Goal: Task Accomplishment & Management: Complete application form

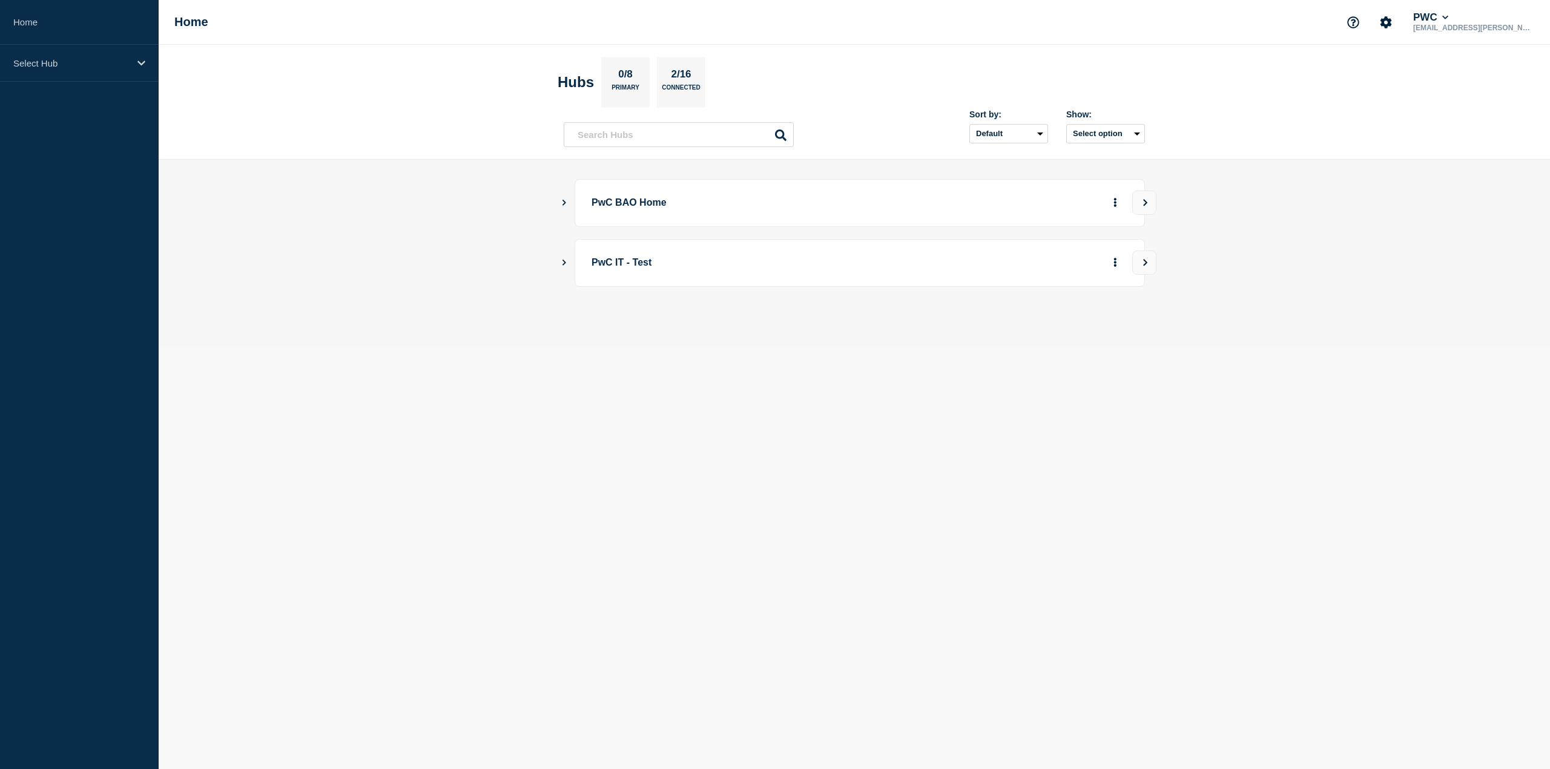
click at [1115, 438] on body "Home Select Hub Home PWC alince.victor@pwc.com Hubs 0/8 Primary 2/16 Connected …" at bounding box center [775, 384] width 1550 height 769
click at [88, 64] on p "Select Hub" at bounding box center [71, 63] width 116 height 10
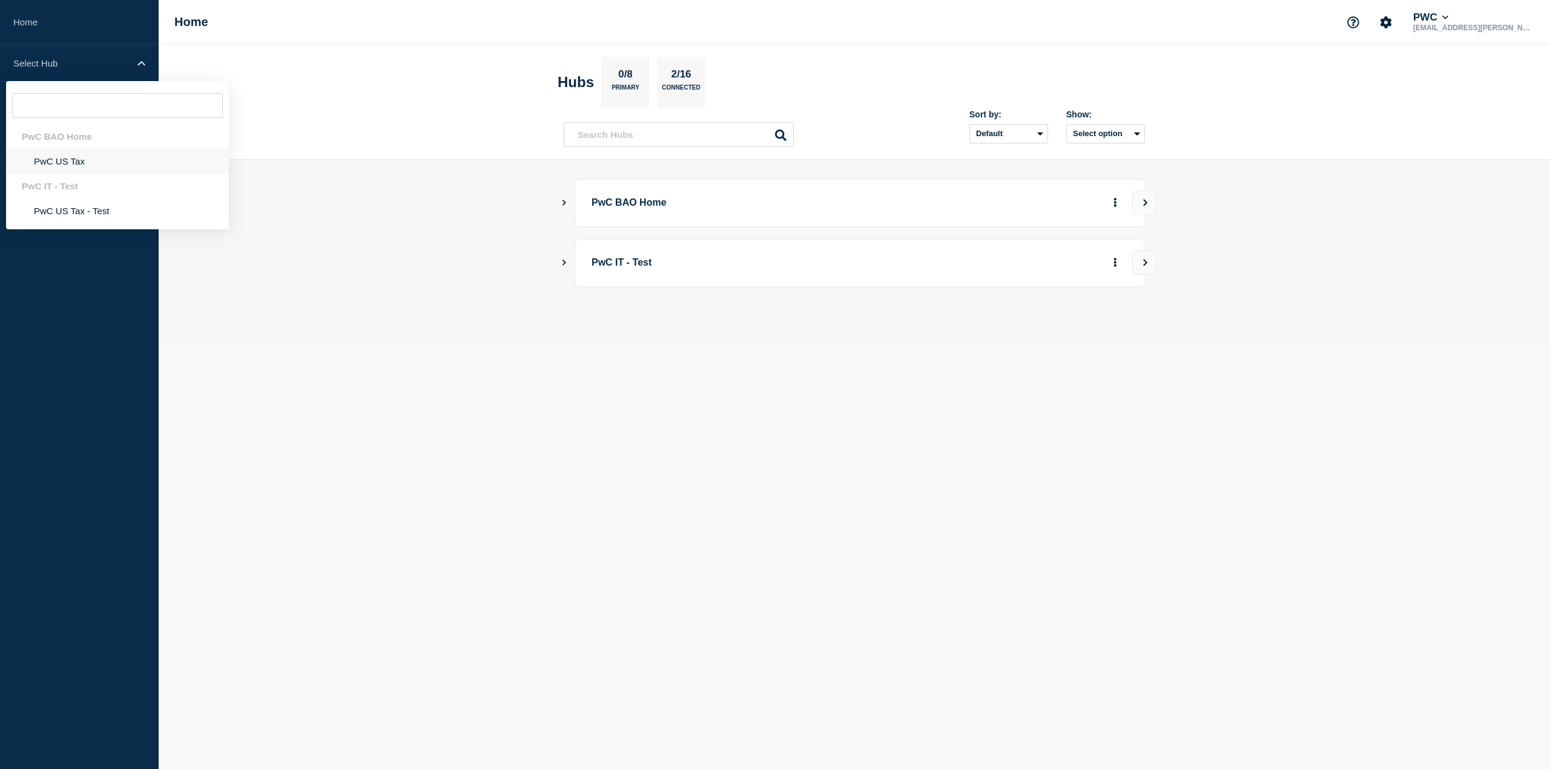
click at [78, 162] on li "PwC US Tax" at bounding box center [117, 161] width 223 height 25
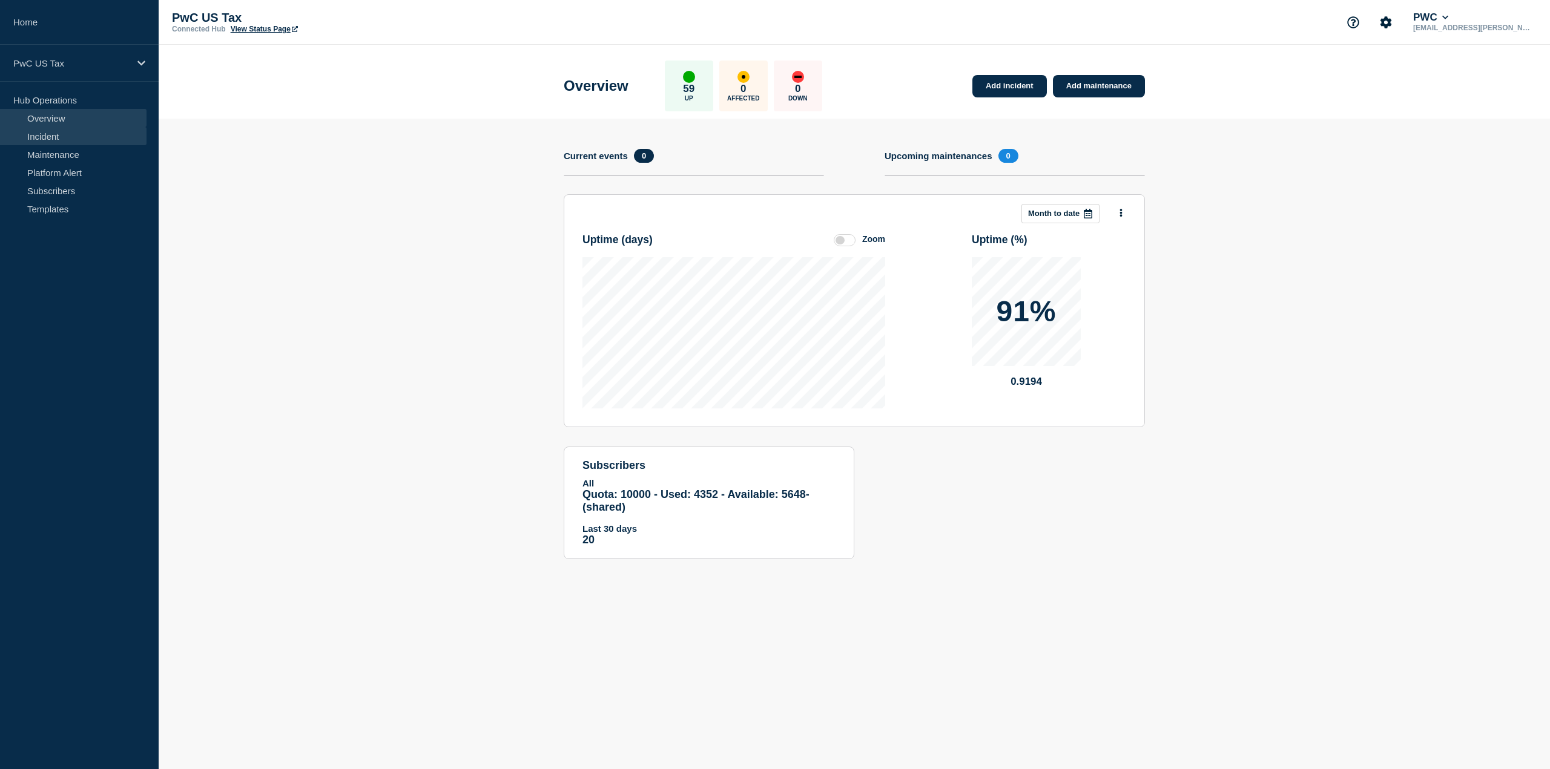
click at [75, 138] on link "Incident" at bounding box center [73, 136] width 146 height 18
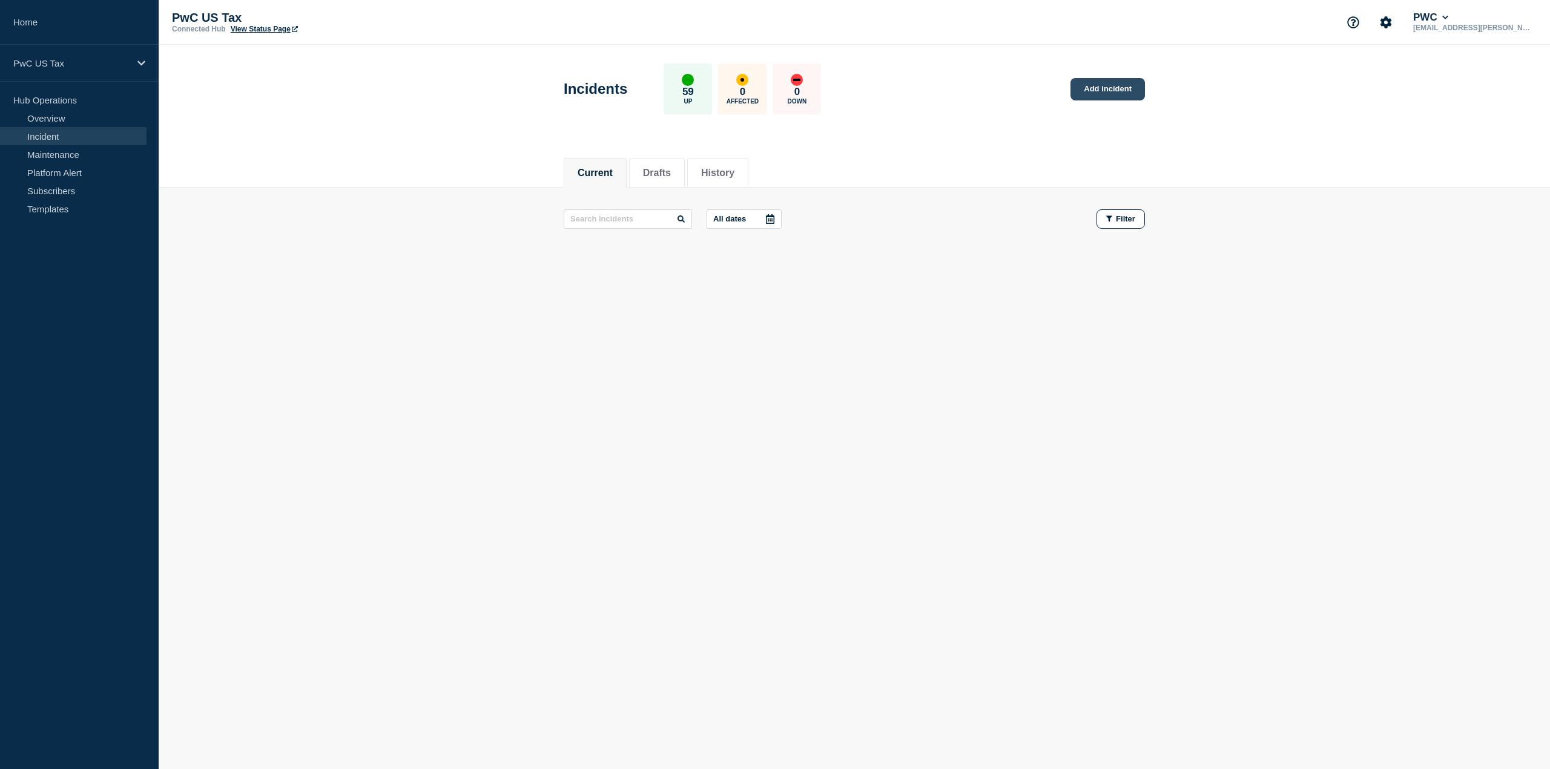
click at [1111, 91] on link "Add incident" at bounding box center [1107, 89] width 74 height 22
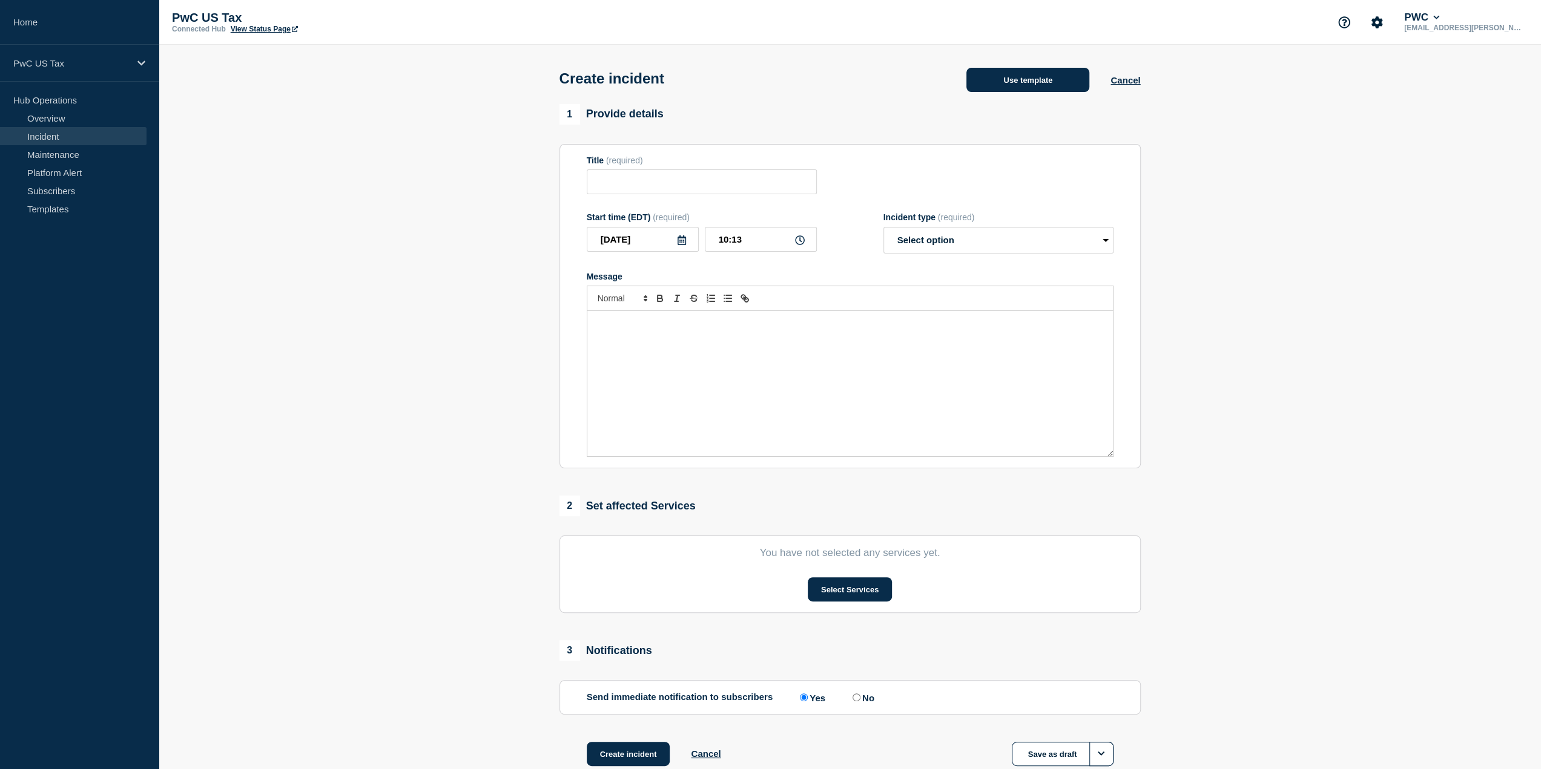
click at [1036, 82] on button "Use template" at bounding box center [1027, 80] width 123 height 24
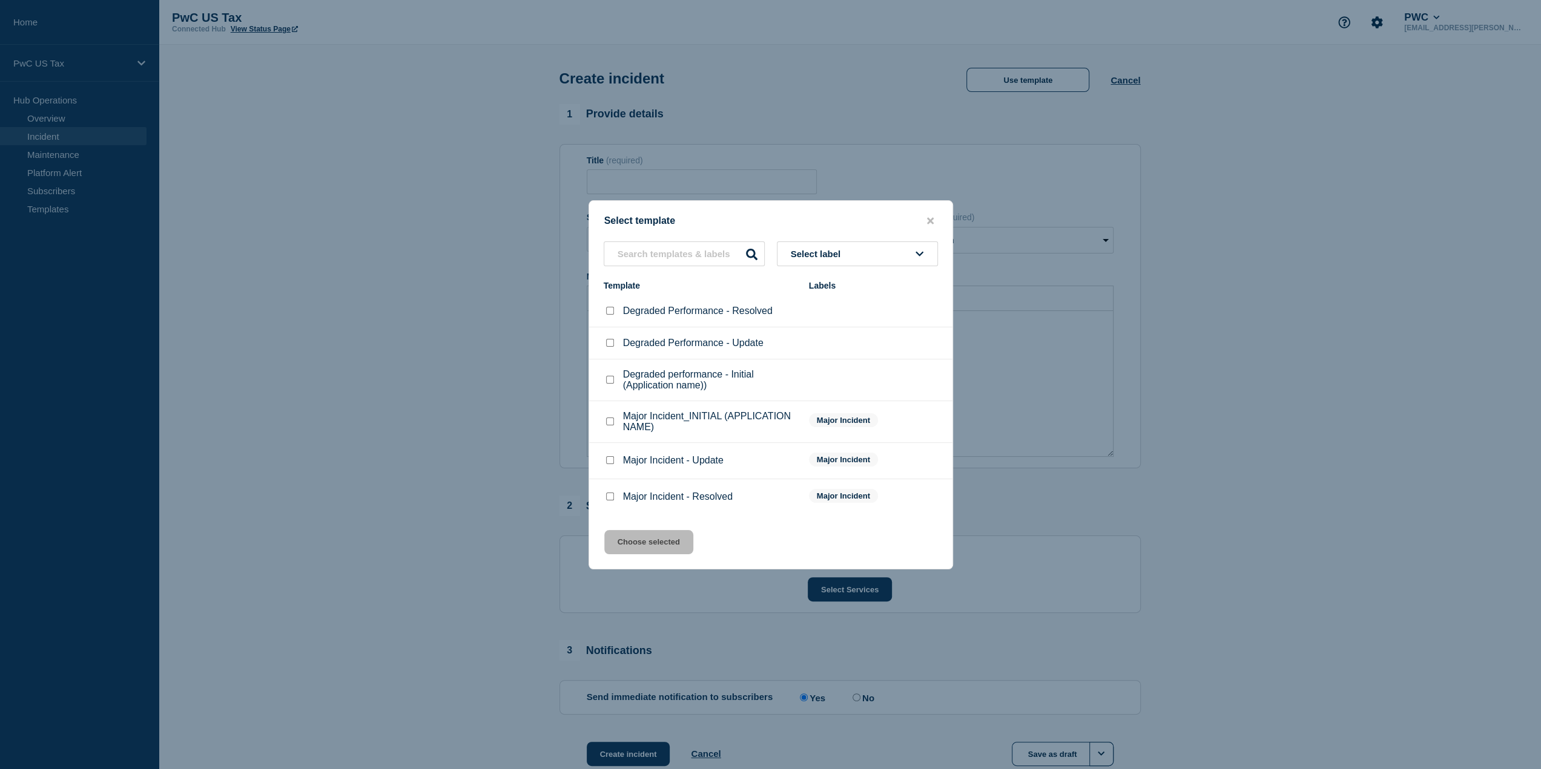
click at [866, 258] on button "Select label" at bounding box center [857, 254] width 161 height 25
click at [813, 219] on div "Select template" at bounding box center [770, 222] width 363 height 12
click at [1295, 164] on div at bounding box center [770, 384] width 1541 height 769
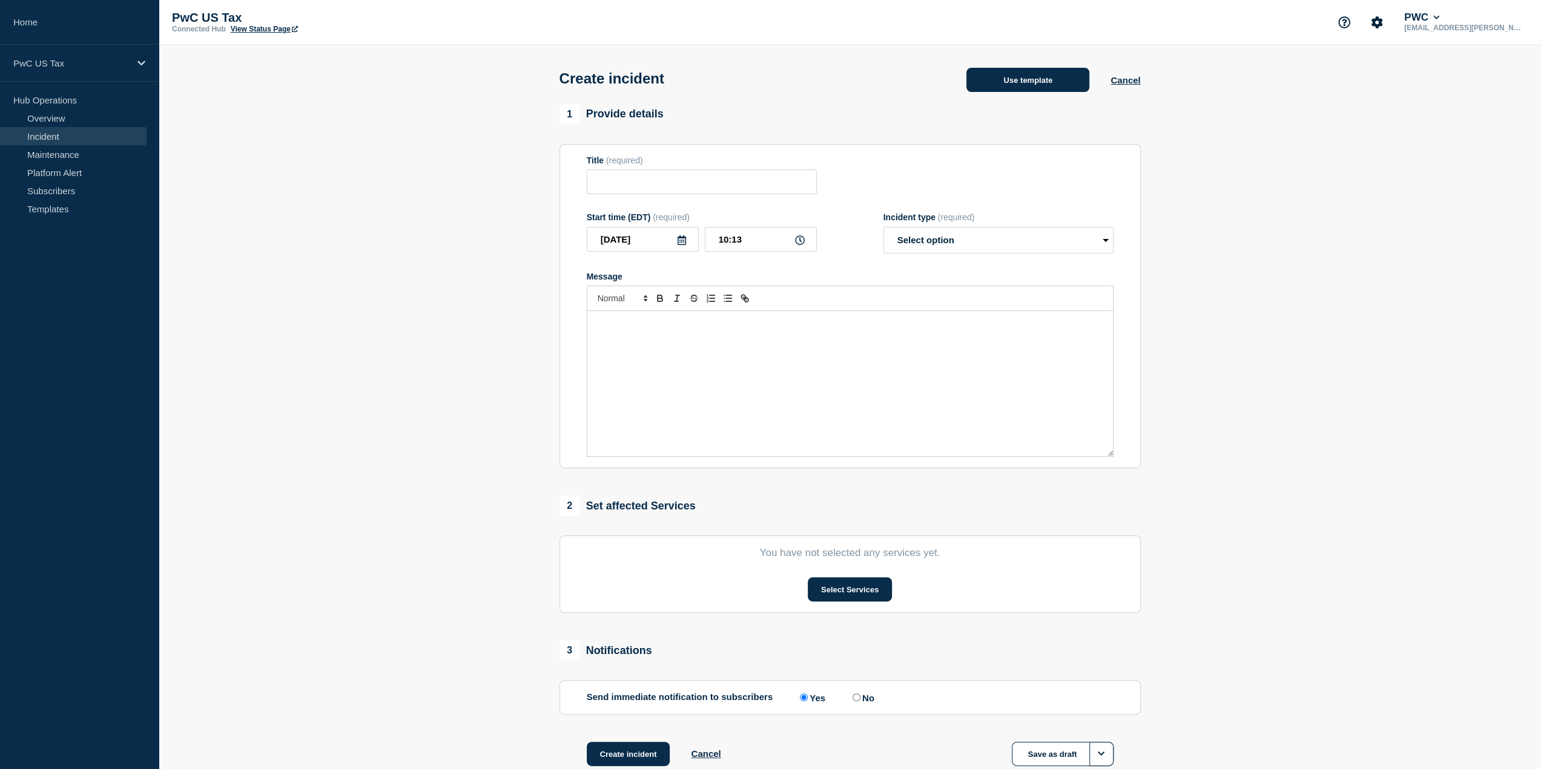
click at [1027, 83] on button "Use template" at bounding box center [1027, 80] width 123 height 24
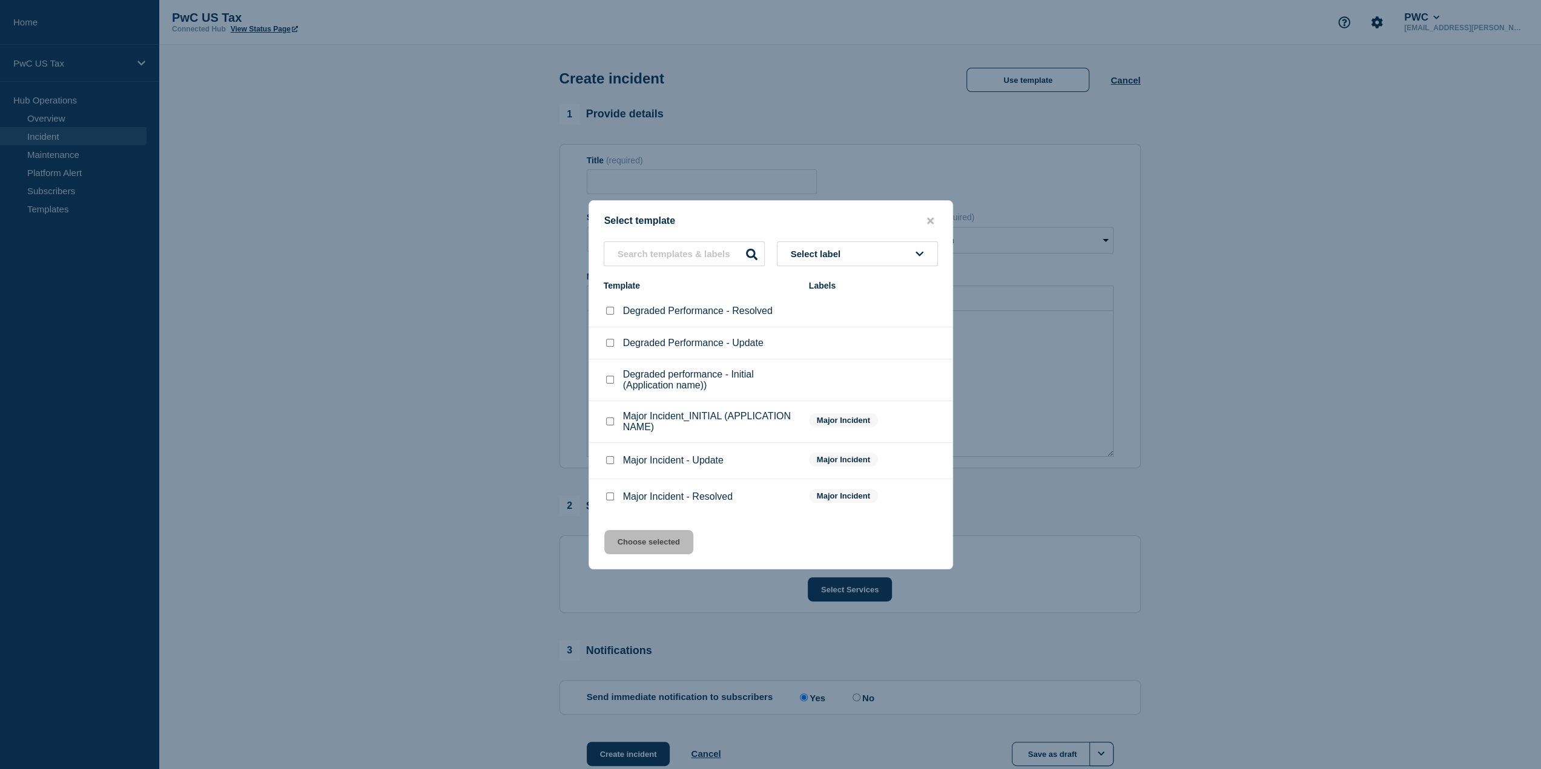
click at [612, 419] on div at bounding box center [610, 422] width 12 height 12
click at [610, 426] on input "Major Incident_INITIAL (APPLICATION NAME) checkbox" at bounding box center [610, 422] width 8 height 8
checkbox input "true"
click at [668, 541] on button "Choose selected" at bounding box center [648, 542] width 89 height 24
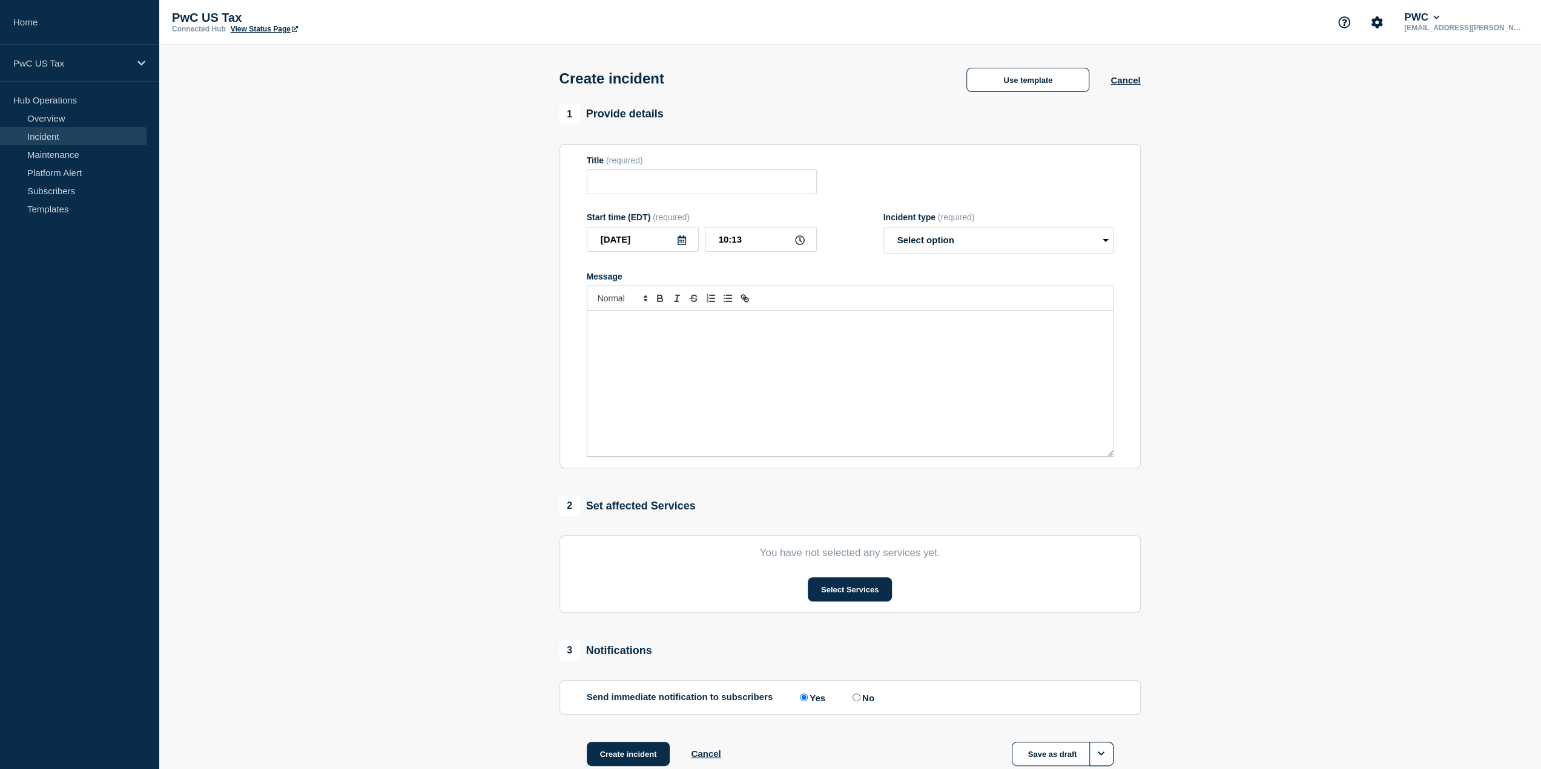
type input "Major Incident_INITIAL (APPLICATION NAME)"
select select "investigating"
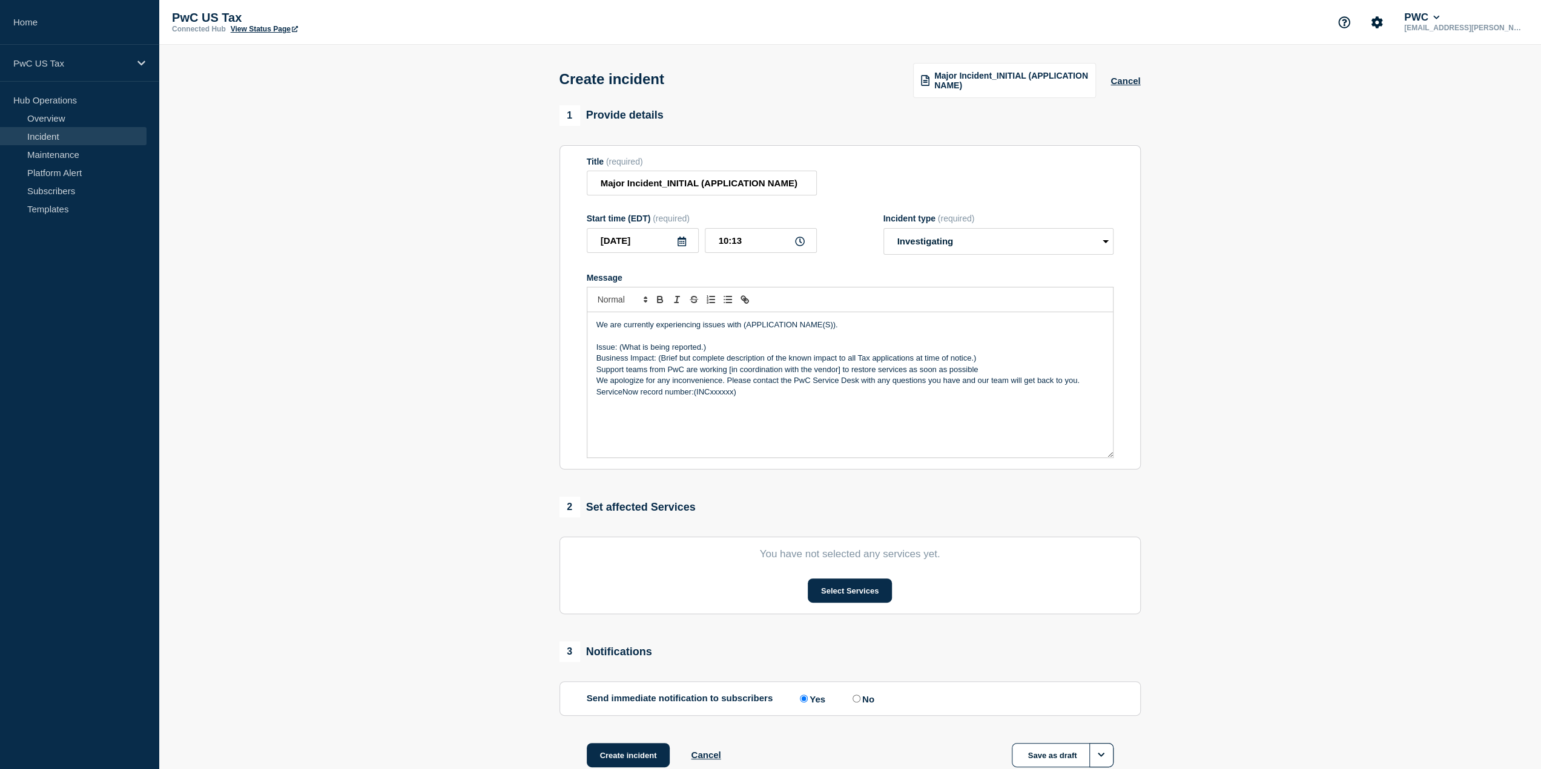
click at [1317, 298] on section "1 Provide details Title (required) Major Incident_INITIAL (APPLICATION NAME) St…" at bounding box center [850, 451] width 1382 height 693
drag, startPoint x: 735, startPoint y: 393, endPoint x: 694, endPoint y: 395, distance: 41.2
click at [694, 395] on p "ServiceNow record number:(INCxxxxxx)" at bounding box center [849, 392] width 507 height 11
drag, startPoint x: 835, startPoint y: 324, endPoint x: 742, endPoint y: 325, distance: 93.2
click at [742, 325] on p "We are currently experiencing issues with (APPLICATION NAME(S))." at bounding box center [849, 325] width 507 height 11
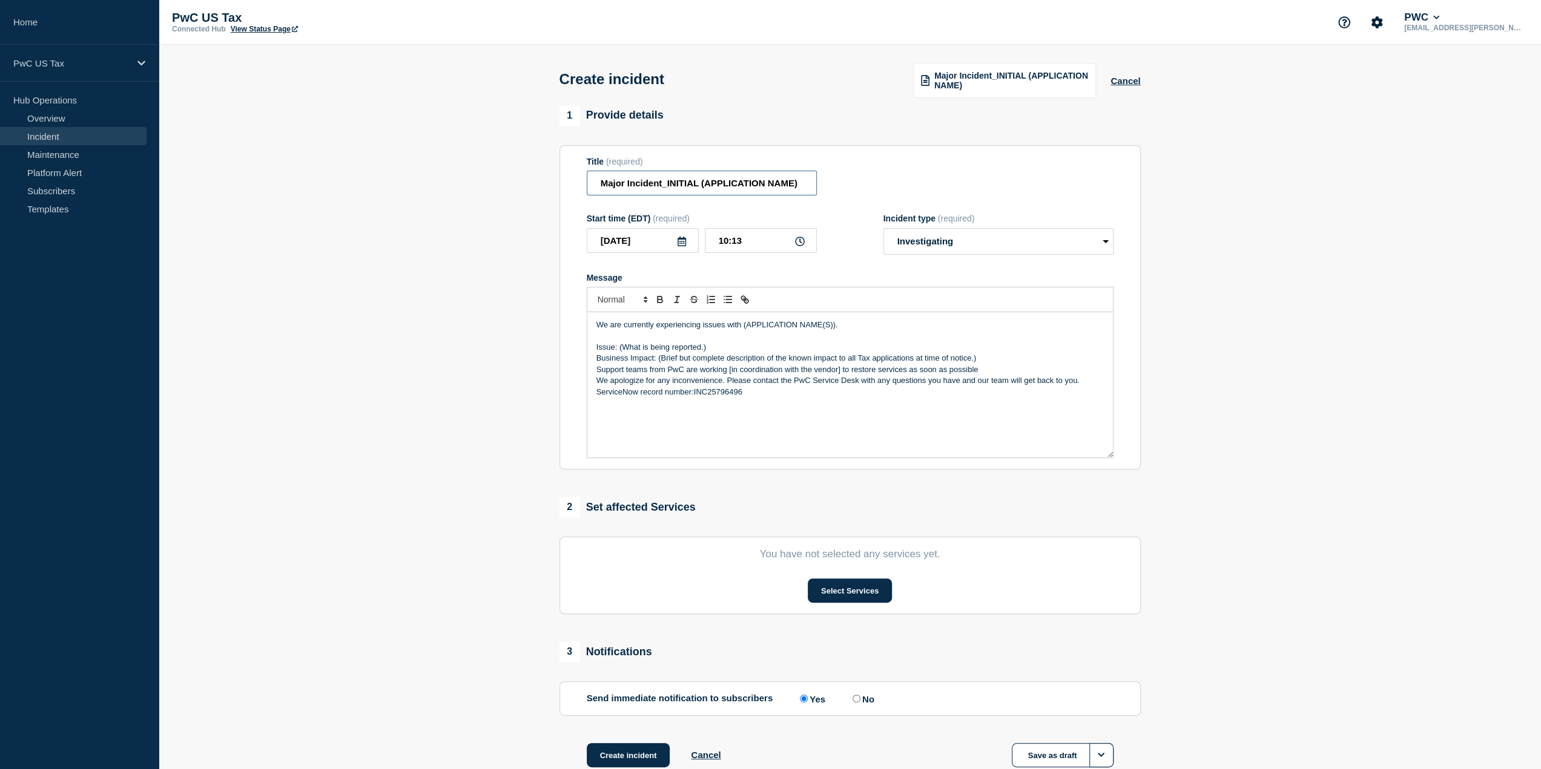
drag, startPoint x: 798, startPoint y: 182, endPoint x: 700, endPoint y: 182, distance: 98.1
click at [700, 182] on input "Major Incident_INITIAL (APPLICATION NAME)" at bounding box center [702, 183] width 230 height 25
type input "Major Incident_INITIAL Tax Docs"
click at [861, 588] on button "Select Services" at bounding box center [850, 591] width 84 height 24
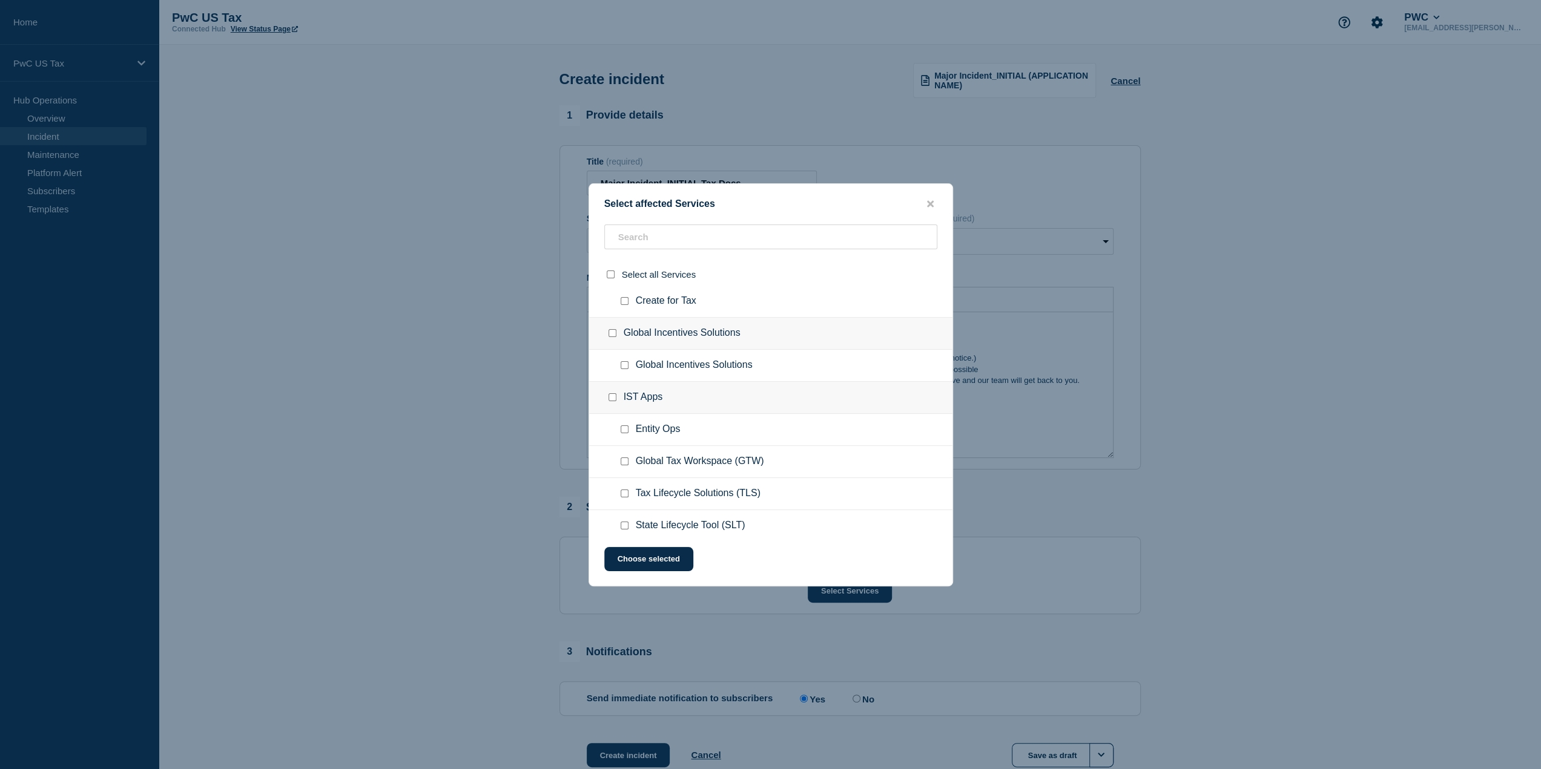
scroll to position [726, 0]
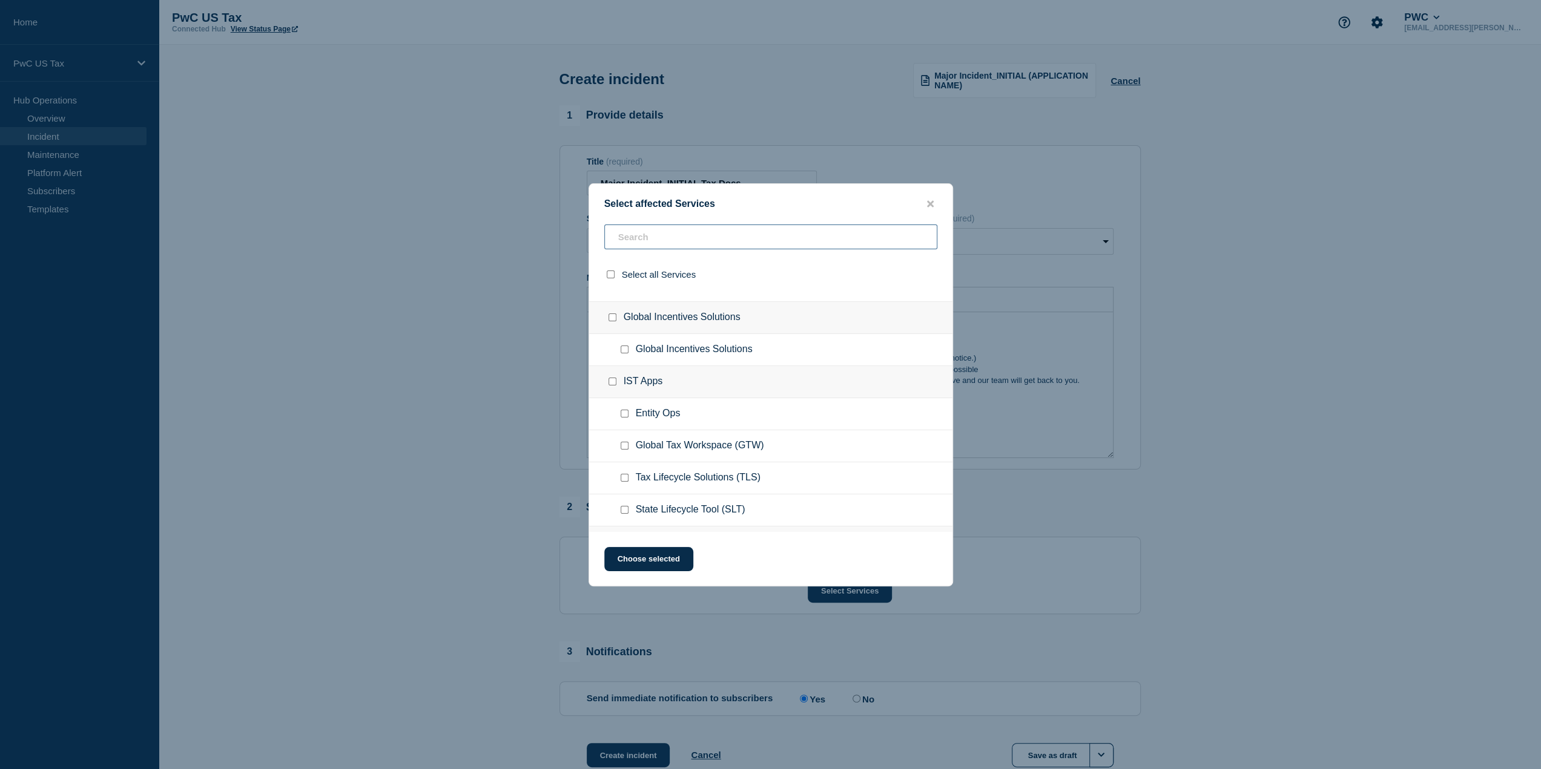
click at [663, 237] on input "text" at bounding box center [770, 237] width 333 height 25
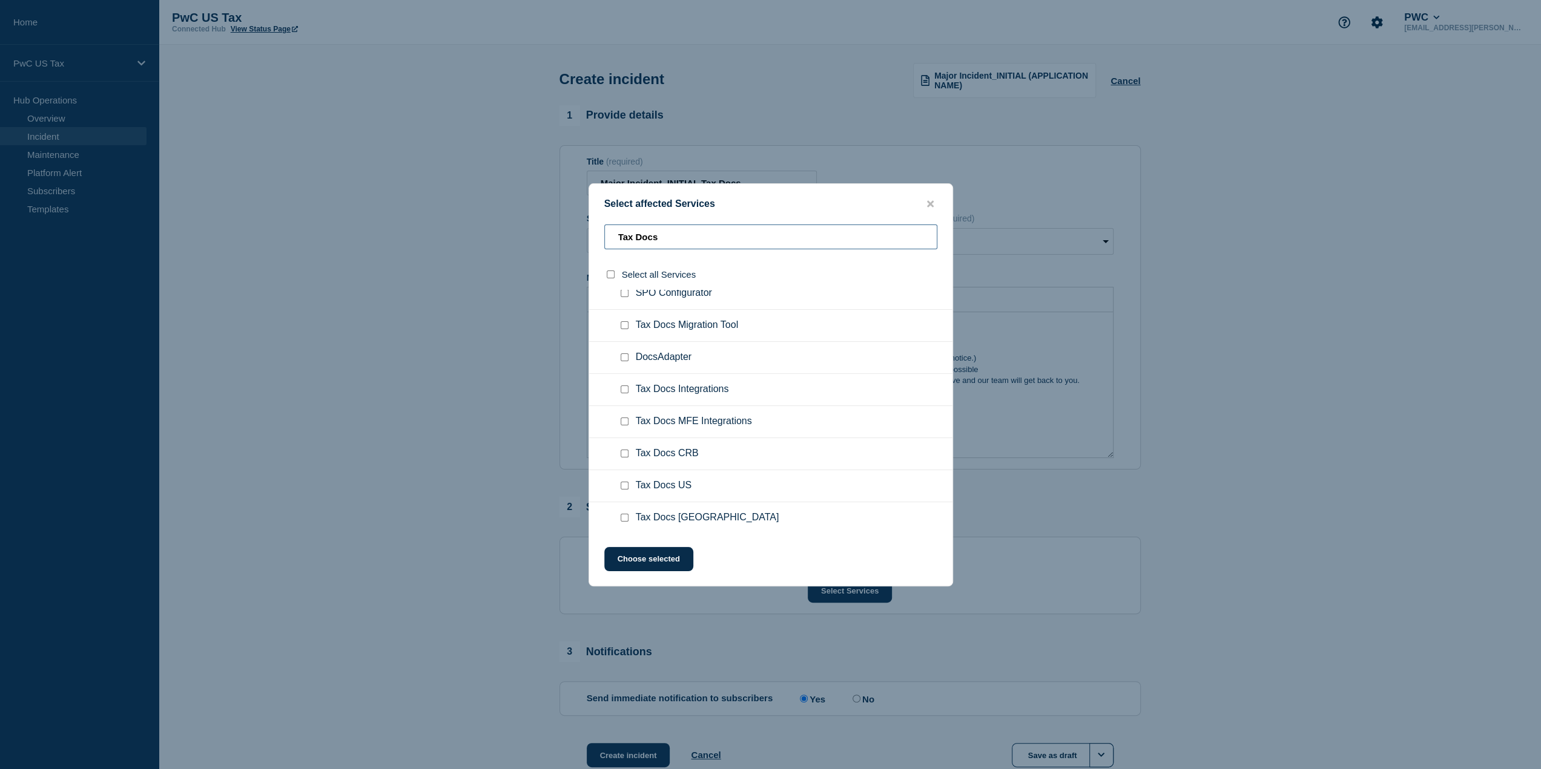
type input "Tax Docs"
click at [624, 486] on input "Tax Docs US checkbox" at bounding box center [624, 486] width 8 height 8
checkbox input "true"
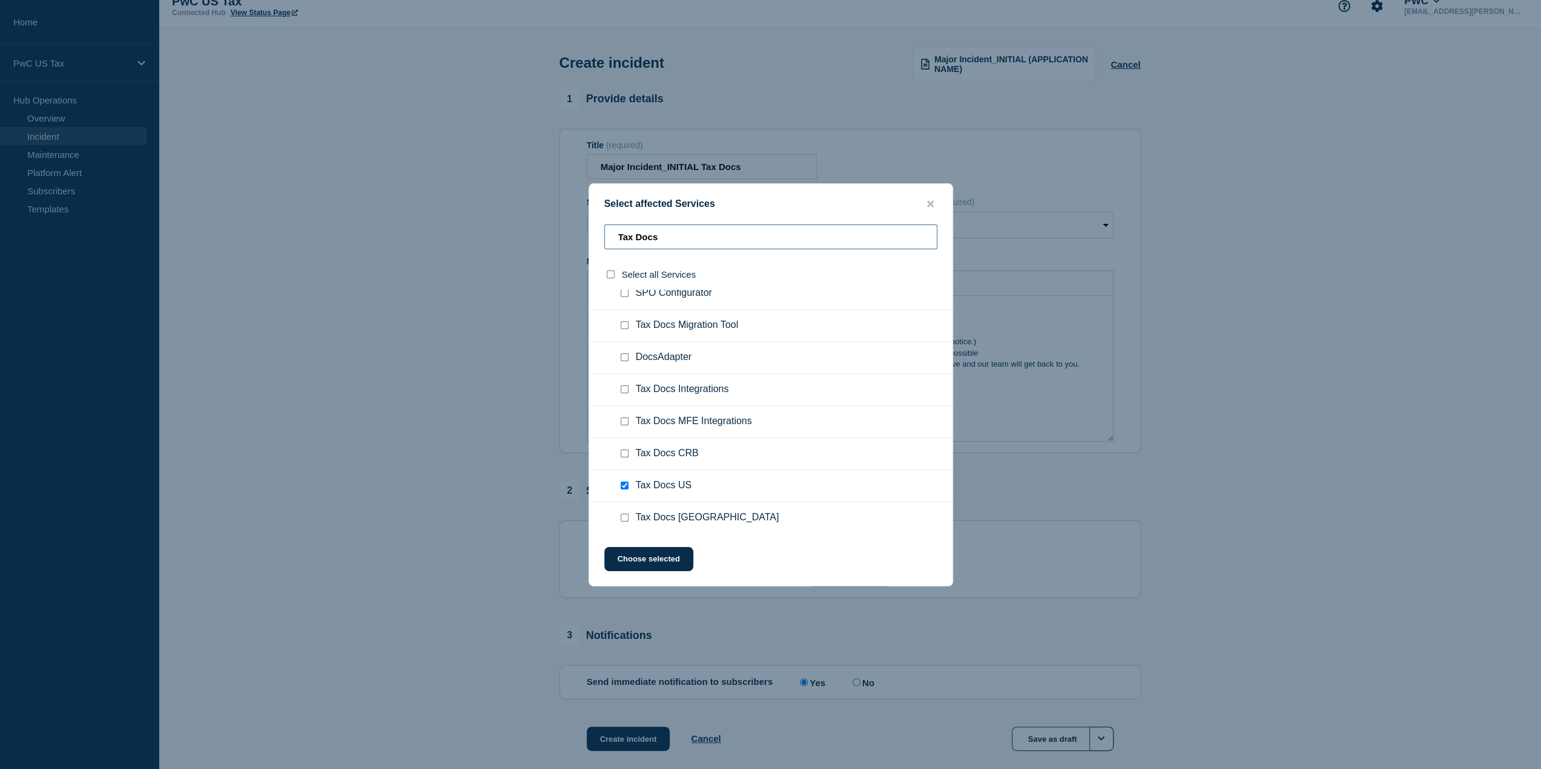
drag, startPoint x: 673, startPoint y: 237, endPoint x: 566, endPoint y: 212, distance: 110.0
click at [566, 212] on div "Select affected Services Tax Docs Select all Services Tax Docs DocAssist SPO Co…" at bounding box center [770, 384] width 1541 height 769
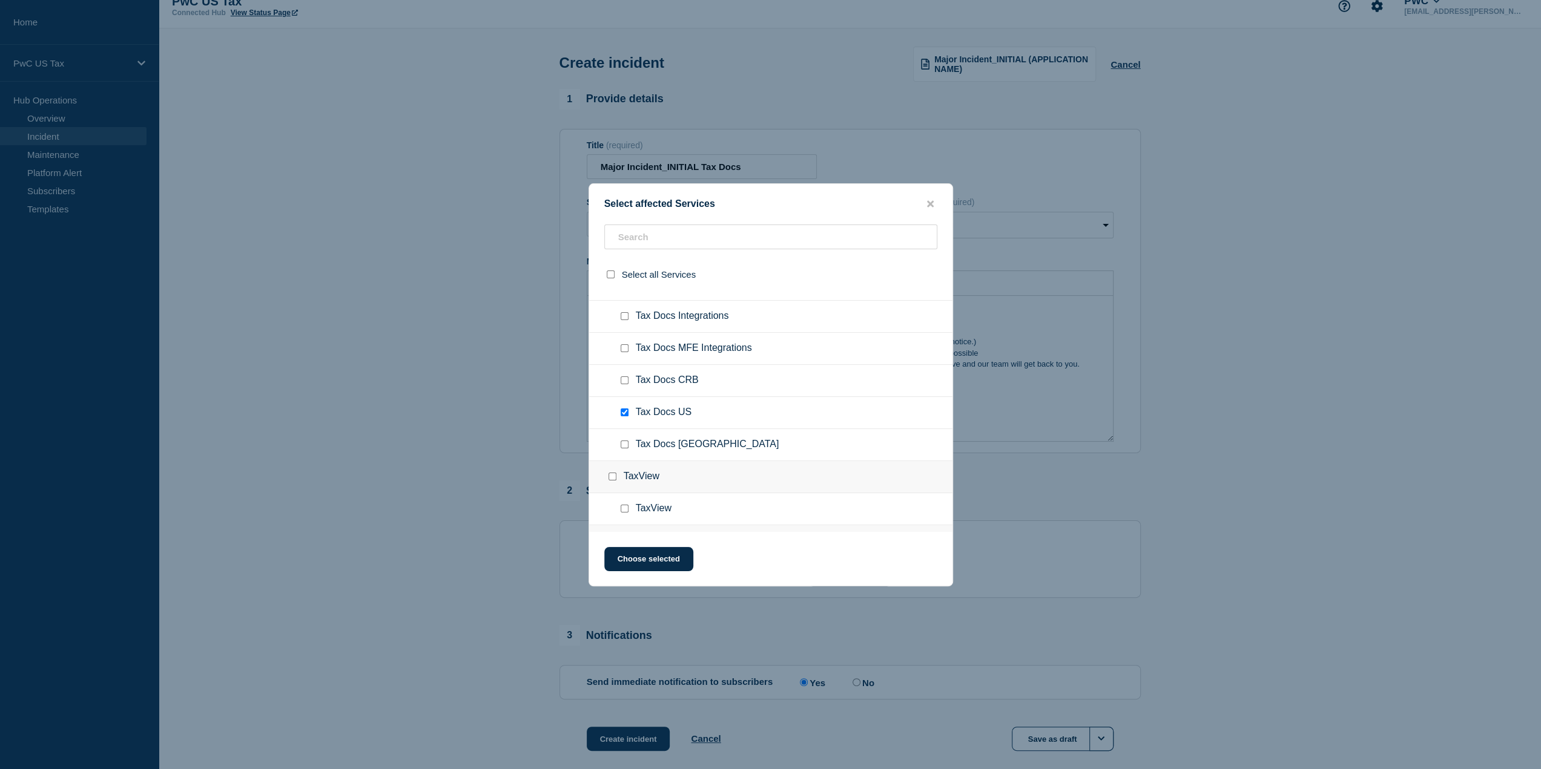
scroll to position [1942, 0]
click at [1173, 222] on div at bounding box center [770, 384] width 1541 height 769
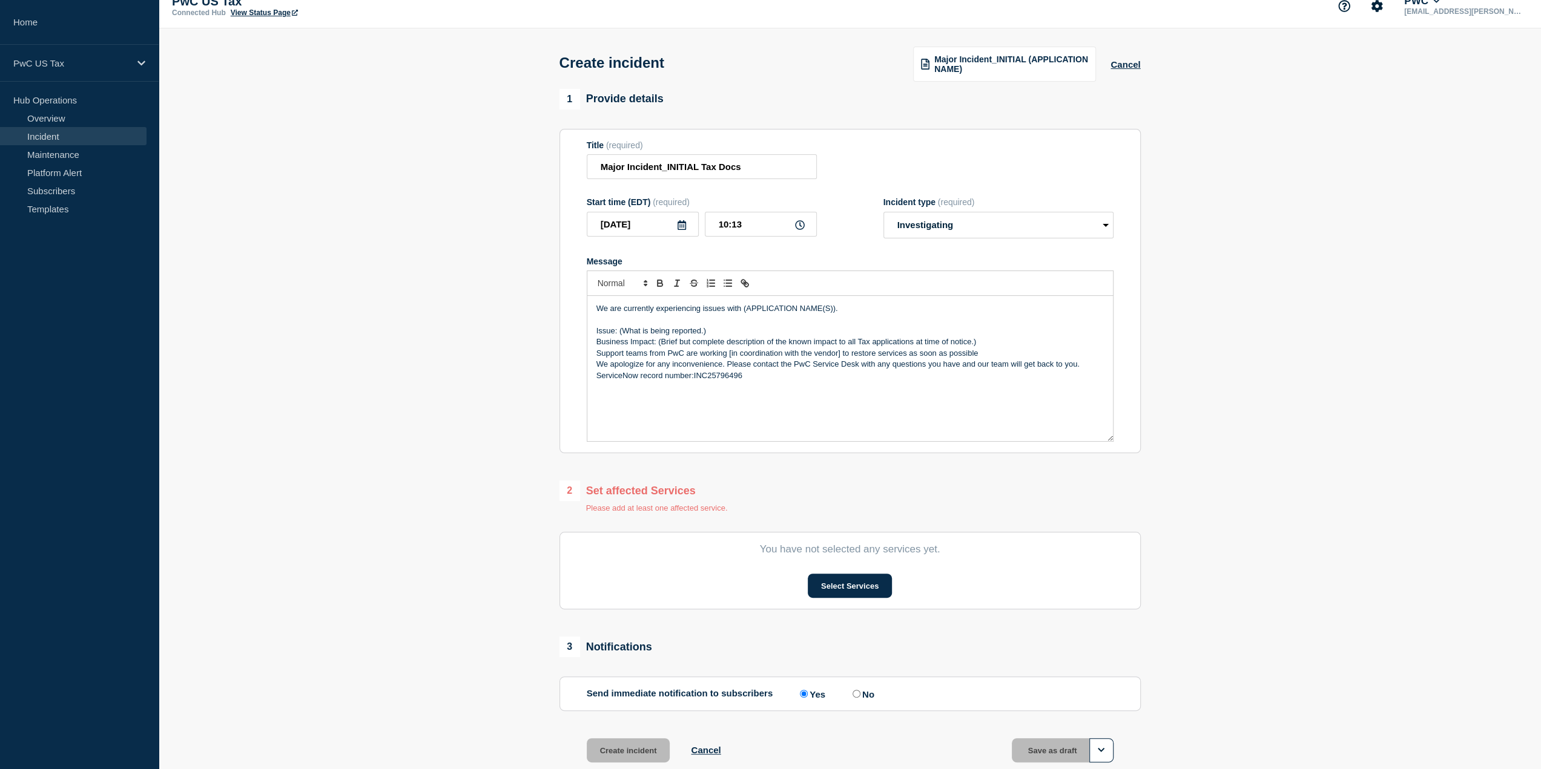
click at [1156, 524] on section "1 Provide details Title (required) Major Incident_INITIAL Tax Docs Start time (…" at bounding box center [850, 441] width 1382 height 705
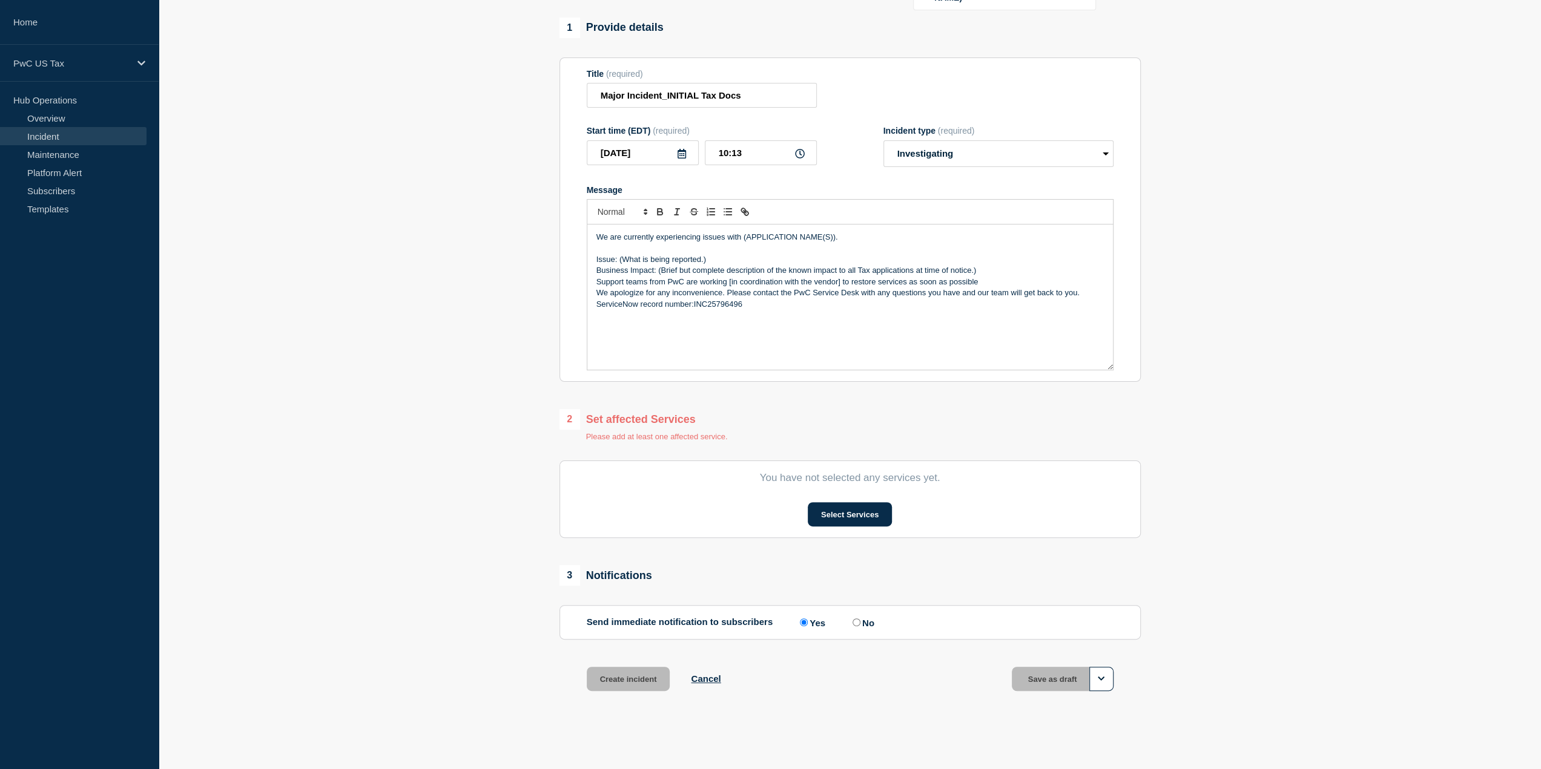
scroll to position [88, 0]
click at [852, 515] on button "Select Services" at bounding box center [850, 514] width 84 height 24
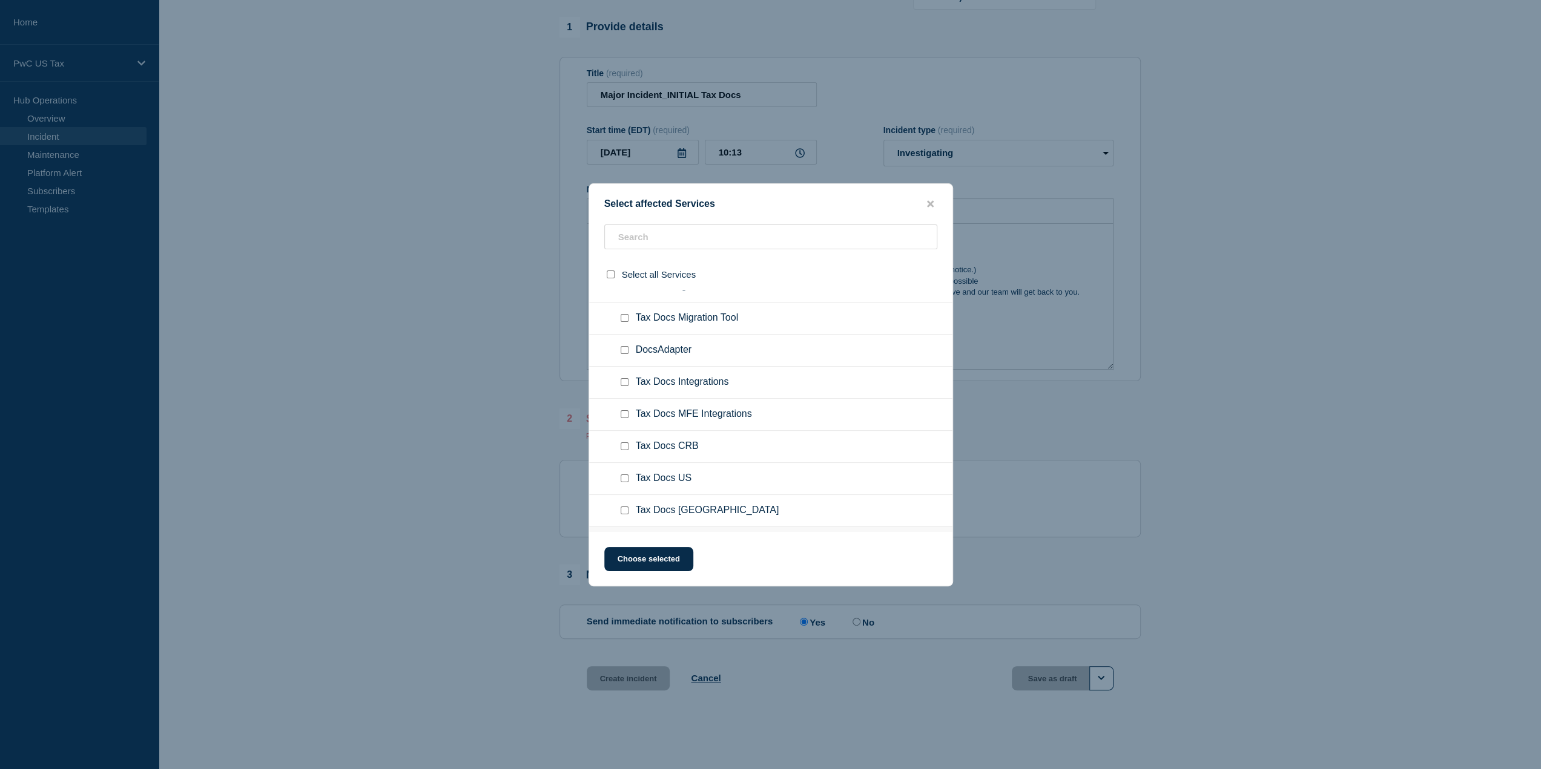
scroll to position [1877, 0]
click at [621, 479] on input "Tax Docs US checkbox" at bounding box center [624, 483] width 8 height 8
checkbox input "true"
click at [625, 415] on input "Tax Docs MFE Integrations checkbox" at bounding box center [624, 419] width 8 height 8
checkbox input "true"
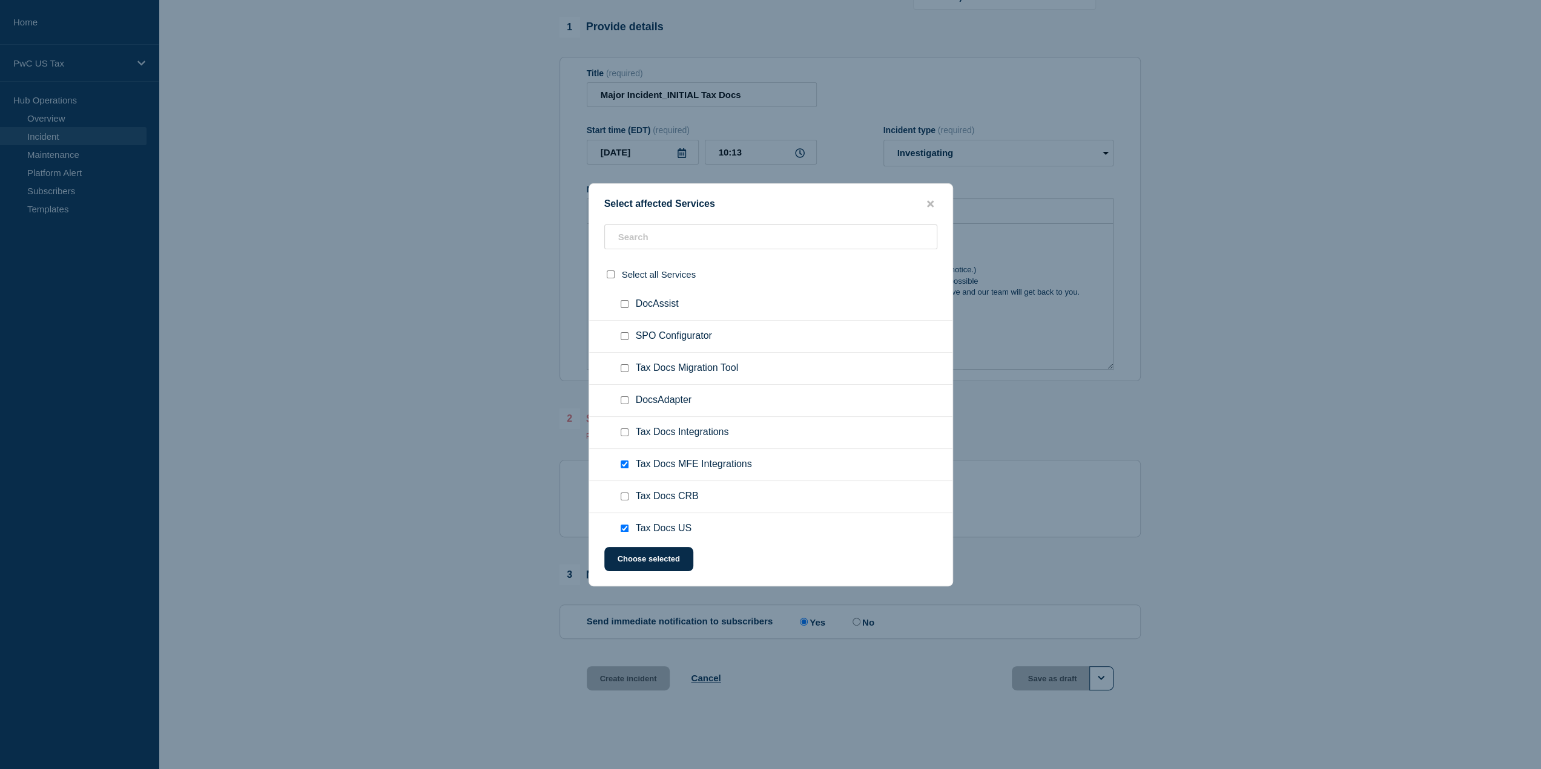
scroll to position [1937, 0]
click at [650, 554] on button "Choose selected" at bounding box center [648, 559] width 89 height 24
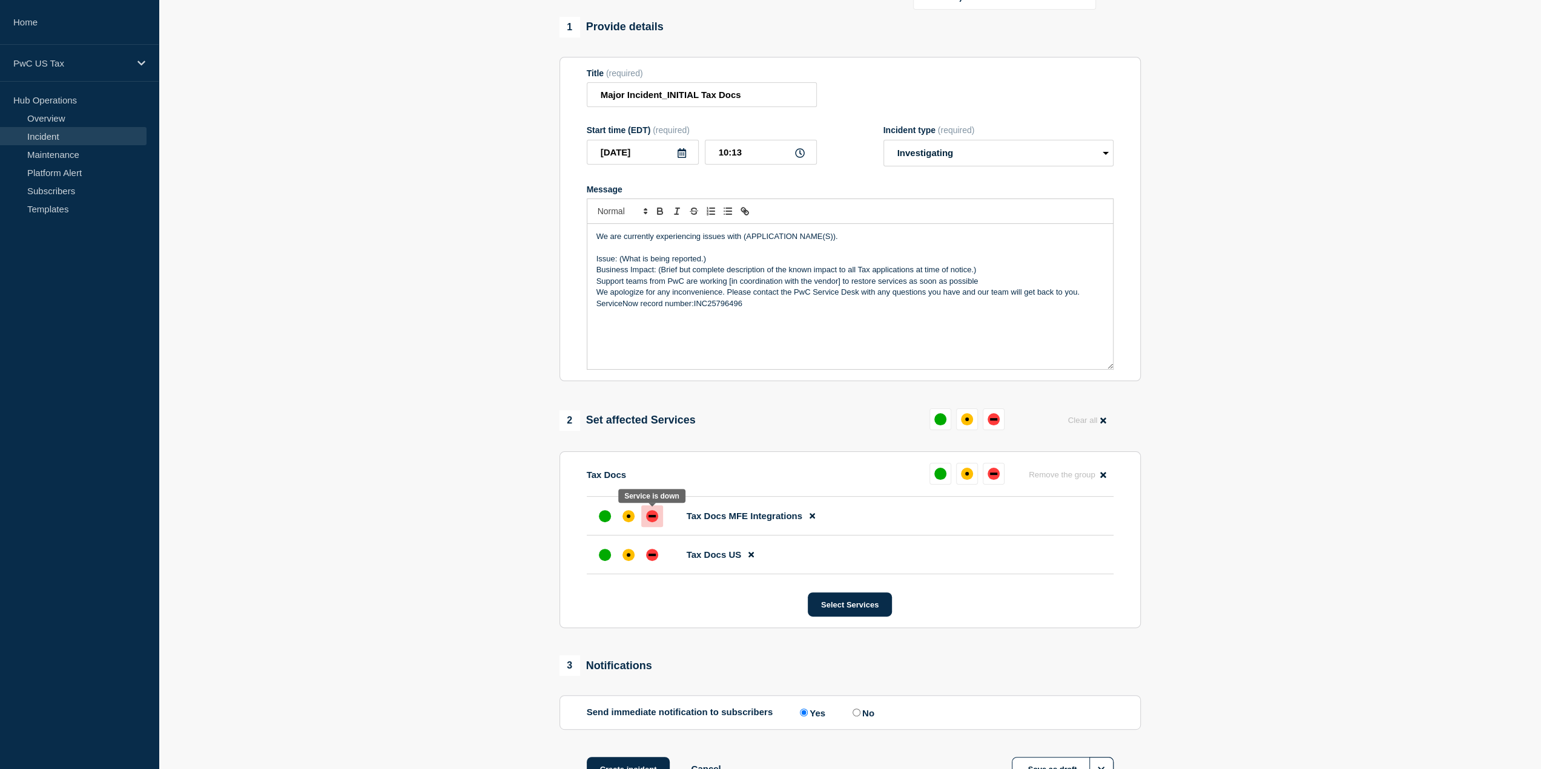
click at [654, 516] on div "down" at bounding box center [651, 516] width 7 height 2
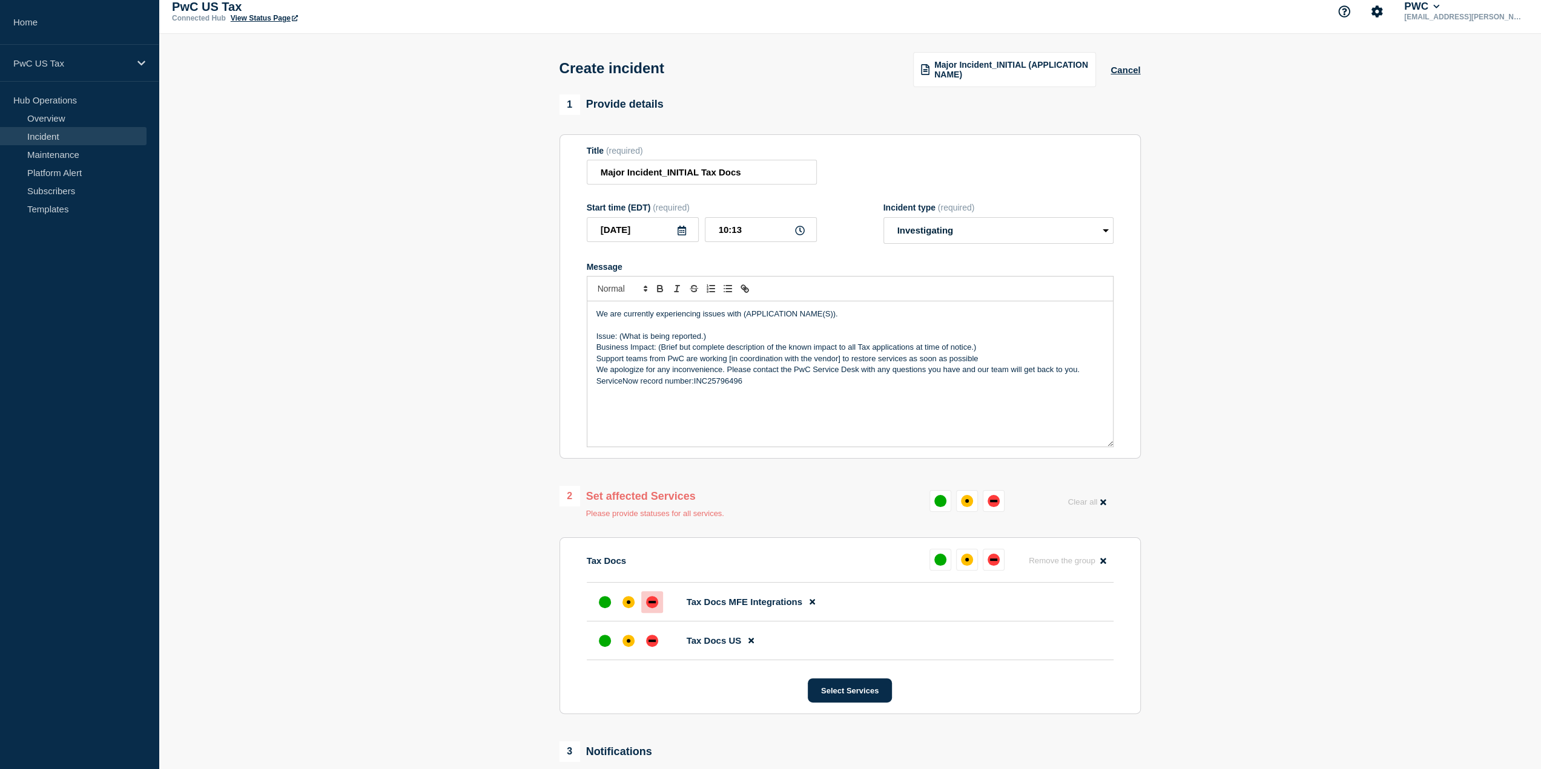
scroll to position [0, 0]
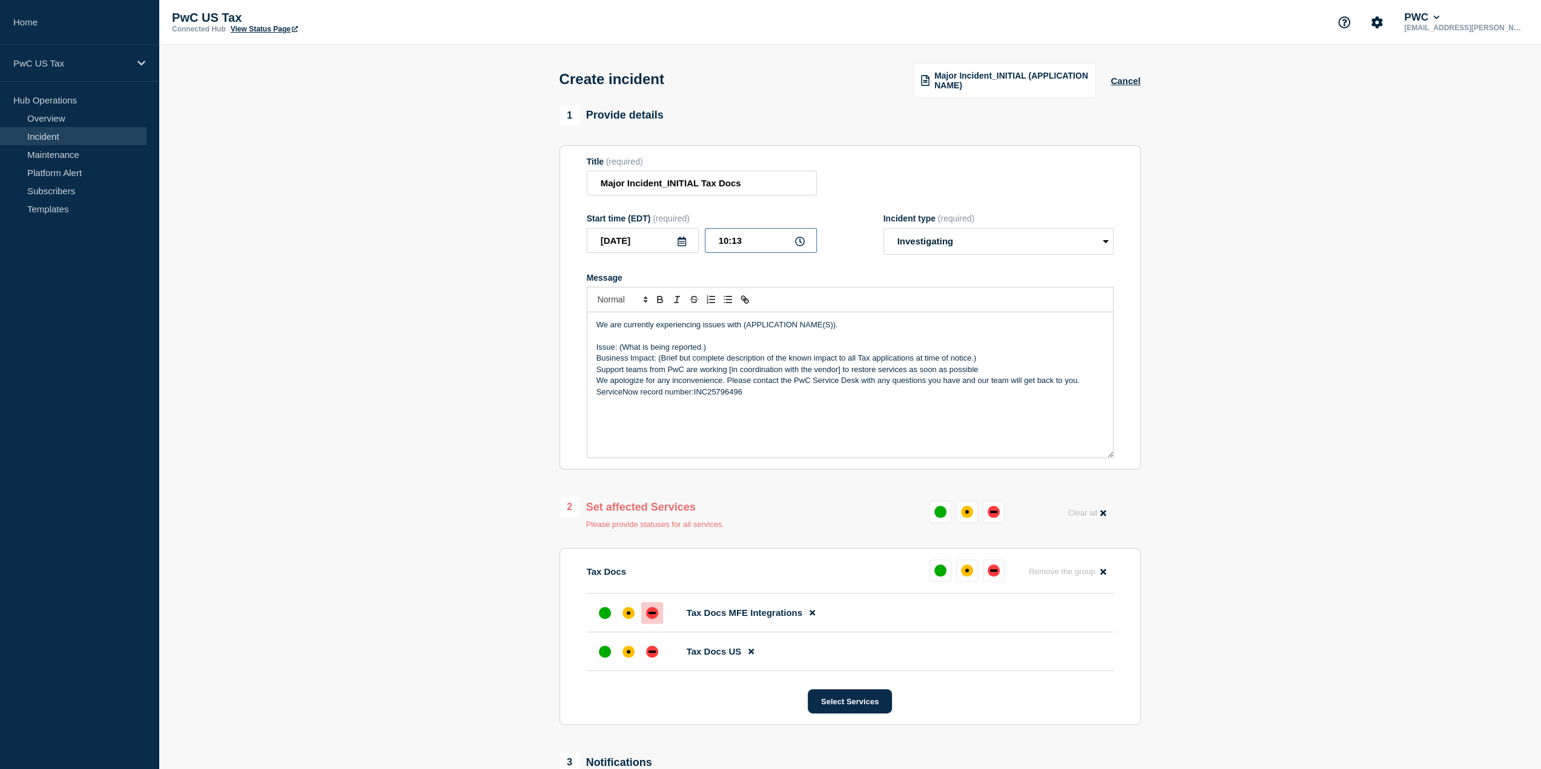
drag, startPoint x: 727, startPoint y: 240, endPoint x: 714, endPoint y: 242, distance: 12.8
click at [714, 242] on input "10:13" at bounding box center [761, 240] width 112 height 25
click at [742, 243] on input "06:13" at bounding box center [761, 240] width 112 height 25
type input "06:00"
click at [1228, 318] on section "1 Provide details Title (required) Major Incident_INITIAL Tax Docs Start time (…" at bounding box center [850, 507] width 1382 height 804
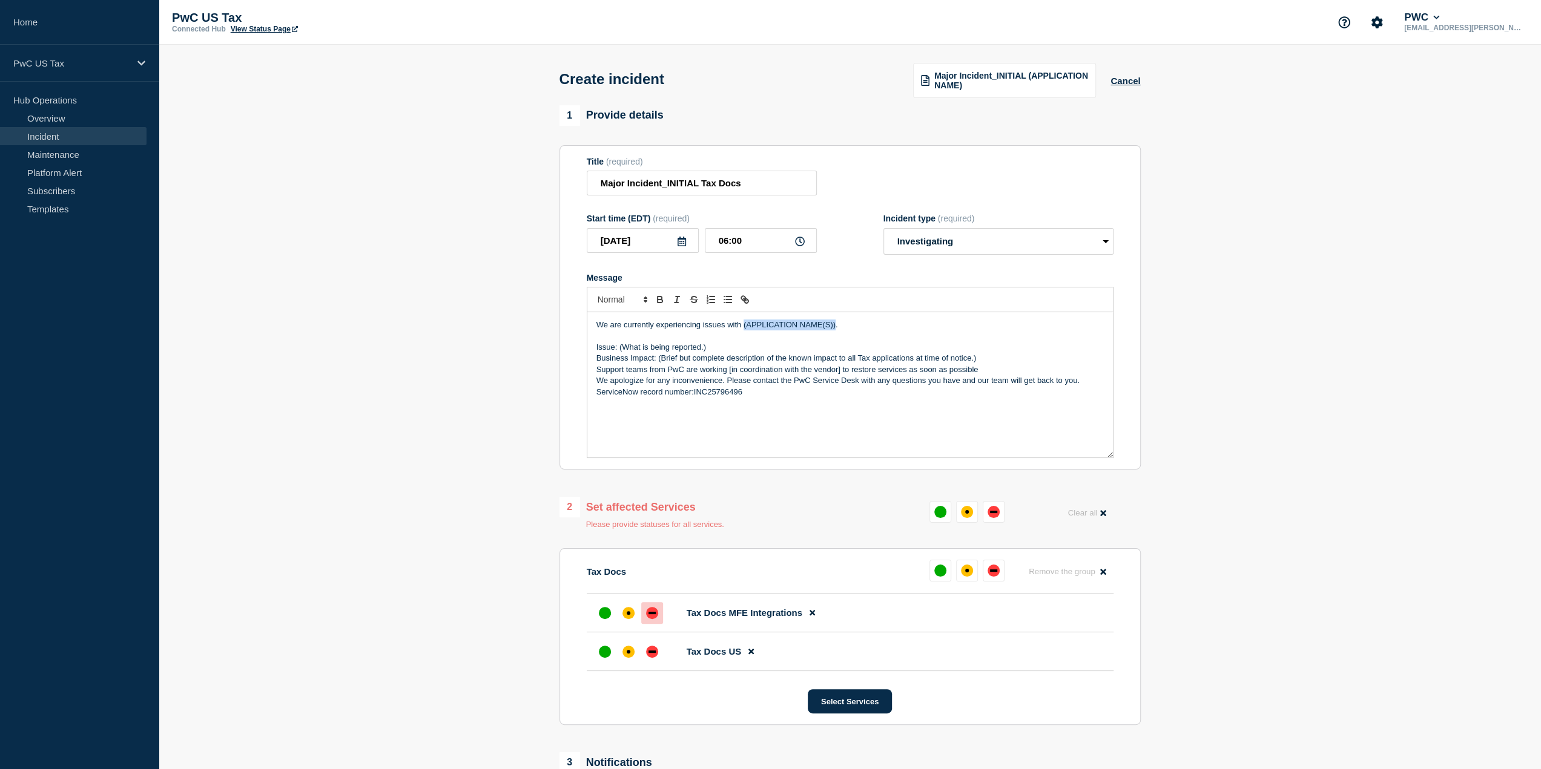
drag, startPoint x: 834, startPoint y: 326, endPoint x: 743, endPoint y: 323, distance: 91.4
click at [743, 323] on p "We are currently experiencing issues with (APPLICATION NAME(S))." at bounding box center [849, 325] width 507 height 11
drag, startPoint x: 705, startPoint y: 349, endPoint x: 619, endPoint y: 348, distance: 86.0
click at [619, 348] on p "Issue: (What is being reported.)" at bounding box center [849, 347] width 507 height 11
drag, startPoint x: 783, startPoint y: 346, endPoint x: 769, endPoint y: 347, distance: 13.4
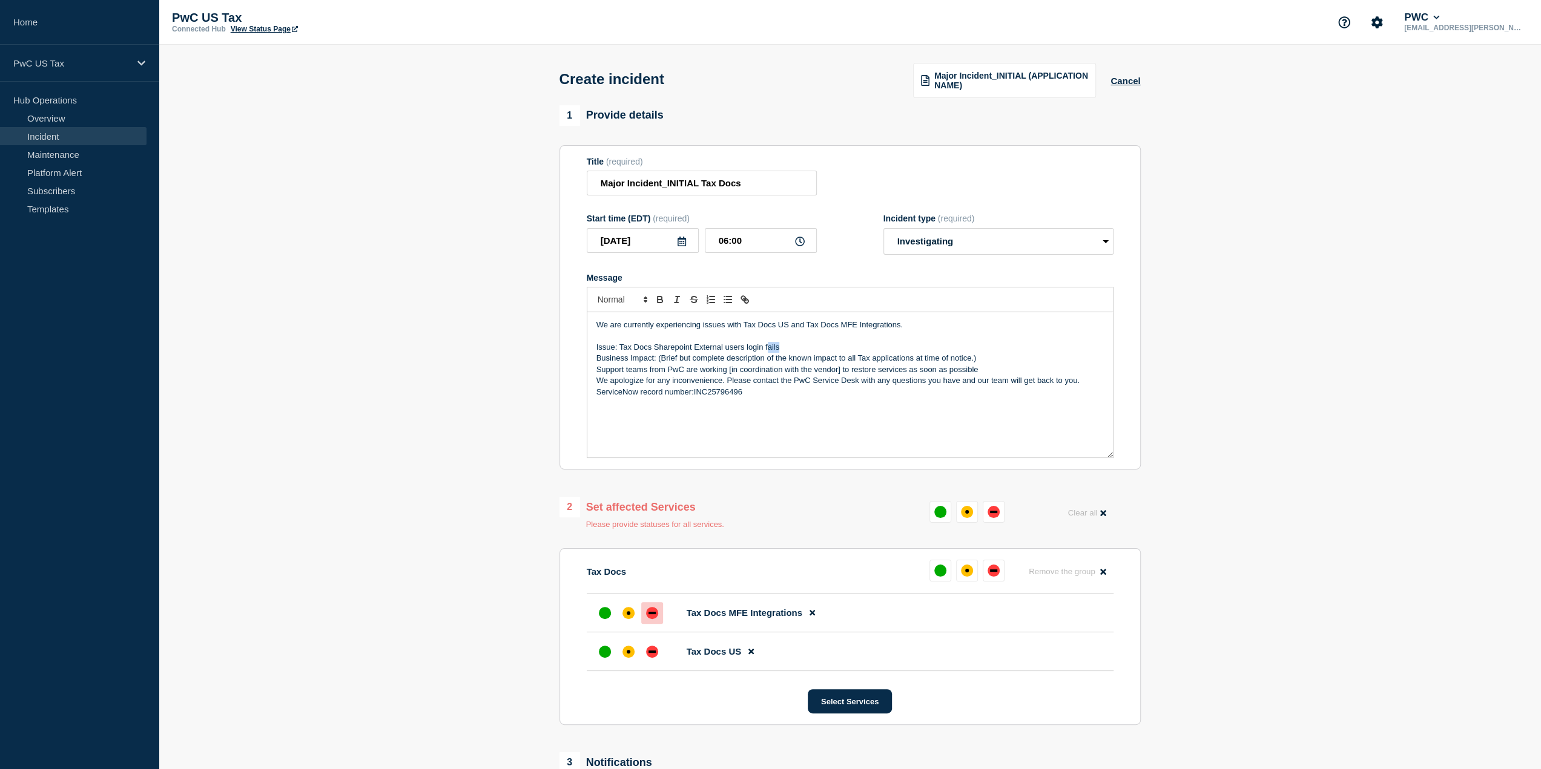
click at [768, 348] on p "Issue: Tax Docs Sharepoint External users login fails" at bounding box center [849, 347] width 507 height 11
click at [762, 397] on p "ServiceNow record number:INC25796496" at bounding box center [849, 392] width 507 height 11
drag, startPoint x: 977, startPoint y: 358, endPoint x: 821, endPoint y: 361, distance: 155.6
click at [821, 361] on p "Business Impact: (Brief but complete description of the known impact to all Tax…" at bounding box center [849, 358] width 507 height 11
click at [840, 372] on p "Support teams from PwC are working [in coordination with the vendor] to restore…" at bounding box center [849, 369] width 507 height 11
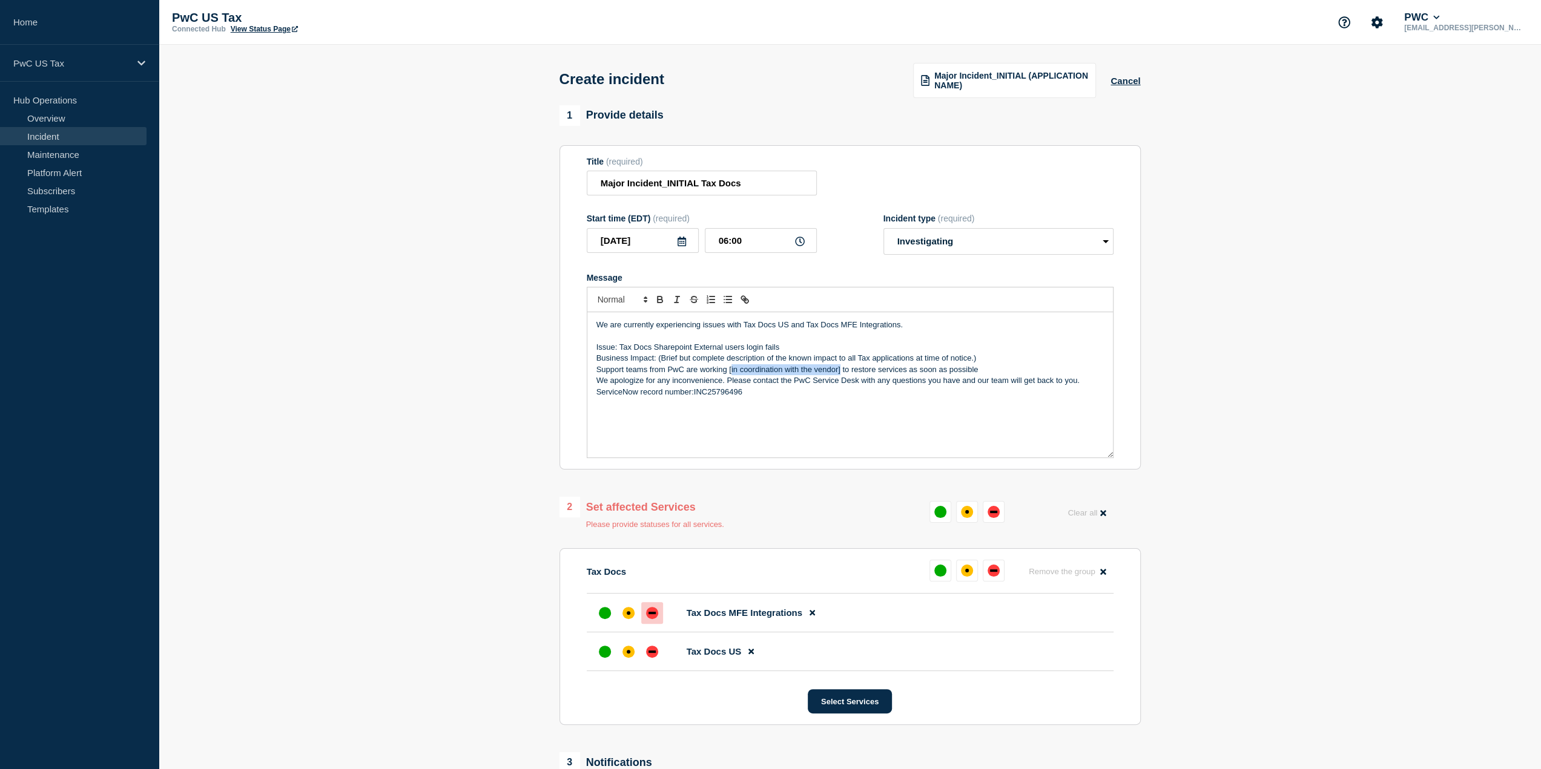
drag, startPoint x: 840, startPoint y: 372, endPoint x: 730, endPoint y: 371, distance: 109.6
click at [730, 371] on p "Support teams from PwC are working [in coordination with the vendor] to restore…" at bounding box center [849, 369] width 507 height 11
drag, startPoint x: 978, startPoint y: 355, endPoint x: 954, endPoint y: 355, distance: 24.2
click at [952, 355] on p "Business Impact: (Brief but complete description of the known impact to all Tax…" at bounding box center [849, 358] width 507 height 11
click at [992, 359] on p "Business Impact: (Brief but complete description of the known impact to all Tax…" at bounding box center [849, 358] width 507 height 11
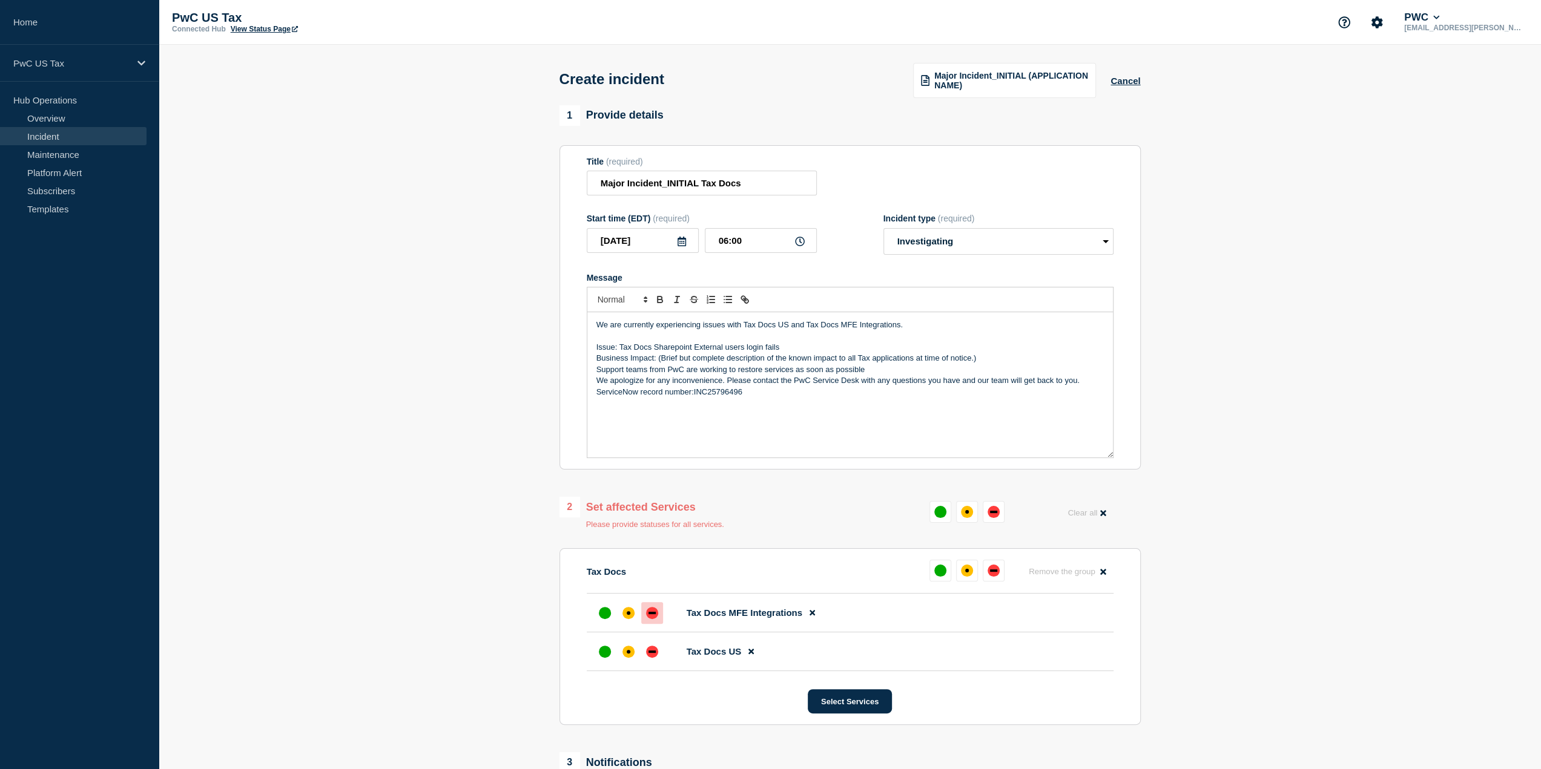
drag, startPoint x: 1183, startPoint y: 344, endPoint x: 1137, endPoint y: 355, distance: 47.3
click at [1183, 344] on section "1 Provide details Title (required) Major Incident_INITIAL Tax Docs Start time (…" at bounding box center [850, 507] width 1382 height 804
drag, startPoint x: 984, startPoint y: 361, endPoint x: 659, endPoint y: 357, distance: 325.7
click at [659, 357] on p "Business Impact: (Brief but complete description of the known impact to all Tax…" at bounding box center [849, 358] width 507 height 11
drag, startPoint x: 743, startPoint y: 360, endPoint x: 660, endPoint y: 355, distance: 83.1
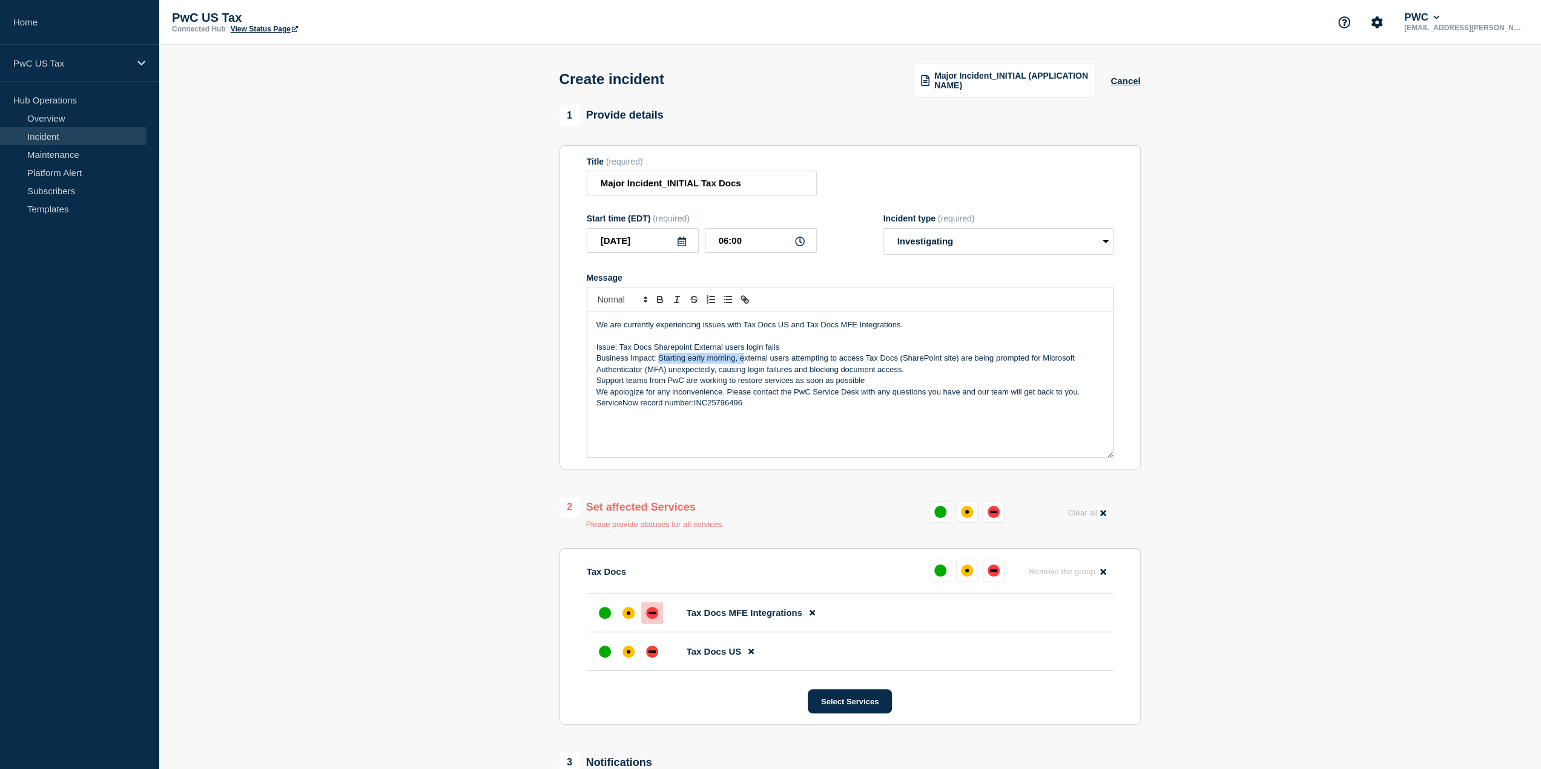
click at [660, 355] on p "Business Impact: Starting early morning, external users attempting to access Ta…" at bounding box center [849, 364] width 507 height 22
click at [837, 370] on p "Business Impact: External users attempting to access Tax Docs (SharePoint site)…" at bounding box center [849, 364] width 507 height 22
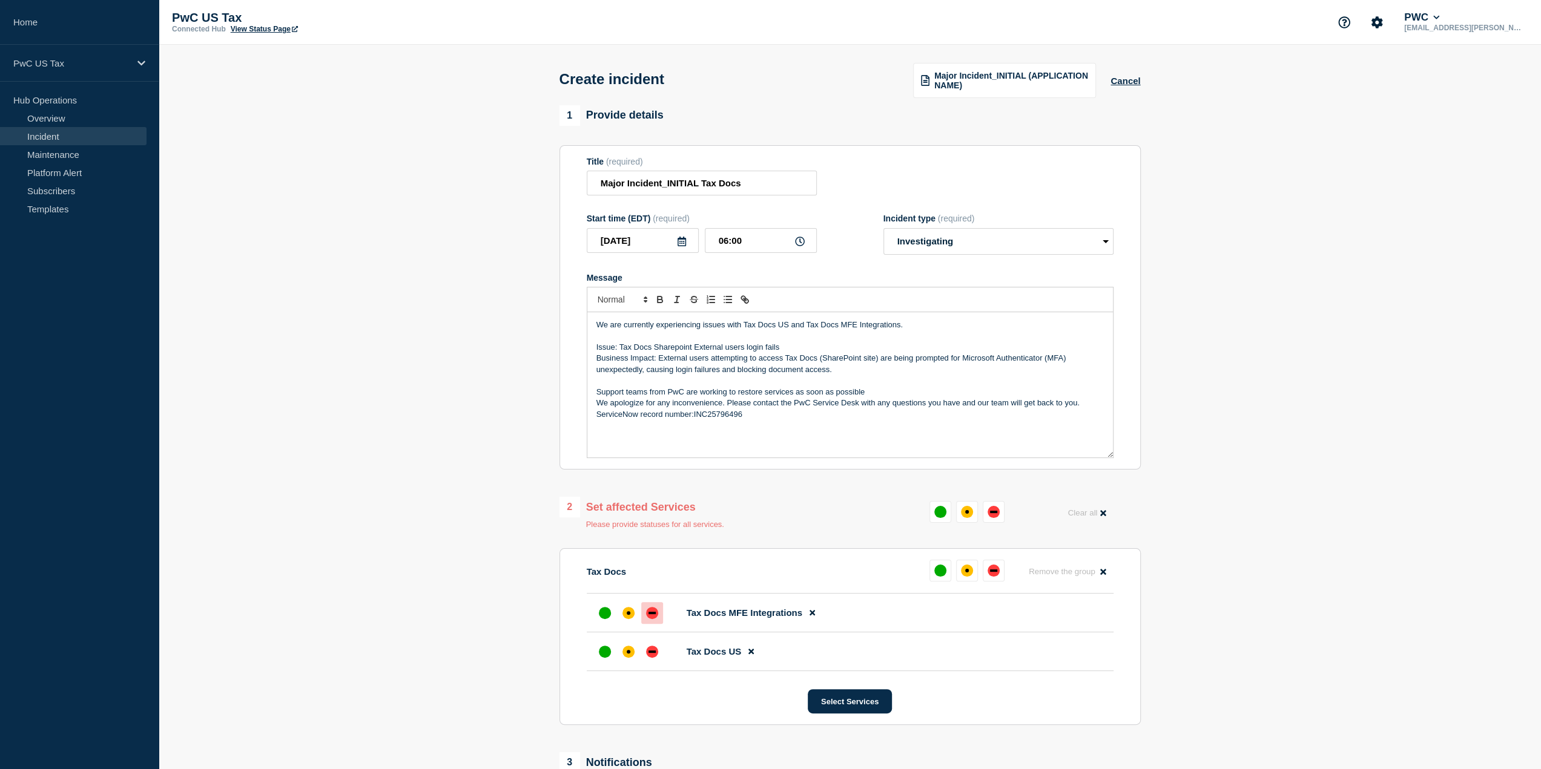
click at [596, 416] on p "ServiceNow record number:INC25796496" at bounding box center [849, 414] width 507 height 11
click at [793, 415] on p "Message" at bounding box center [849, 414] width 507 height 11
click at [784, 347] on p "Issue: Tax Docs Sharepoint External users login fails" at bounding box center [849, 347] width 507 height 11
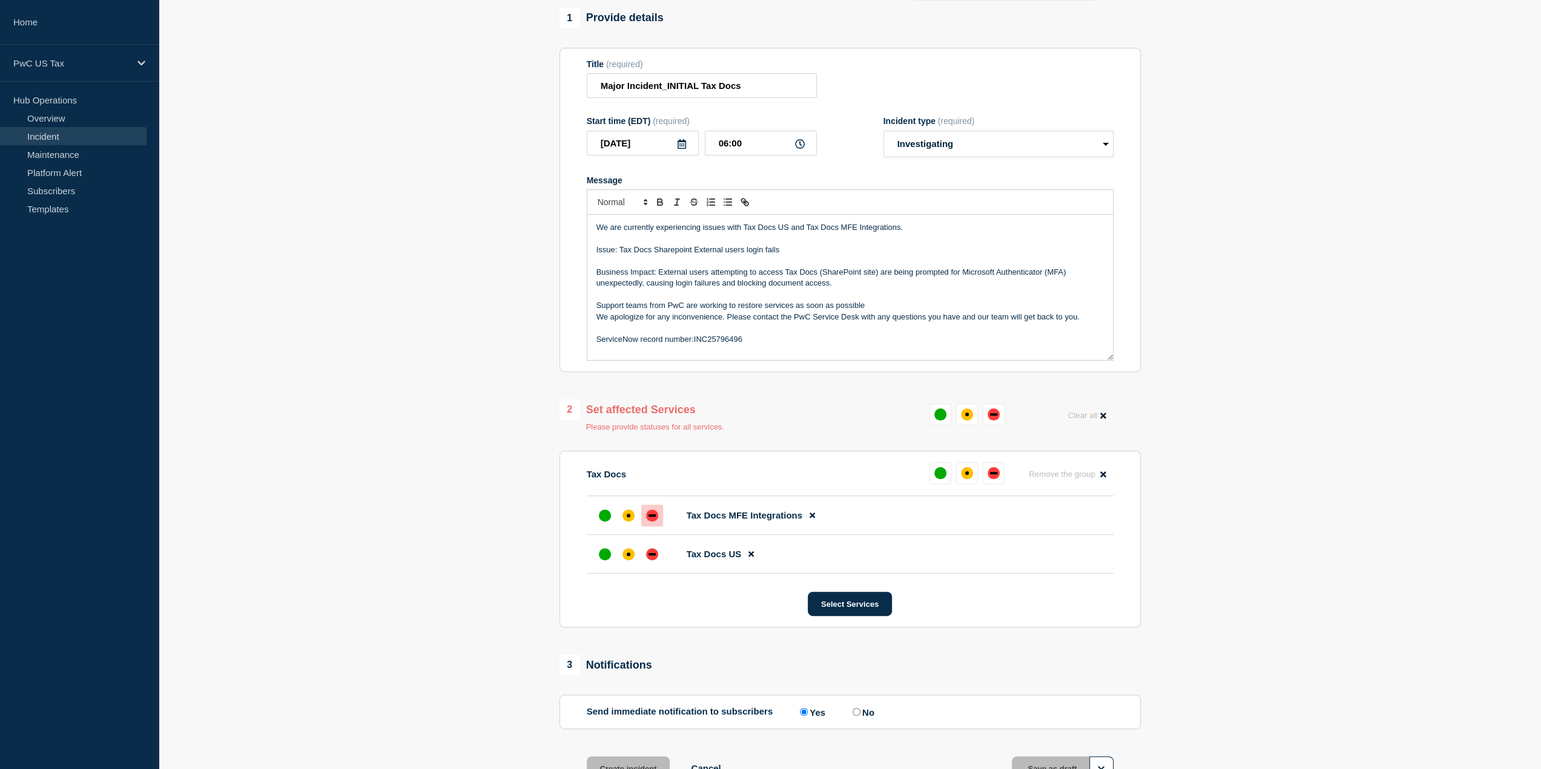
scroll to position [121, 0]
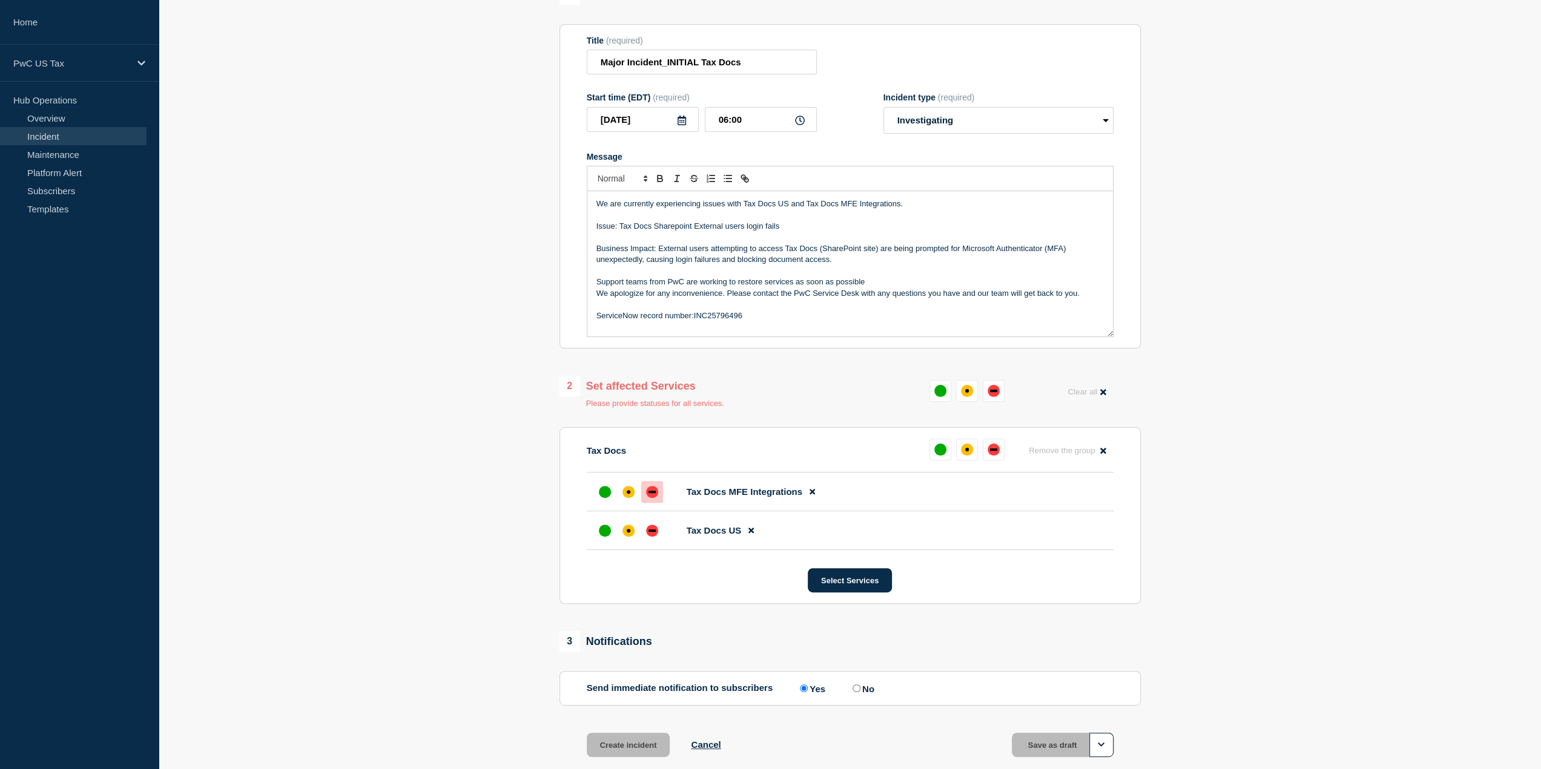
drag, startPoint x: 757, startPoint y: 319, endPoint x: 571, endPoint y: 199, distance: 220.6
click at [571, 199] on section "Title (required) Major Incident_INITIAL Tax Docs Start time (EDT) (required) 20…" at bounding box center [849, 186] width 581 height 325
copy div "We are currently experiencing issues with Tax Docs US and Tax Docs MFE Integrat…"
click at [732, 248] on p "Business Impact: External users attempting to access Tax Docs (SharePoint site)…" at bounding box center [849, 254] width 507 height 22
click at [785, 225] on p "Issue: Tax Docs Sharepoint External users login fails" at bounding box center [849, 226] width 507 height 11
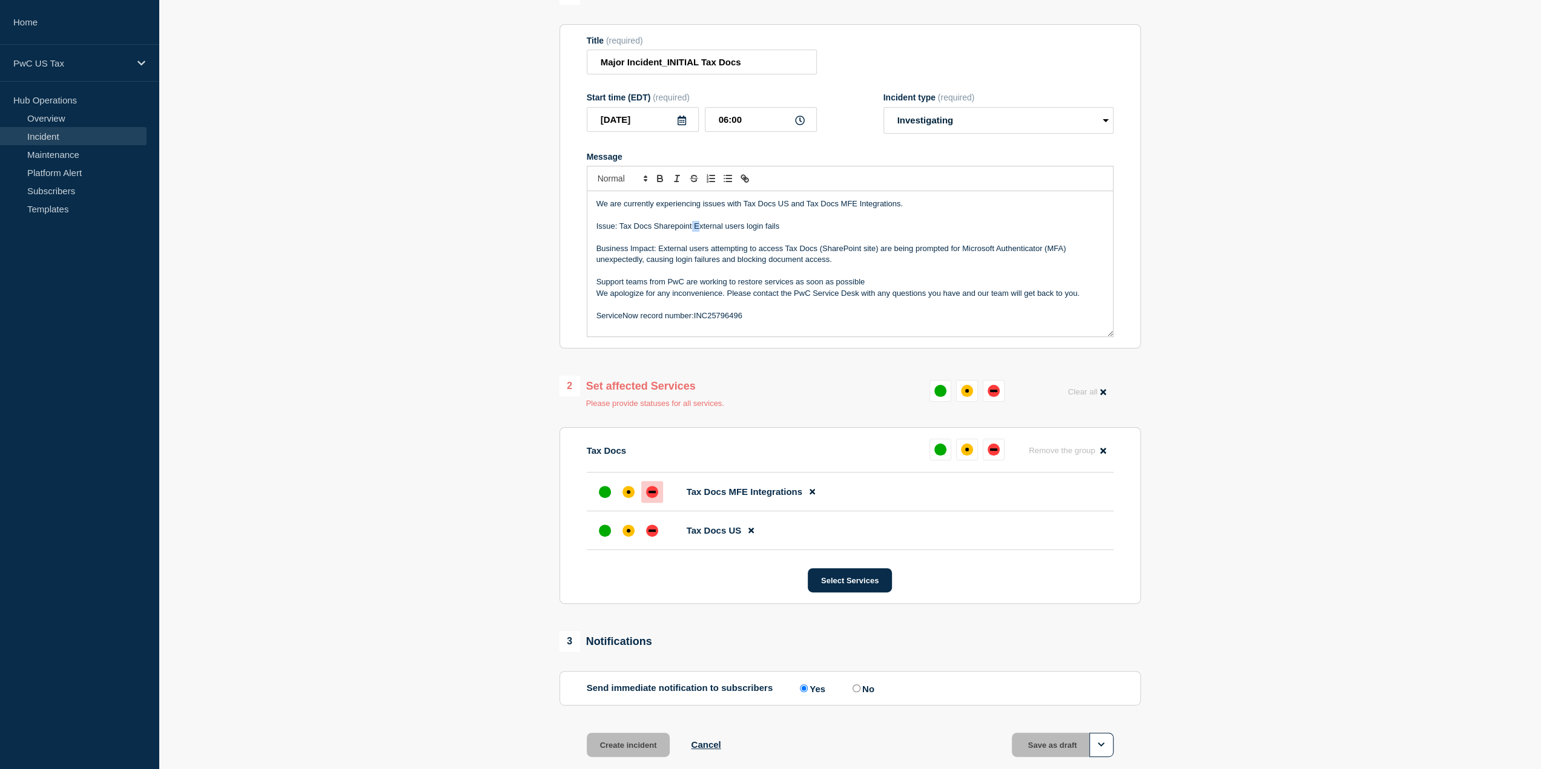
click at [697, 229] on p "Issue: Tax Docs Sharepoint External users login fails" at bounding box center [849, 226] width 507 height 11
click at [808, 228] on p "Issue: Tax Docs Sharepoint External users login fails" at bounding box center [849, 226] width 507 height 11
drag, startPoint x: 780, startPoint y: 226, endPoint x: 695, endPoint y: 229, distance: 84.8
click at [695, 229] on p "Issue: Tax Docs Sharepoint External users login fails" at bounding box center [849, 226] width 507 height 11
copy p "External users login fails"
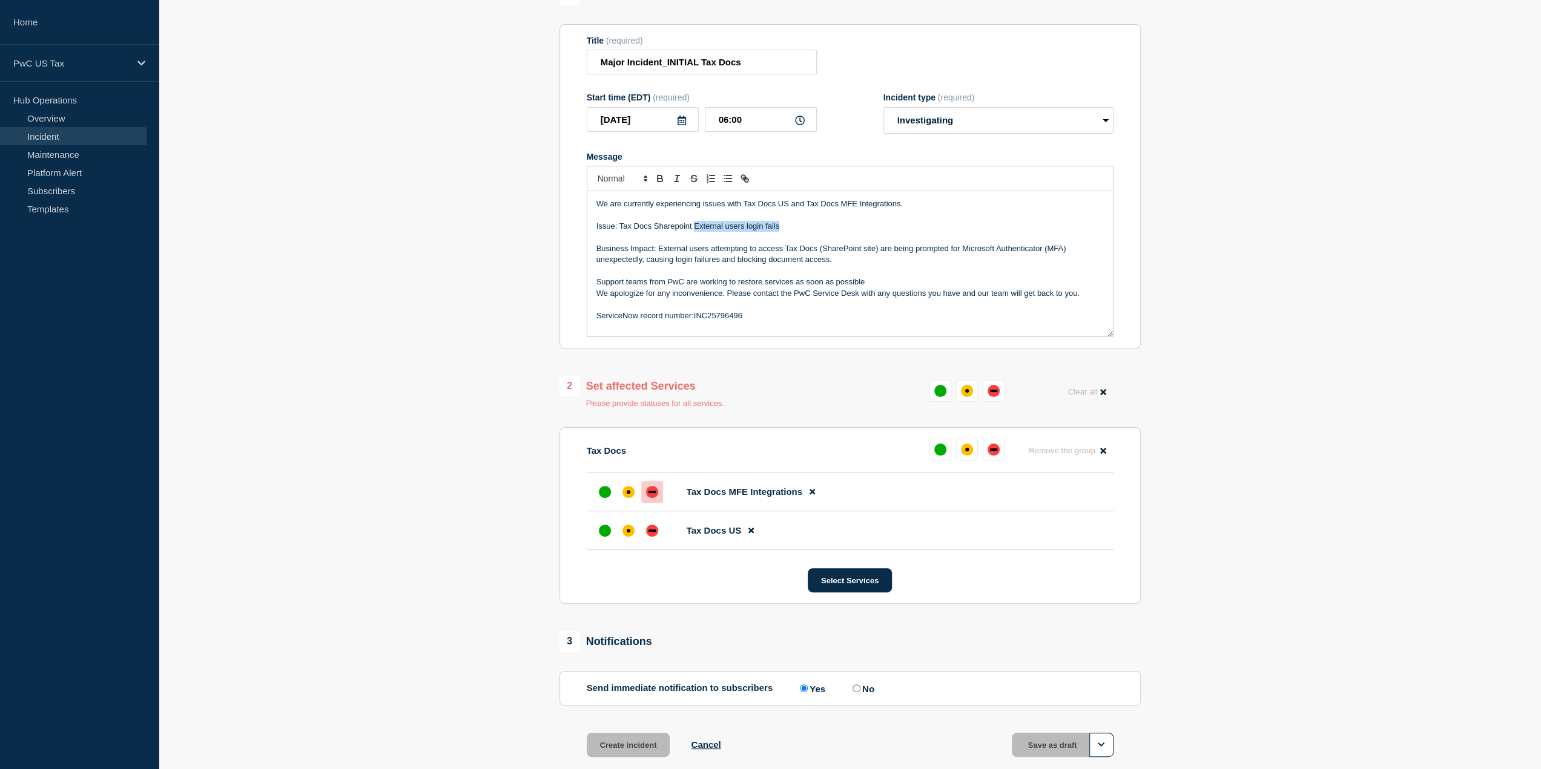
click at [723, 277] on p "Message" at bounding box center [849, 271] width 507 height 11
drag, startPoint x: 752, startPoint y: 317, endPoint x: 584, endPoint y: 203, distance: 202.7
click at [584, 203] on section "Title (required) Major Incident_INITIAL Tax Docs Start time (EDT) (required) 20…" at bounding box center [849, 186] width 581 height 325
copy div "We are currently experiencing issues with Tax Docs US and Tax Docs MFE Integrat…"
click at [688, 222] on p "Issue: Tax Docs Sharepoint External users login fails" at bounding box center [849, 226] width 507 height 11
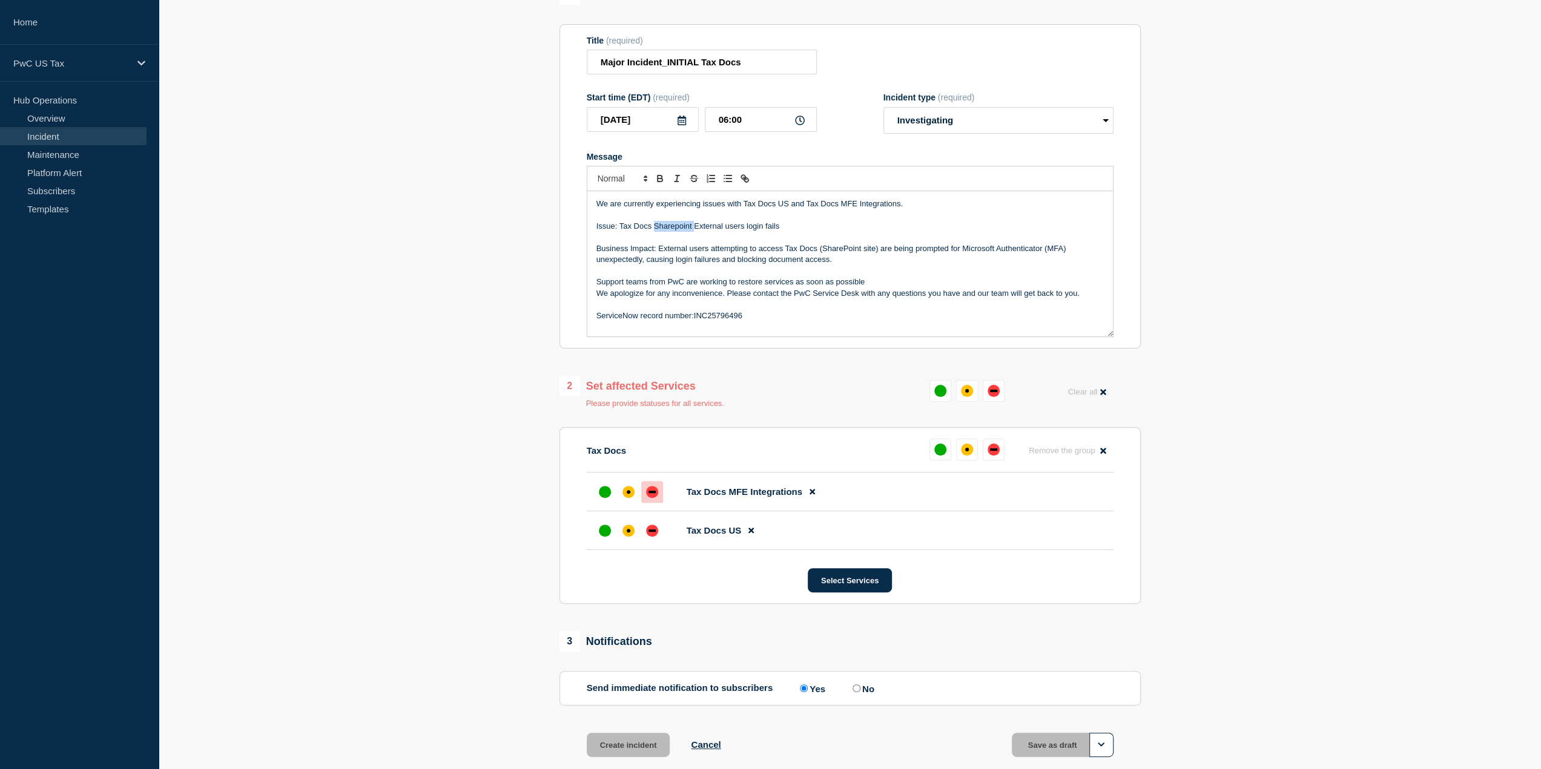
drag, startPoint x: 693, startPoint y: 226, endPoint x: 654, endPoint y: 225, distance: 39.4
click at [654, 225] on p "Issue: Tax Docs Sharepoint External users login fails" at bounding box center [849, 226] width 507 height 11
click at [765, 225] on p "Issue: Tax Docs External users login fails" at bounding box center [849, 226] width 507 height 11
click at [1191, 13] on section "1 Provide details Title (required) Major Incident_INITIAL Tax Docs Start time (…" at bounding box center [850, 386] width 1382 height 804
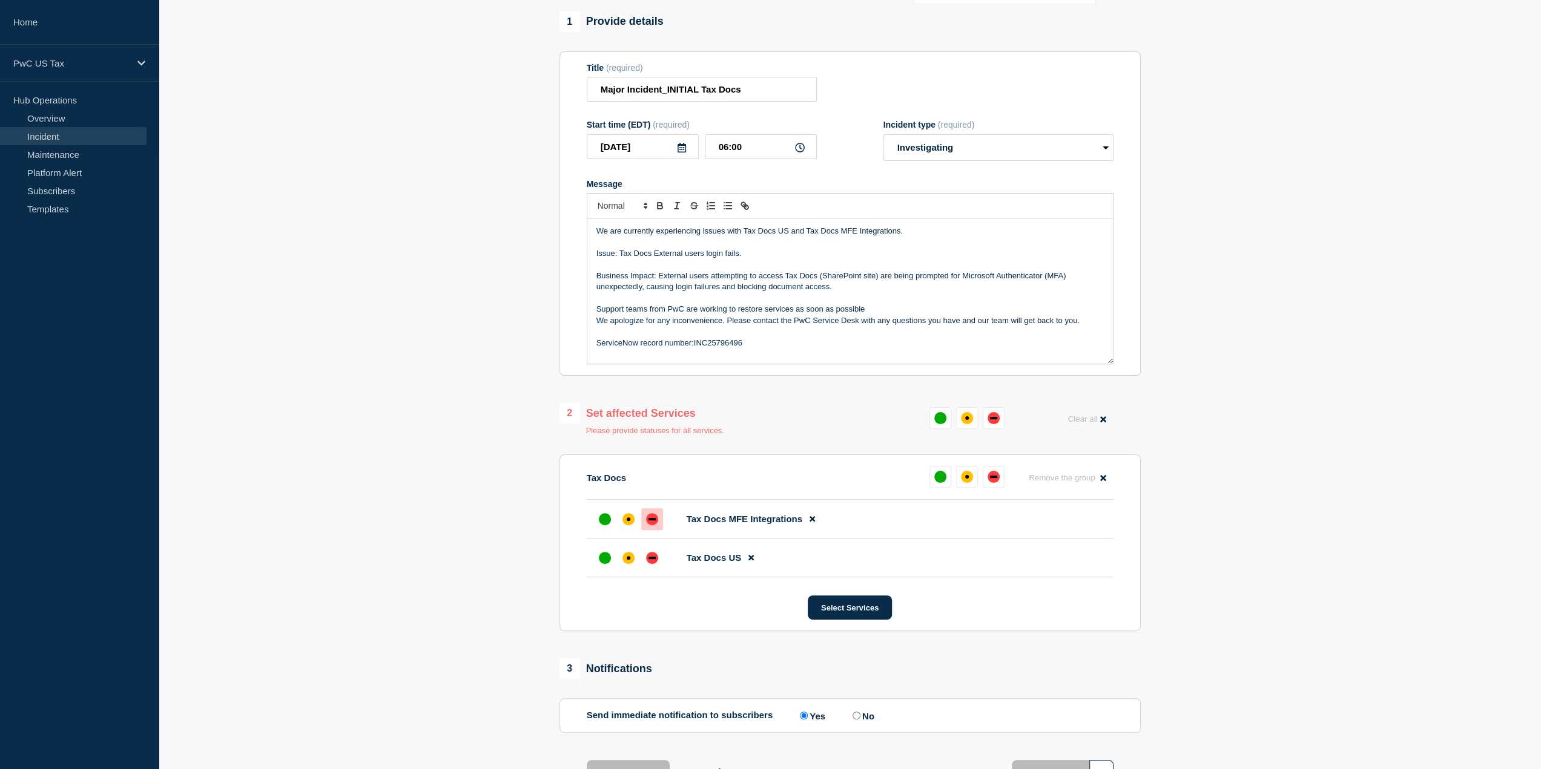
scroll to position [67, 0]
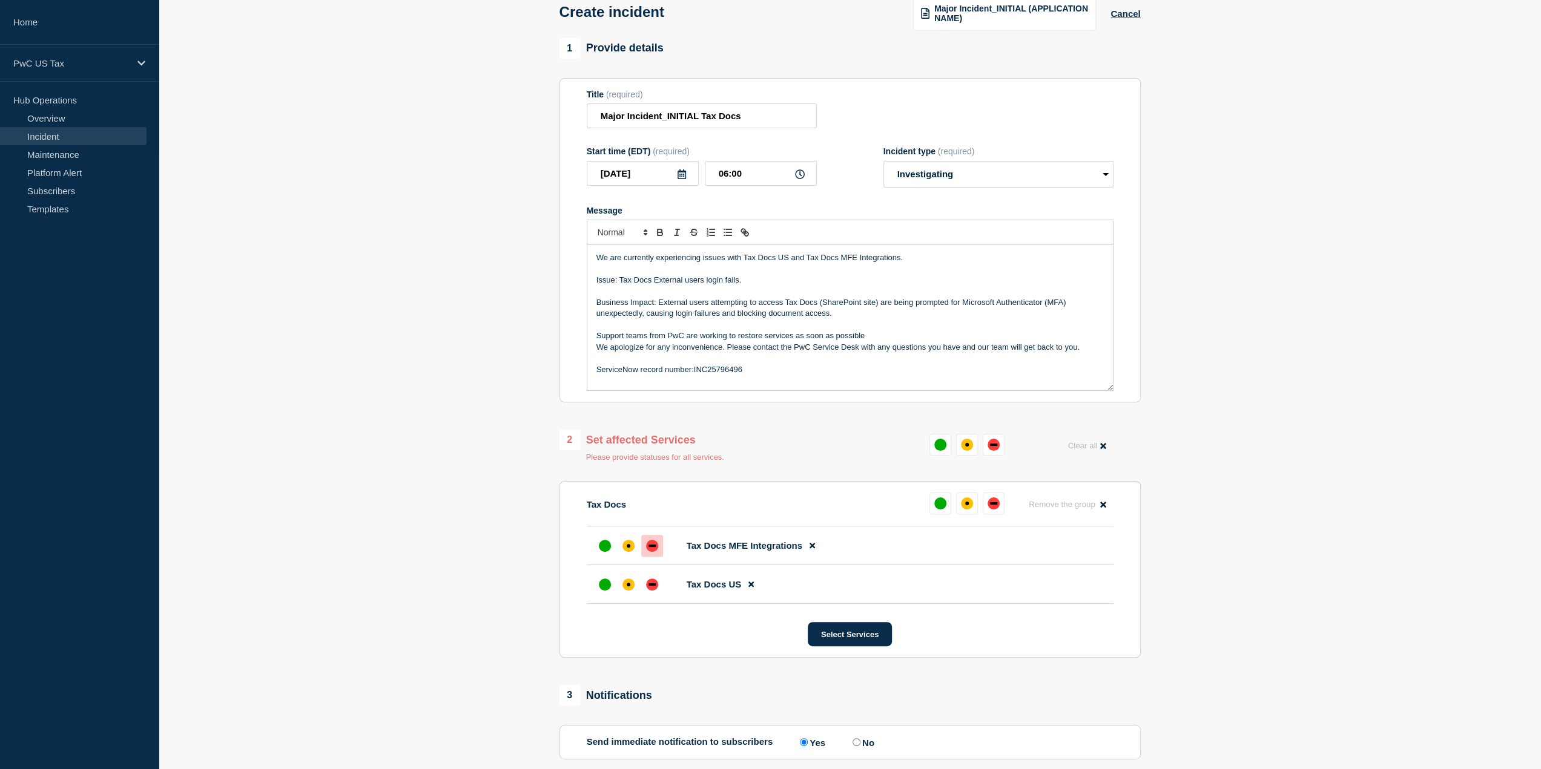
click at [1208, 400] on section "1 Provide details Title (required) Major Incident_INITIAL Tax Docs Start time (…" at bounding box center [850, 440] width 1382 height 804
click at [860, 639] on button "Select Services" at bounding box center [850, 634] width 84 height 24
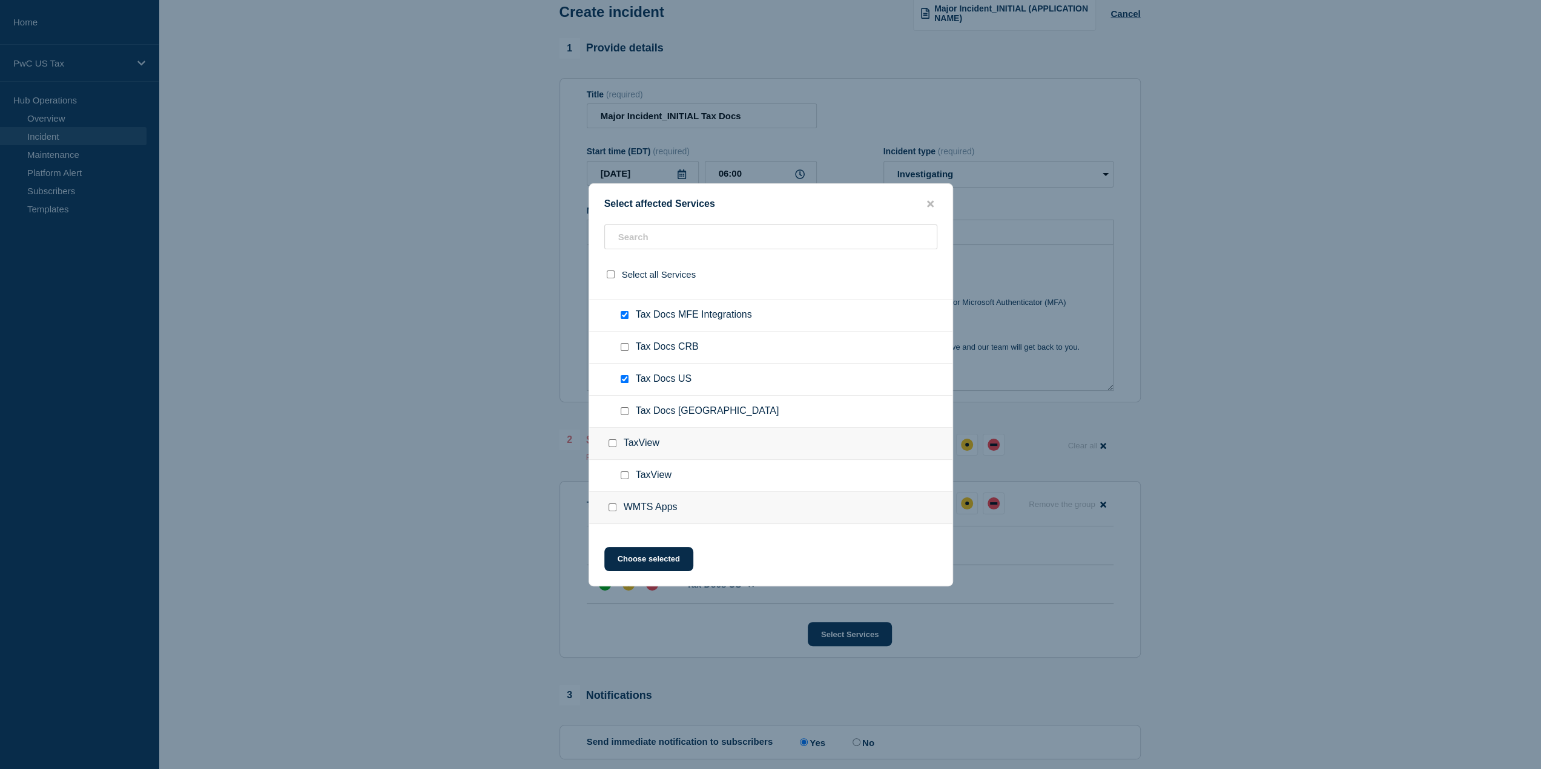
scroll to position [1998, 0]
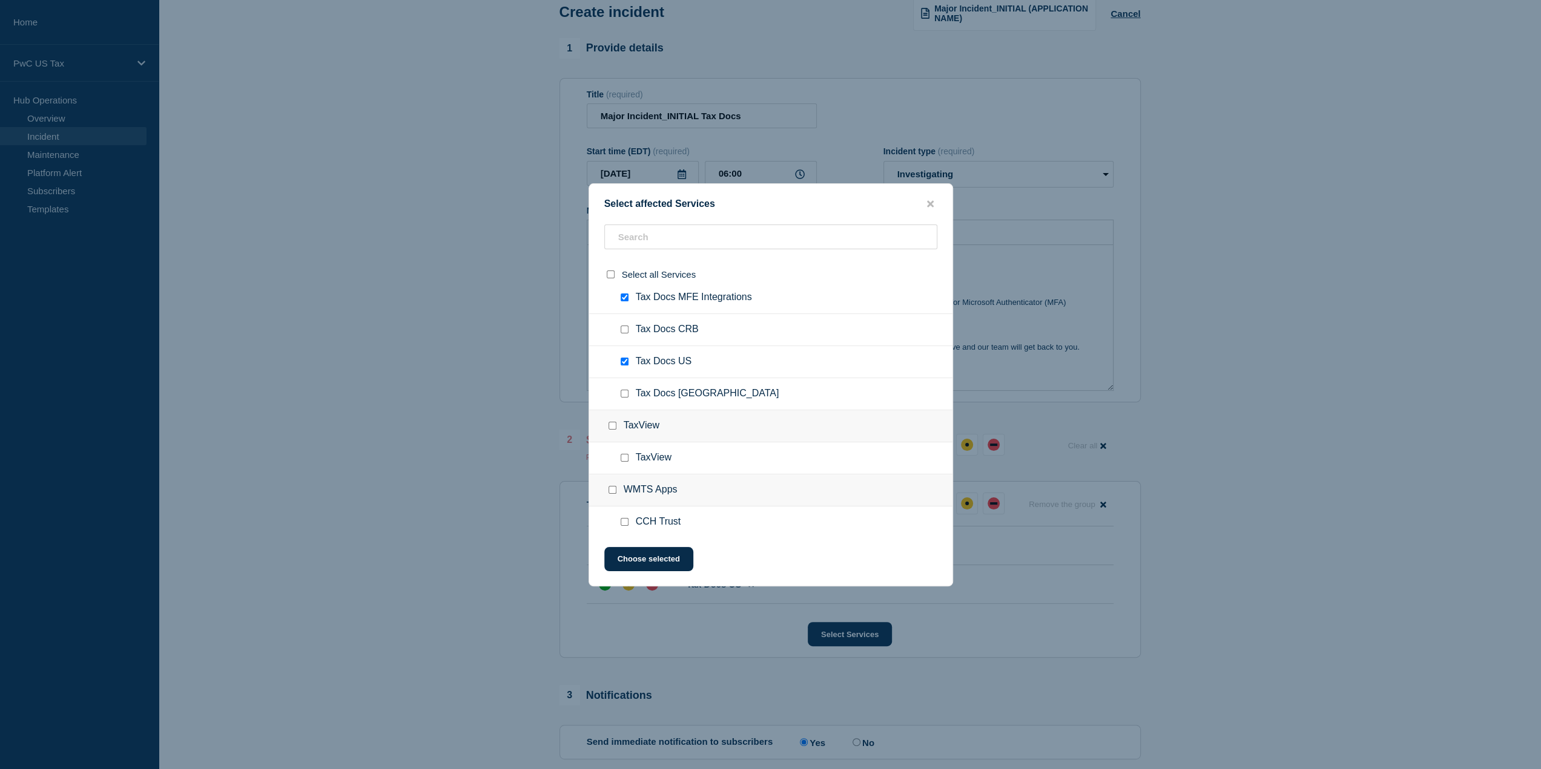
click at [624, 390] on input "Tax Docs Mexico checkbox" at bounding box center [624, 394] width 8 height 8
checkbox input "true"
click at [668, 562] on button "Choose selected" at bounding box center [648, 559] width 89 height 24
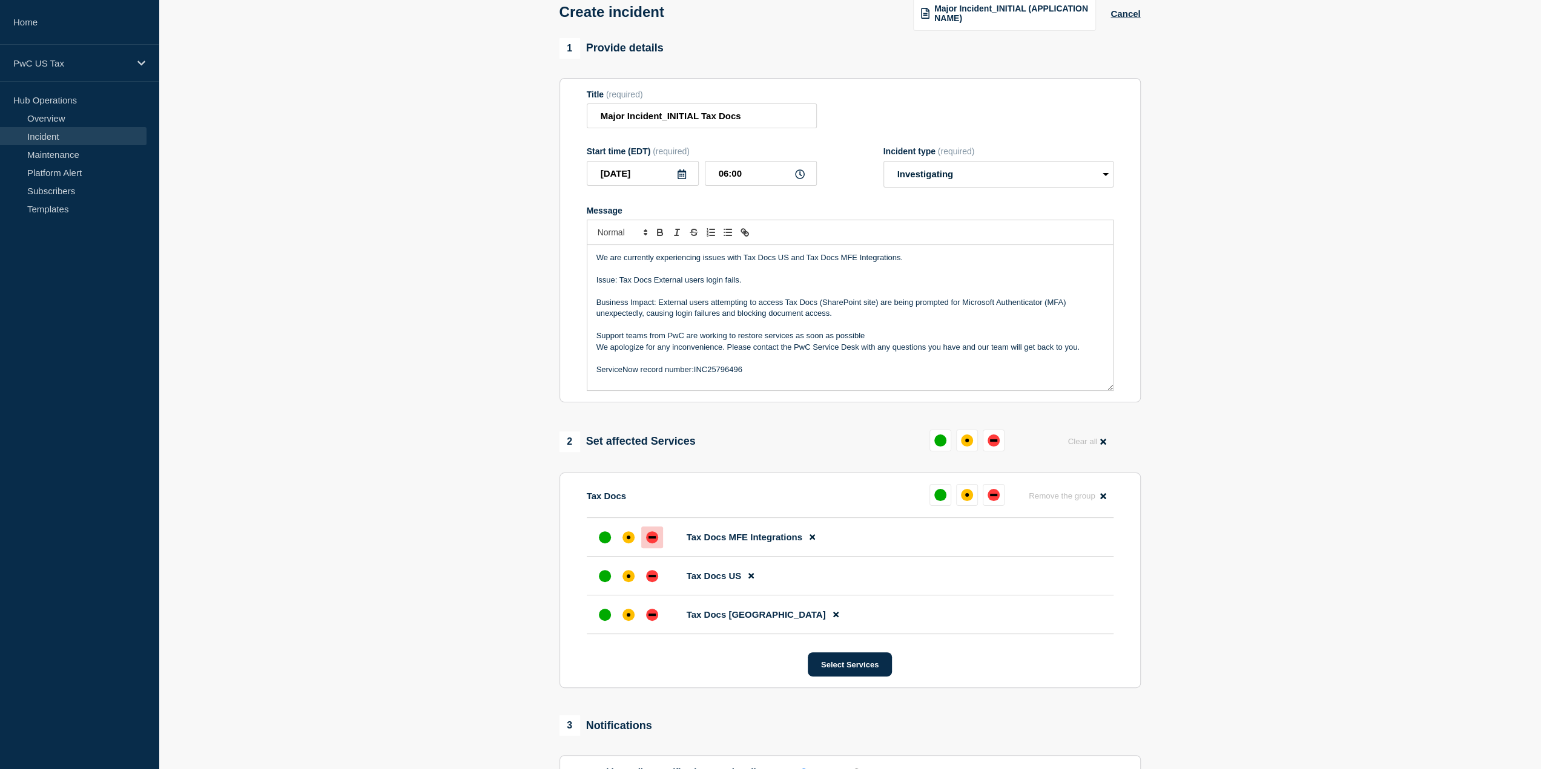
click at [502, 651] on section "1 Provide details Title (required) Major Incident_INITIAL Tax Docs Start time (…" at bounding box center [850, 455] width 1382 height 834
click at [654, 583] on div at bounding box center [652, 576] width 22 height 22
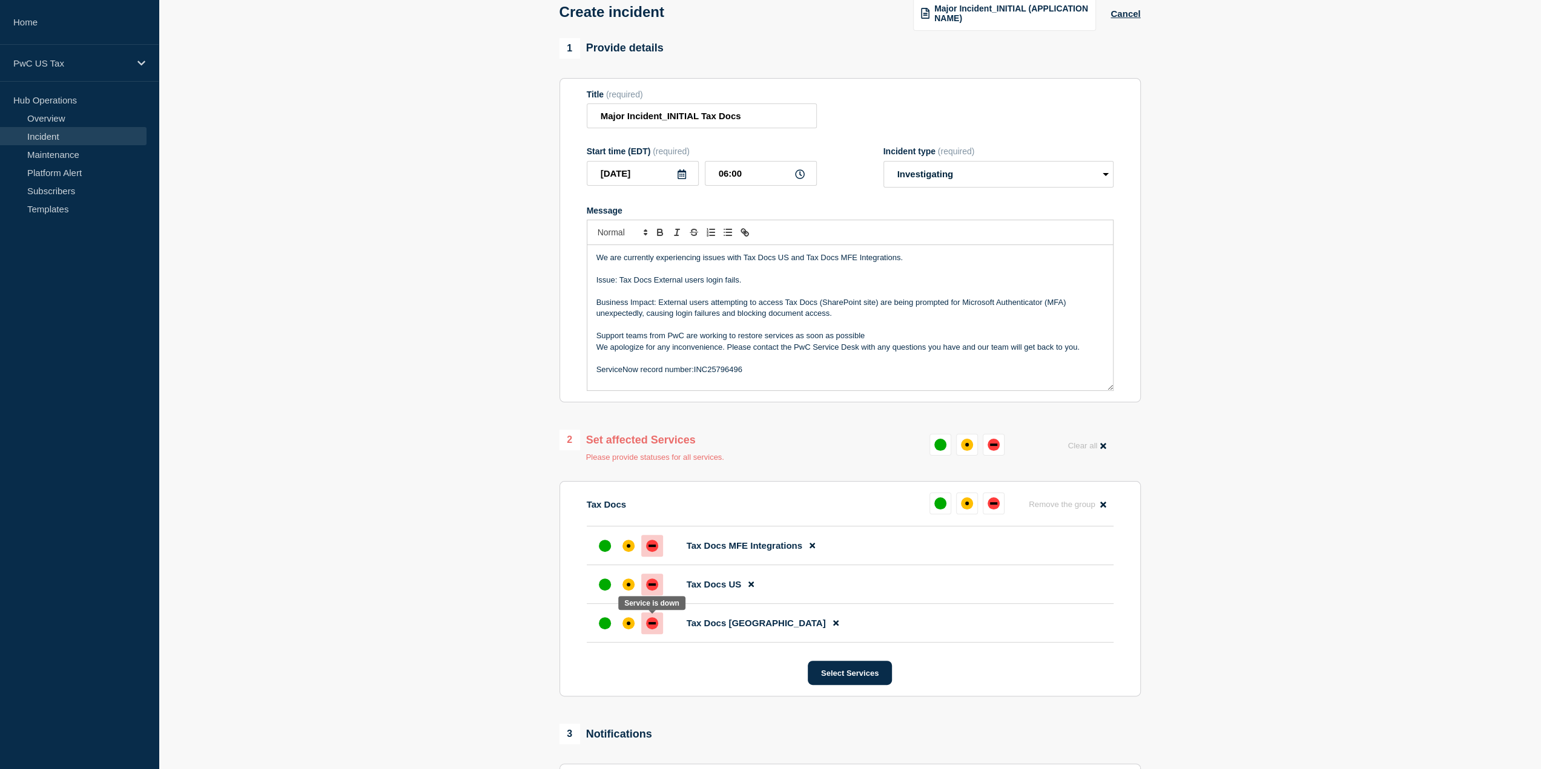
click at [653, 627] on div "down" at bounding box center [652, 623] width 12 height 12
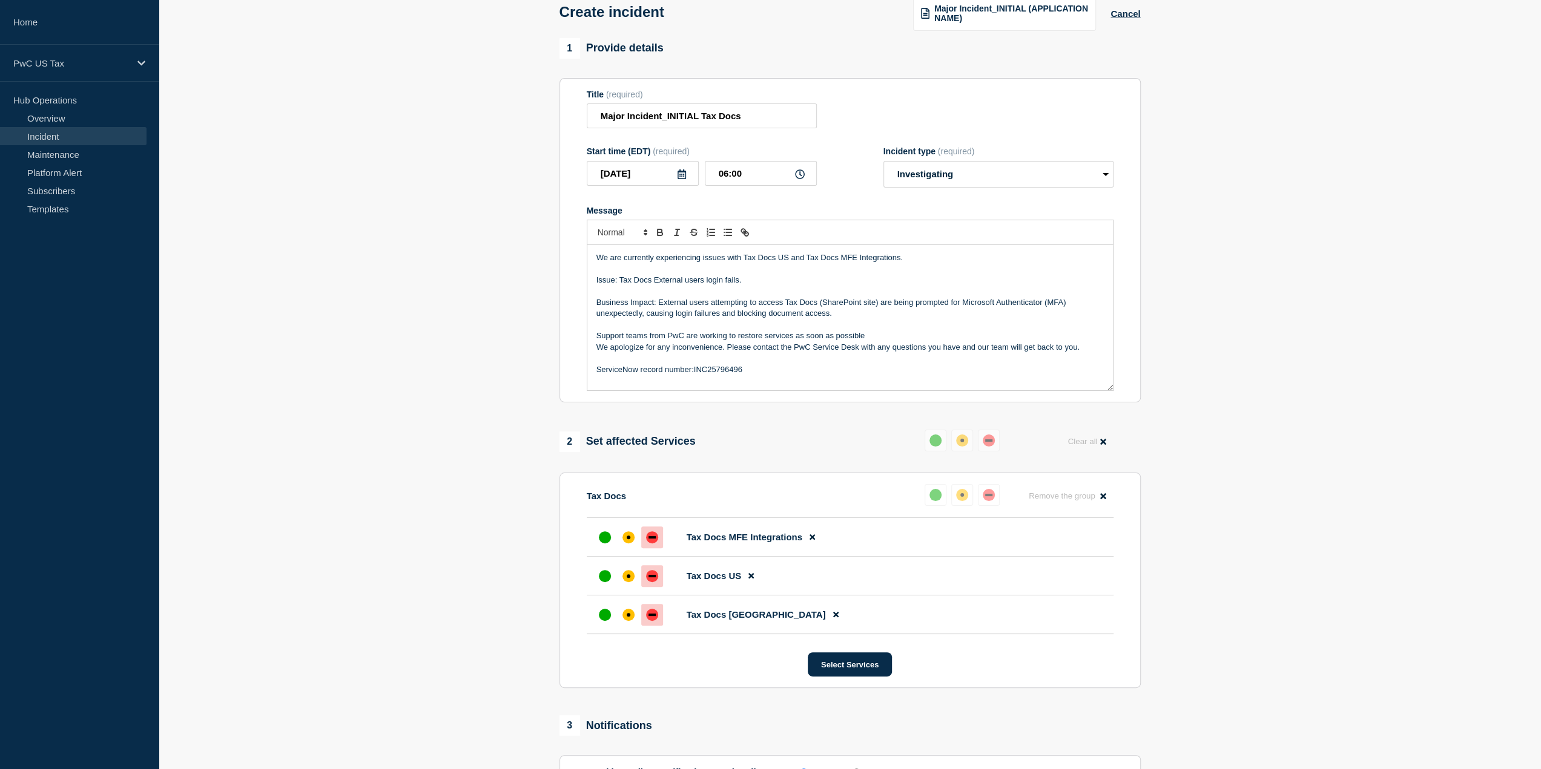
drag, startPoint x: 1205, startPoint y: 588, endPoint x: 1197, endPoint y: 590, distance: 8.0
click at [1205, 587] on section "1 Provide details Title (required) Major Incident_INITIAL Tax Docs Start time (…" at bounding box center [850, 455] width 1382 height 834
click at [854, 664] on button "Select Services" at bounding box center [850, 665] width 84 height 24
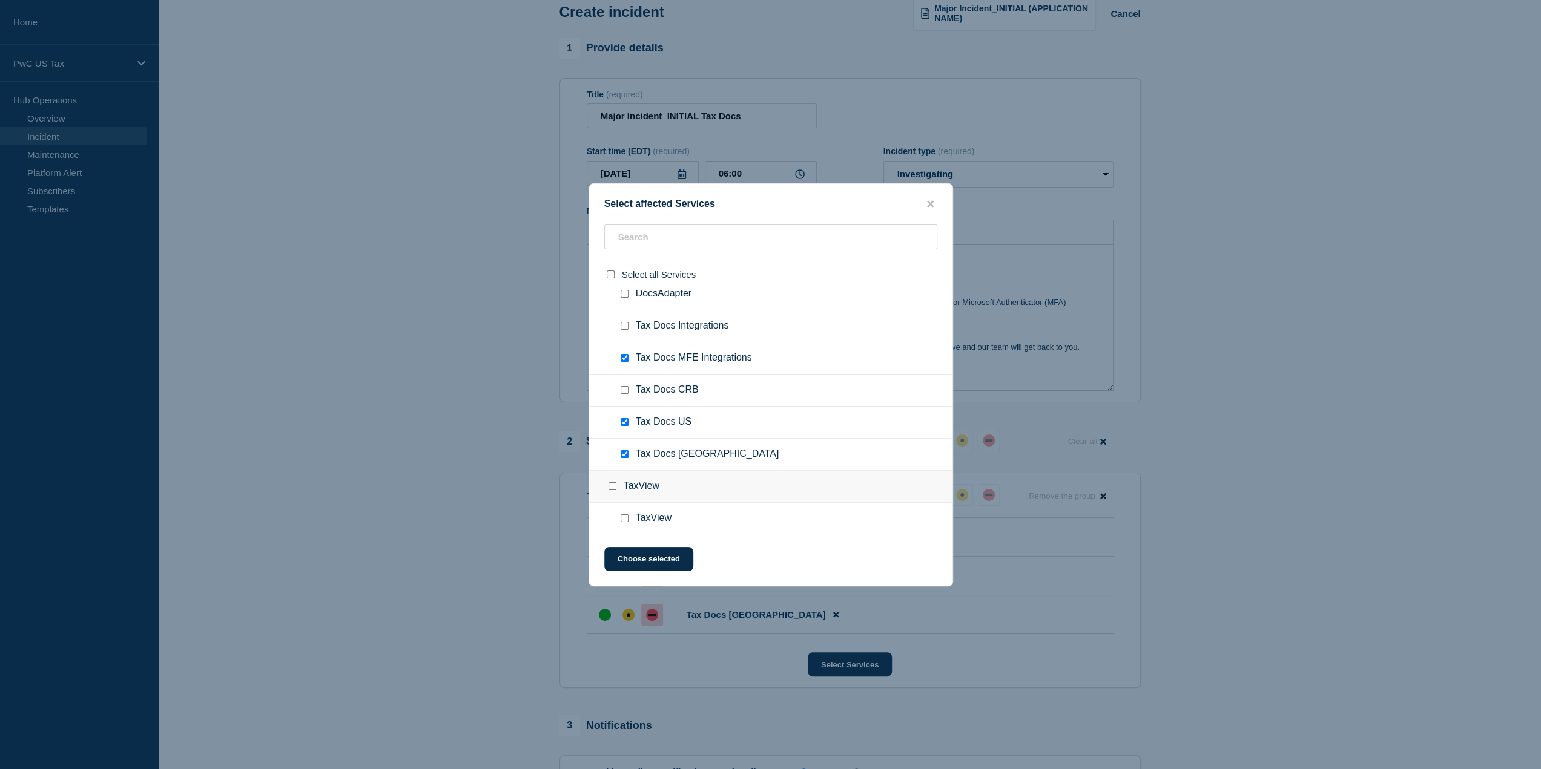
scroll to position [1877, 0]
click at [623, 447] on input "Tax Docs CRB checkbox" at bounding box center [624, 451] width 8 height 8
checkbox input "true"
click at [670, 552] on button "Choose selected" at bounding box center [648, 559] width 89 height 24
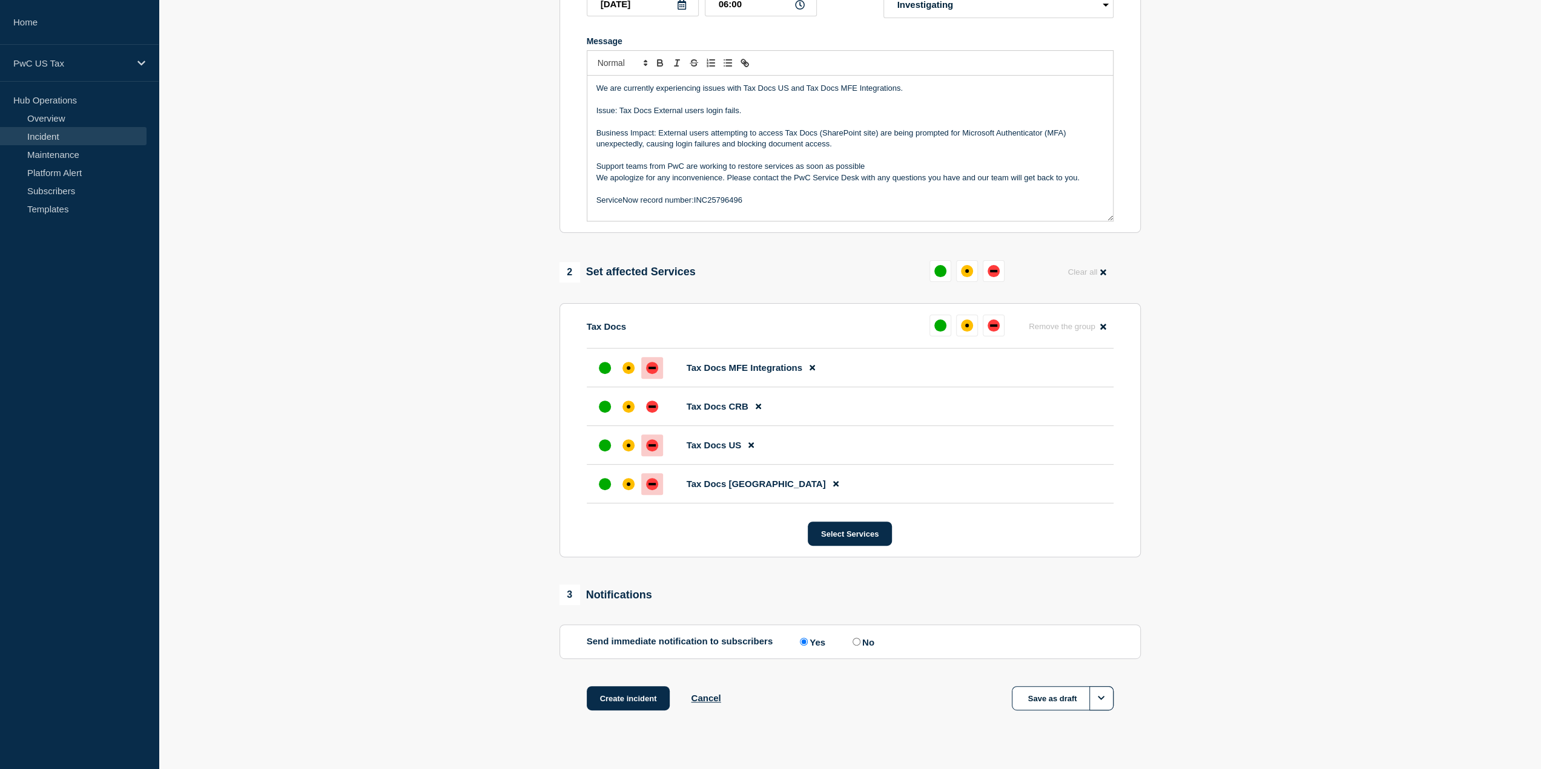
scroll to position [257, 0]
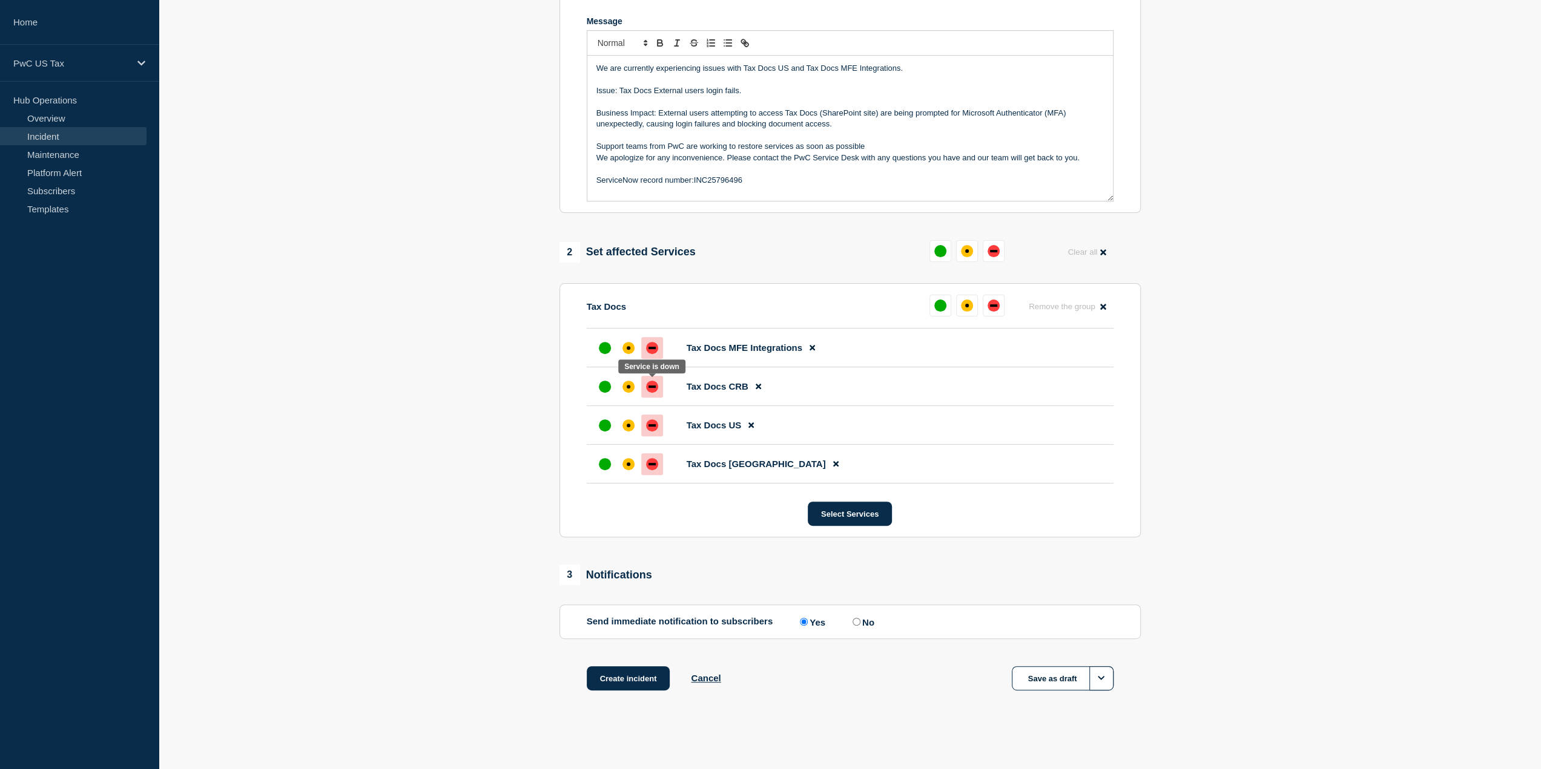
click at [649, 388] on div "down" at bounding box center [652, 387] width 12 height 12
click at [1265, 414] on section "1 Provide details Title (required) Major Incident_INITIAL Tax Docs Start time (…" at bounding box center [850, 285] width 1382 height 873
drag, startPoint x: 742, startPoint y: 94, endPoint x: 619, endPoint y: 90, distance: 123.5
click at [619, 90] on p "Issue: Tax Docs External users login fails." at bounding box center [849, 90] width 507 height 11
click at [766, 173] on p "Message" at bounding box center [849, 168] width 507 height 11
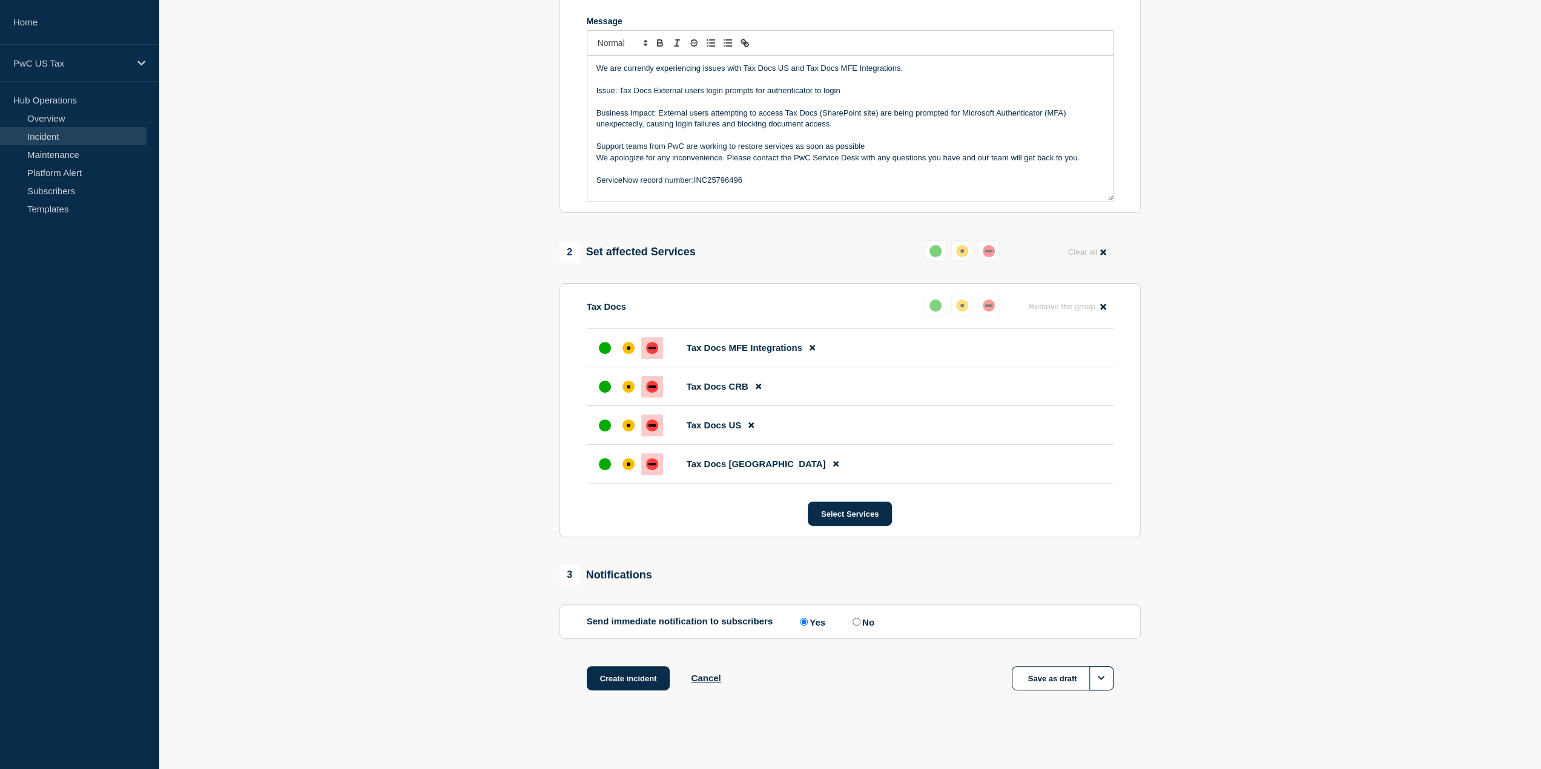
drag, startPoint x: 752, startPoint y: 175, endPoint x: 581, endPoint y: 69, distance: 201.4
click at [581, 69] on section "Title (required) Major Incident_INITIAL Tax Docs Start time (EDT) (required) 20…" at bounding box center [849, 51] width 581 height 325
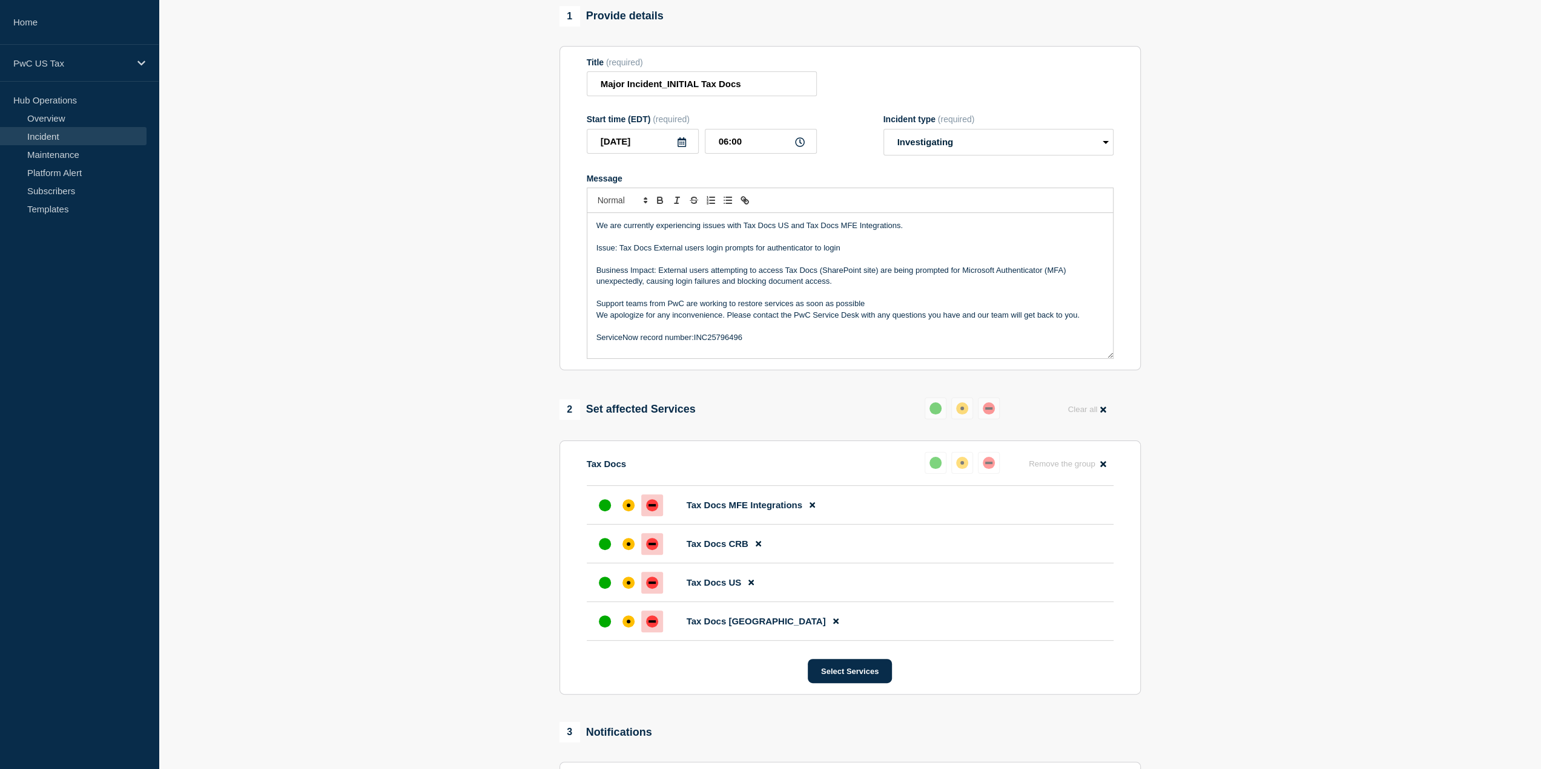
scroll to position [76, 0]
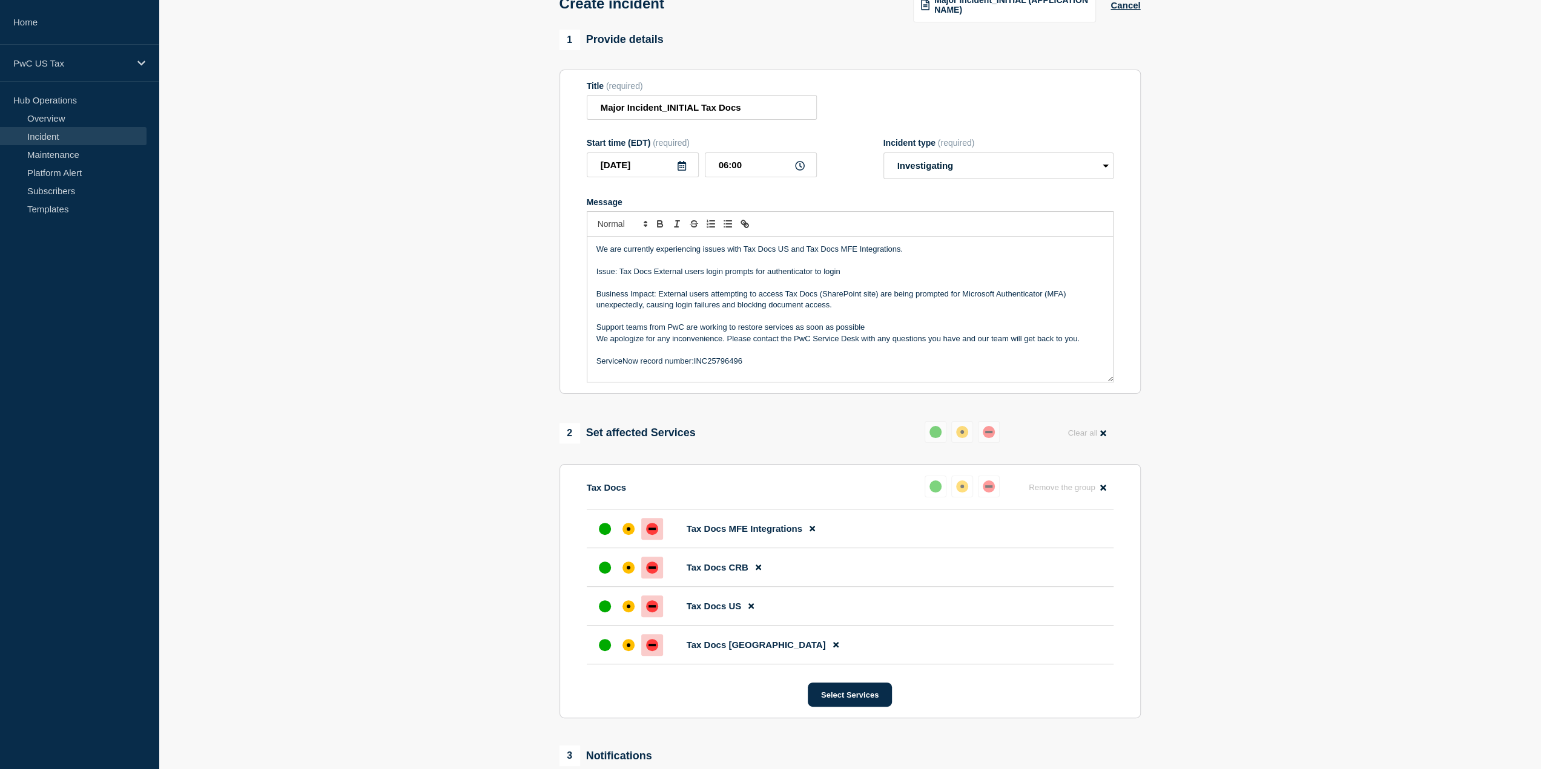
copy div "We are currently experiencing issues with Tax Docs US and Tax Docs MFE Integrat…"
click at [749, 275] on p "Issue: Tax Docs External users login prompts for authenticator to login" at bounding box center [849, 271] width 507 height 11
click at [898, 251] on p "We are currently experiencing issues with Tax Docs US and Tax Docs MFE Integrat…" at bounding box center [849, 249] width 507 height 11
click at [868, 31] on div "1 Provide details" at bounding box center [849, 40] width 581 height 21
click at [976, 250] on p "We are currently experiencing issues with Tax Docs US and Tax Docs MFE Integrat…" at bounding box center [849, 249] width 507 height 11
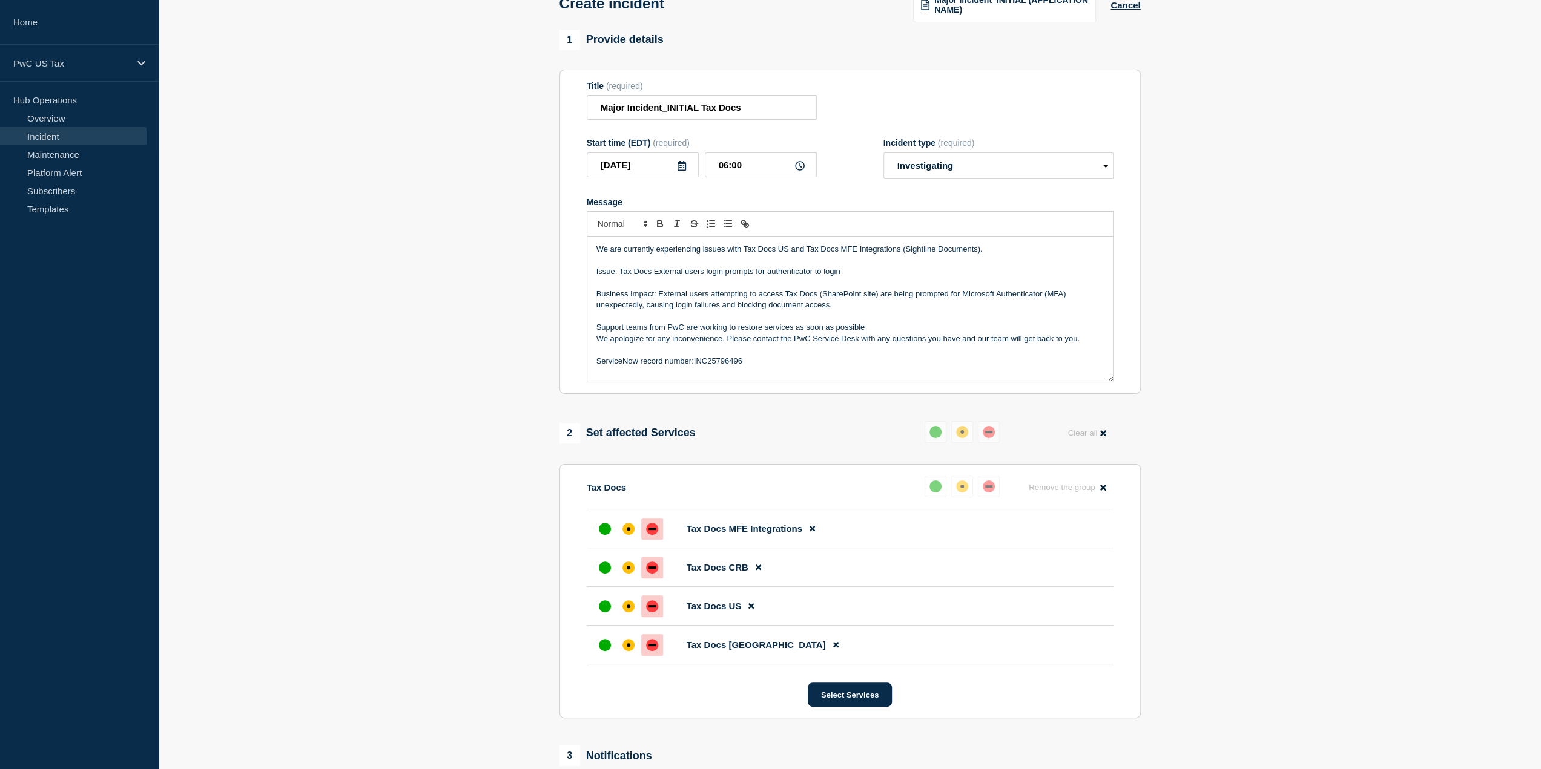
drag, startPoint x: 878, startPoint y: 50, endPoint x: 888, endPoint y: 58, distance: 12.1
click at [879, 50] on div "1 Provide details" at bounding box center [849, 40] width 581 height 21
click at [975, 250] on p "We are currently experiencing issues with Tax Docs US and Tax Docs MFE Integrat…" at bounding box center [849, 249] width 507 height 11
click at [989, 255] on p "We are currently experiencing issues with Tax Docs US and Tax Docs MFE Integrat…" at bounding box center [849, 249] width 507 height 11
drag, startPoint x: 758, startPoint y: 363, endPoint x: 562, endPoint y: 222, distance: 241.2
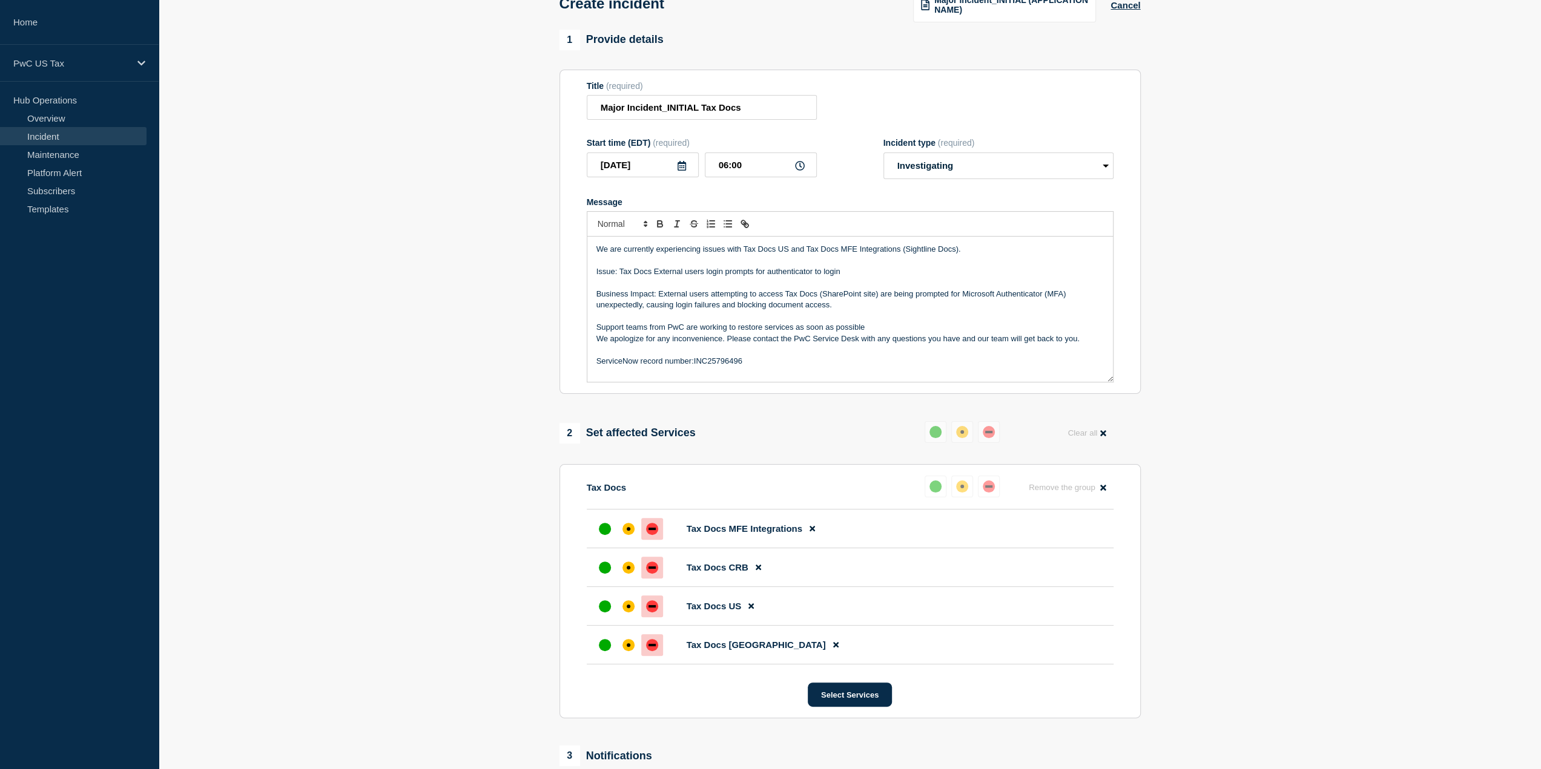
click at [562, 222] on section "Title (required) Major Incident_INITIAL Tax Docs Start time (EDT) (required) 20…" at bounding box center [849, 232] width 581 height 325
copy div "We are currently experiencing issues with Tax Docs US and Tax Docs MFE Integrat…"
drag, startPoint x: 407, startPoint y: 567, endPoint x: 270, endPoint y: 672, distance: 173.1
click at [407, 567] on section "1 Provide details Title (required) Major Incident_INITIAL Tax Docs Start time (…" at bounding box center [850, 466] width 1382 height 873
click at [377, 481] on section "1 Provide details Title (required) Major Incident_INITIAL Tax Docs Start time (…" at bounding box center [850, 466] width 1382 height 873
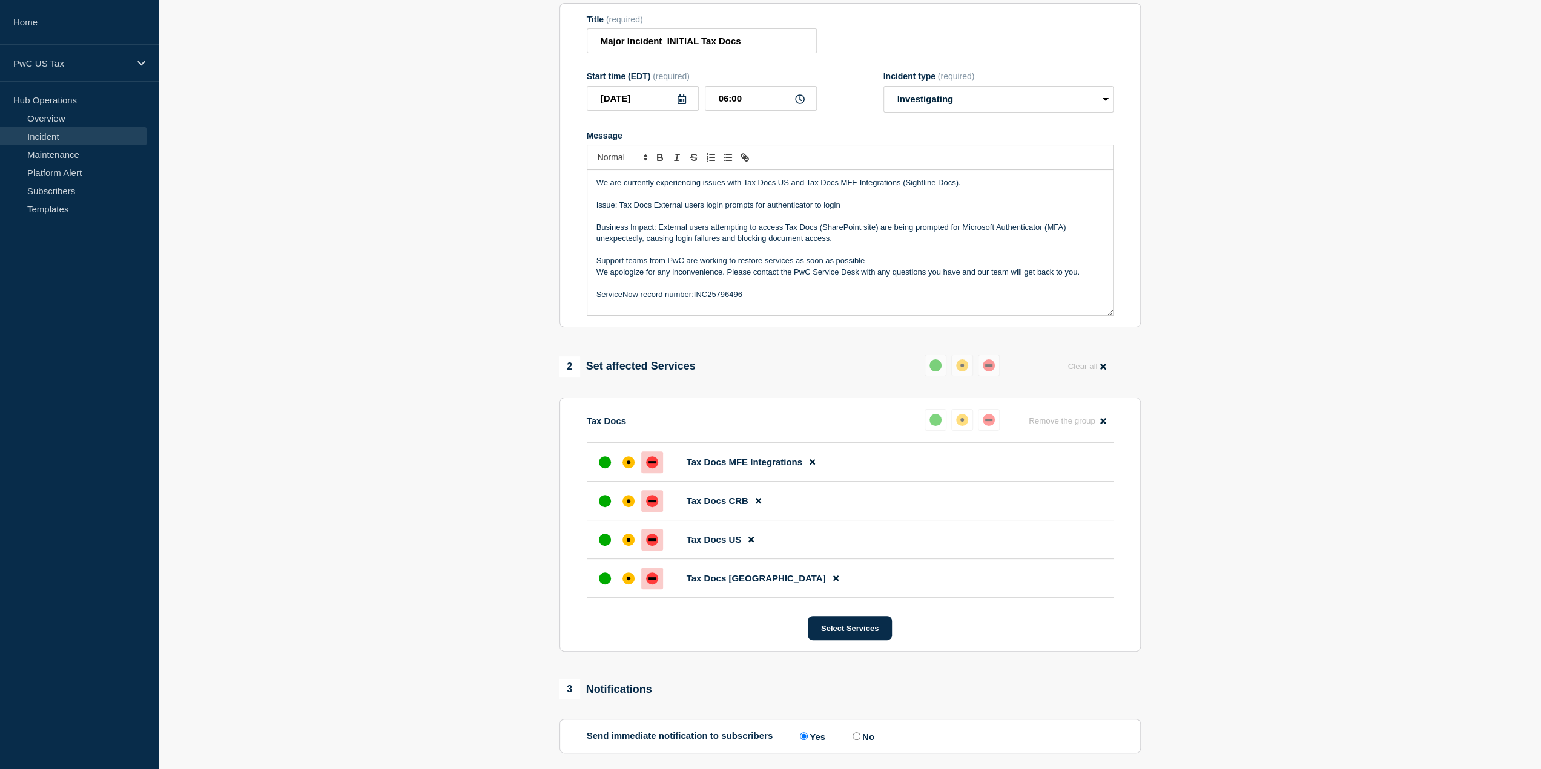
scroll to position [257, 0]
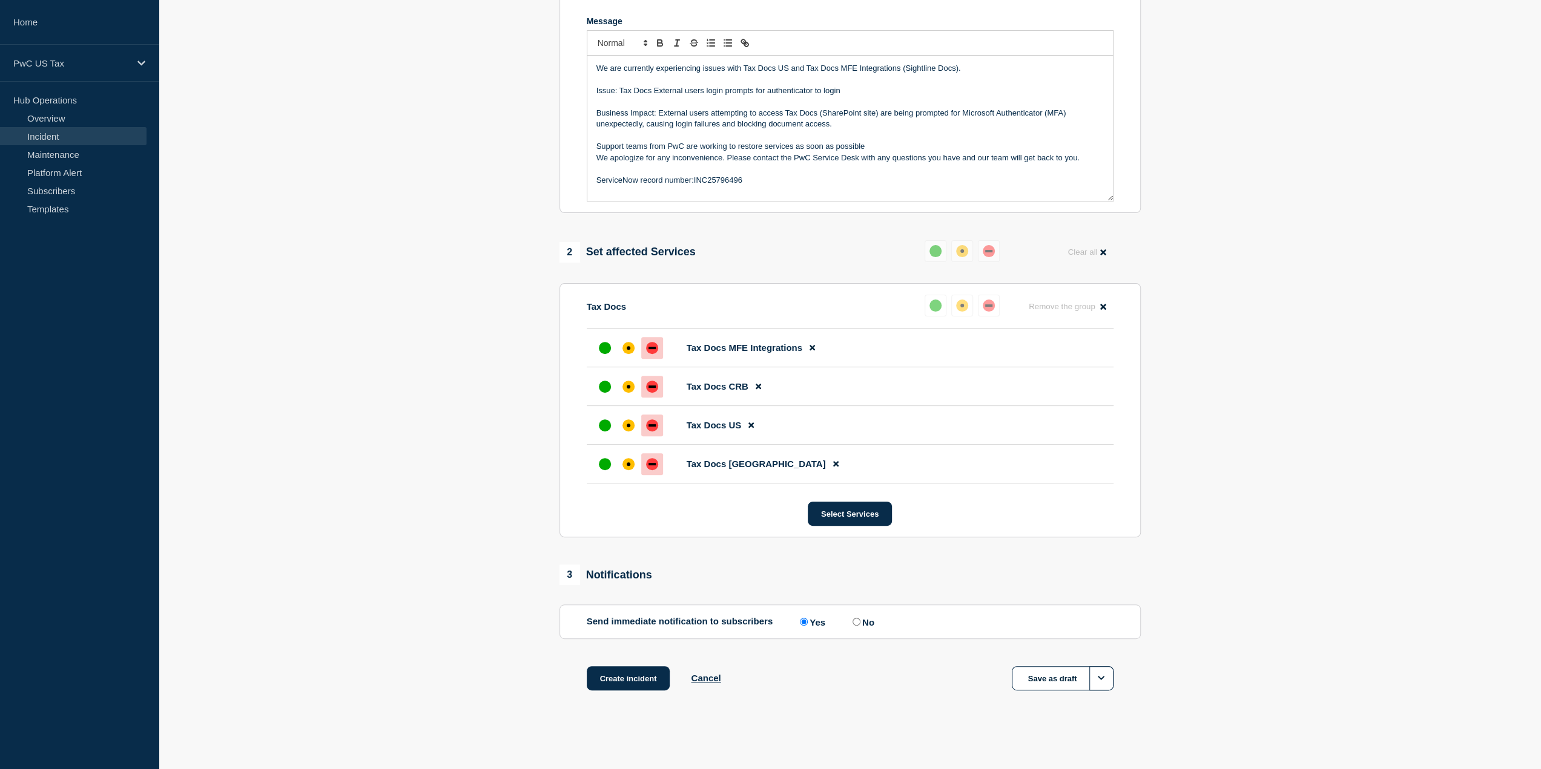
click at [857, 623] on input "No" at bounding box center [856, 622] width 8 height 8
radio input "true"
radio input "false"
click at [1190, 532] on section "1 Provide details Title (required) Major Incident_INITIAL Tax Docs Start time (…" at bounding box center [850, 285] width 1382 height 873
click at [633, 674] on button "Create incident" at bounding box center [629, 678] width 84 height 24
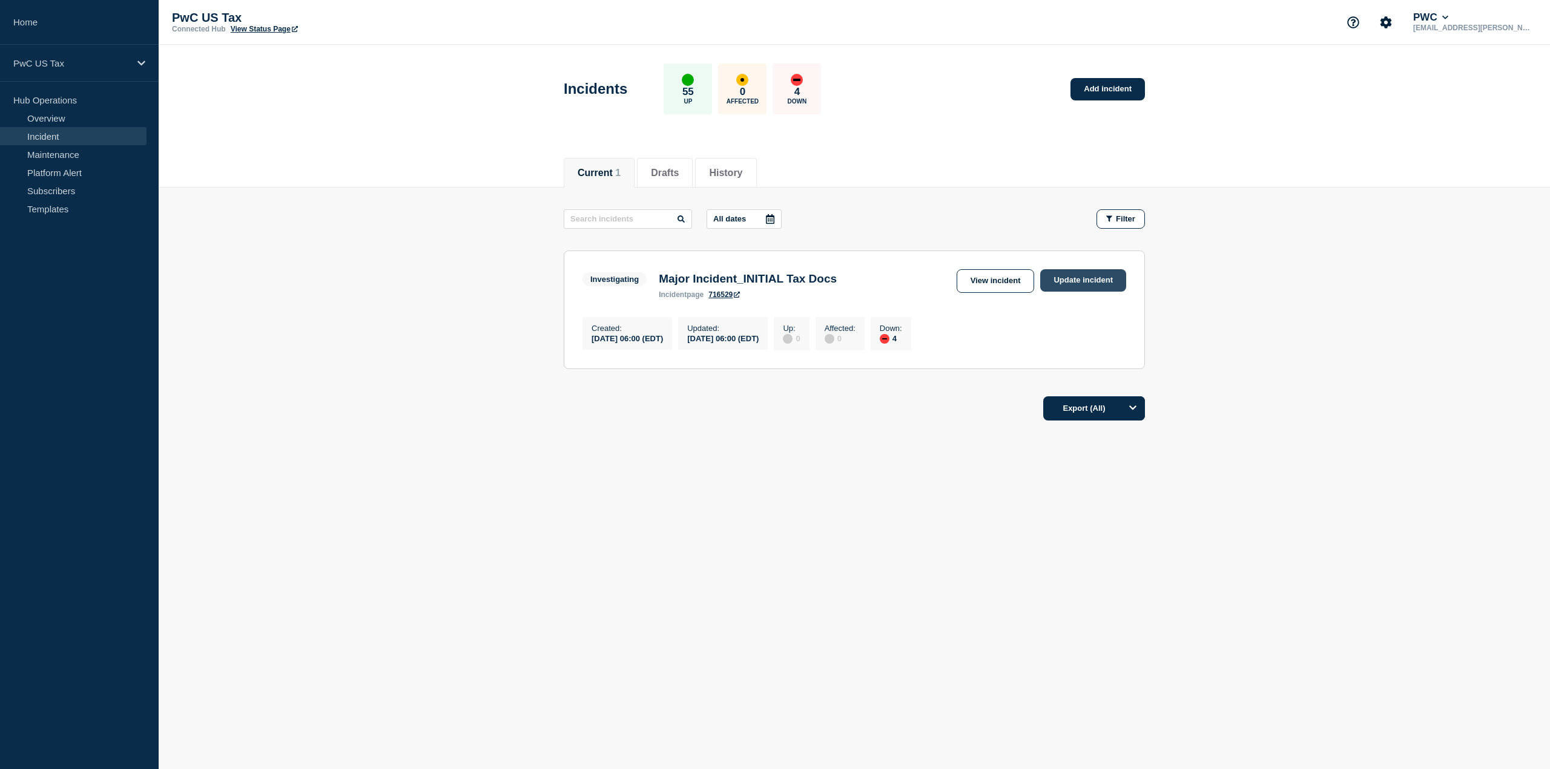
click at [1085, 278] on link "Update incident" at bounding box center [1083, 280] width 86 height 22
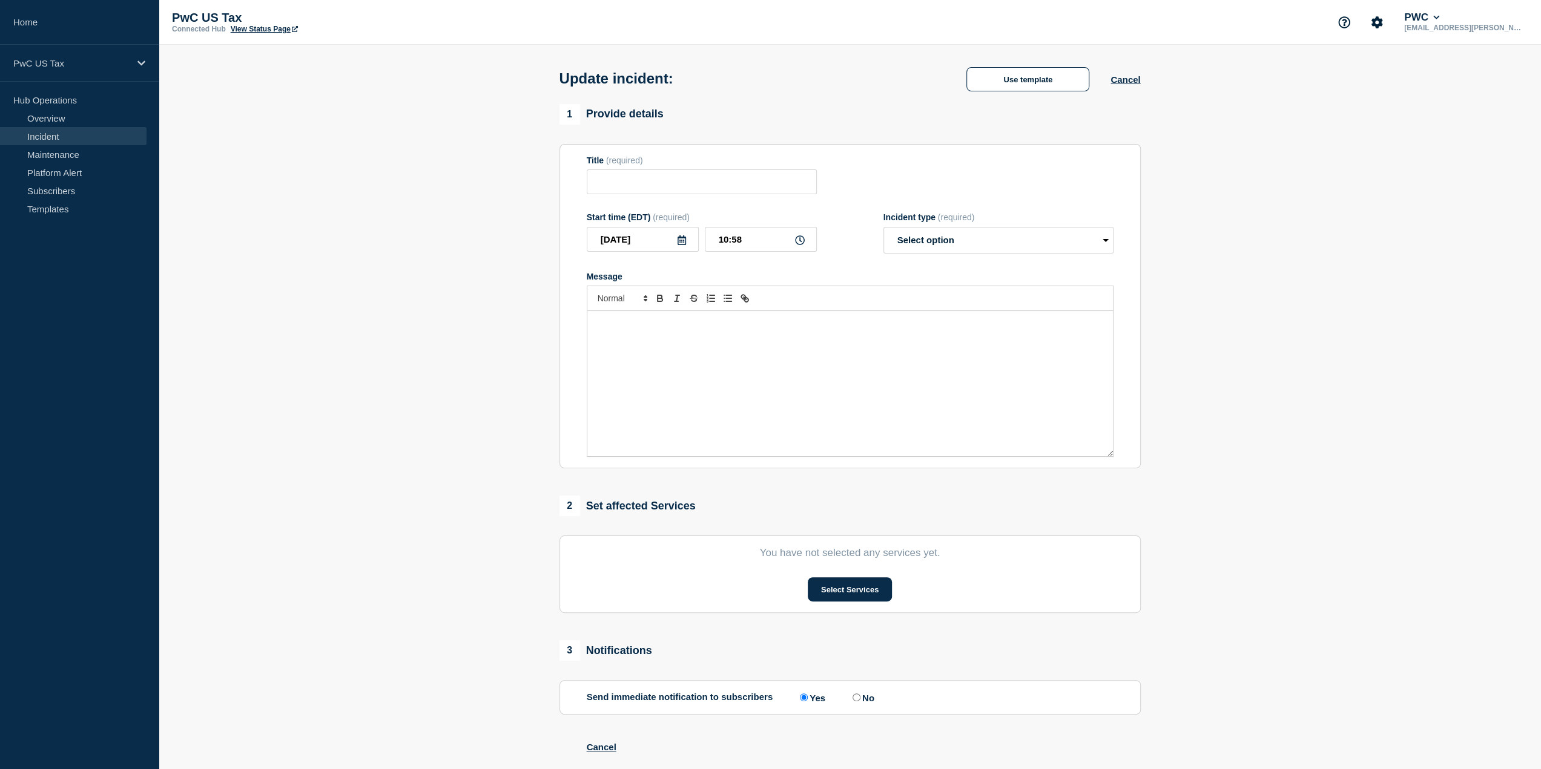
type input "Major Incident_INITIAL Tax Docs"
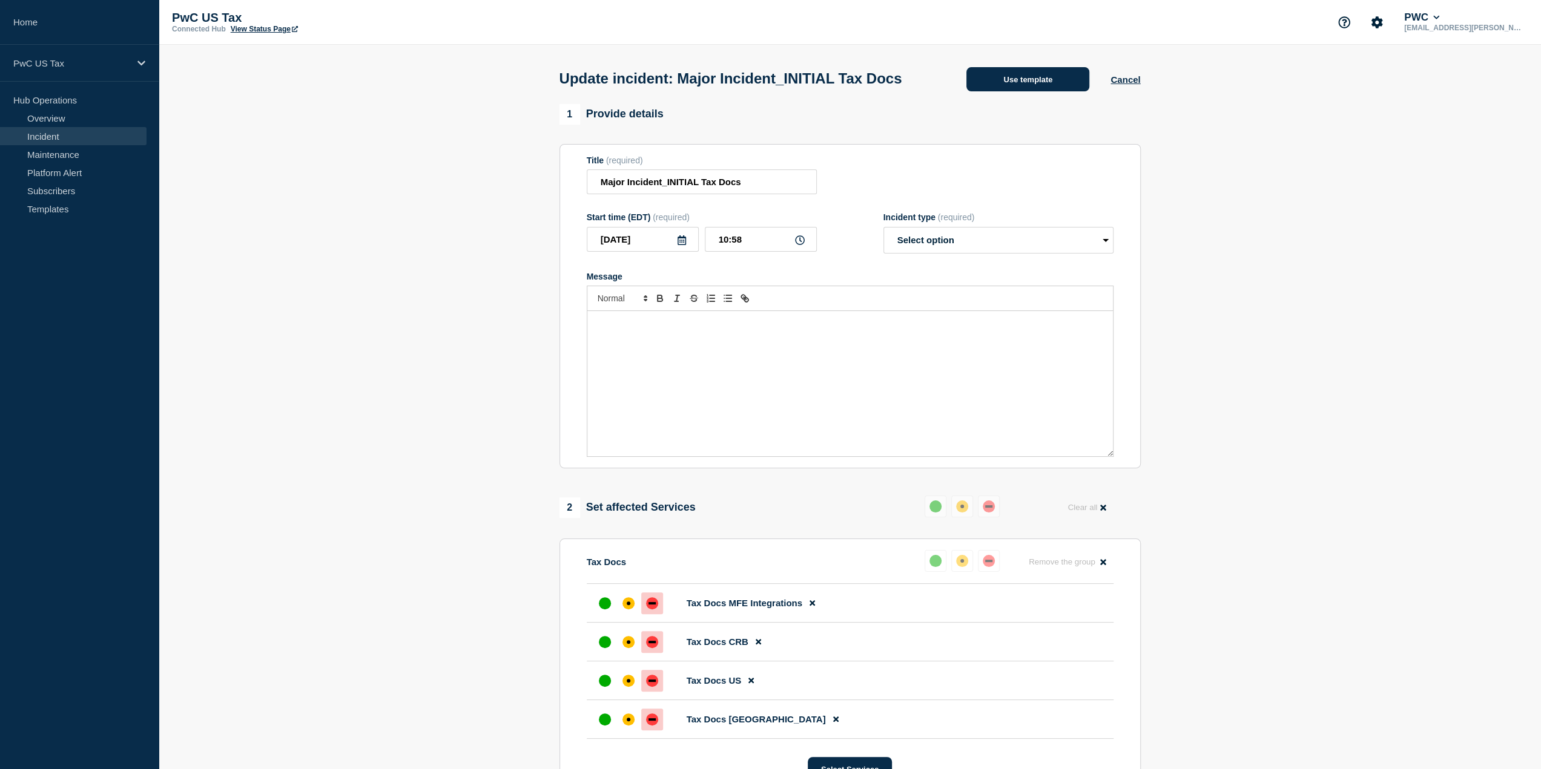
click at [1055, 91] on button "Use template" at bounding box center [1027, 79] width 123 height 24
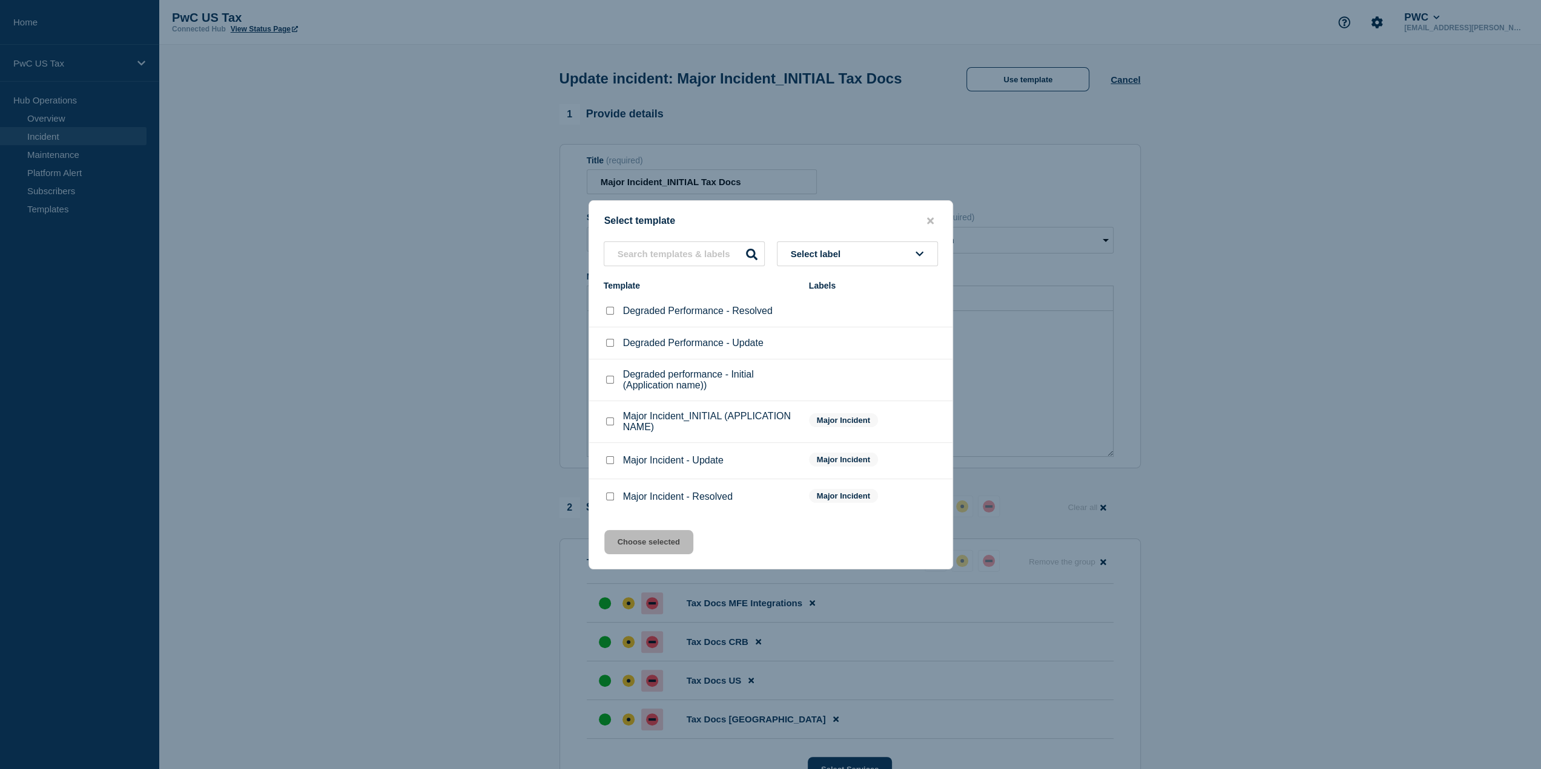
click at [609, 461] on input "Major Incident - Update checkbox" at bounding box center [610, 460] width 8 height 8
checkbox input "true"
click at [647, 542] on button "Choose selected" at bounding box center [648, 542] width 89 height 24
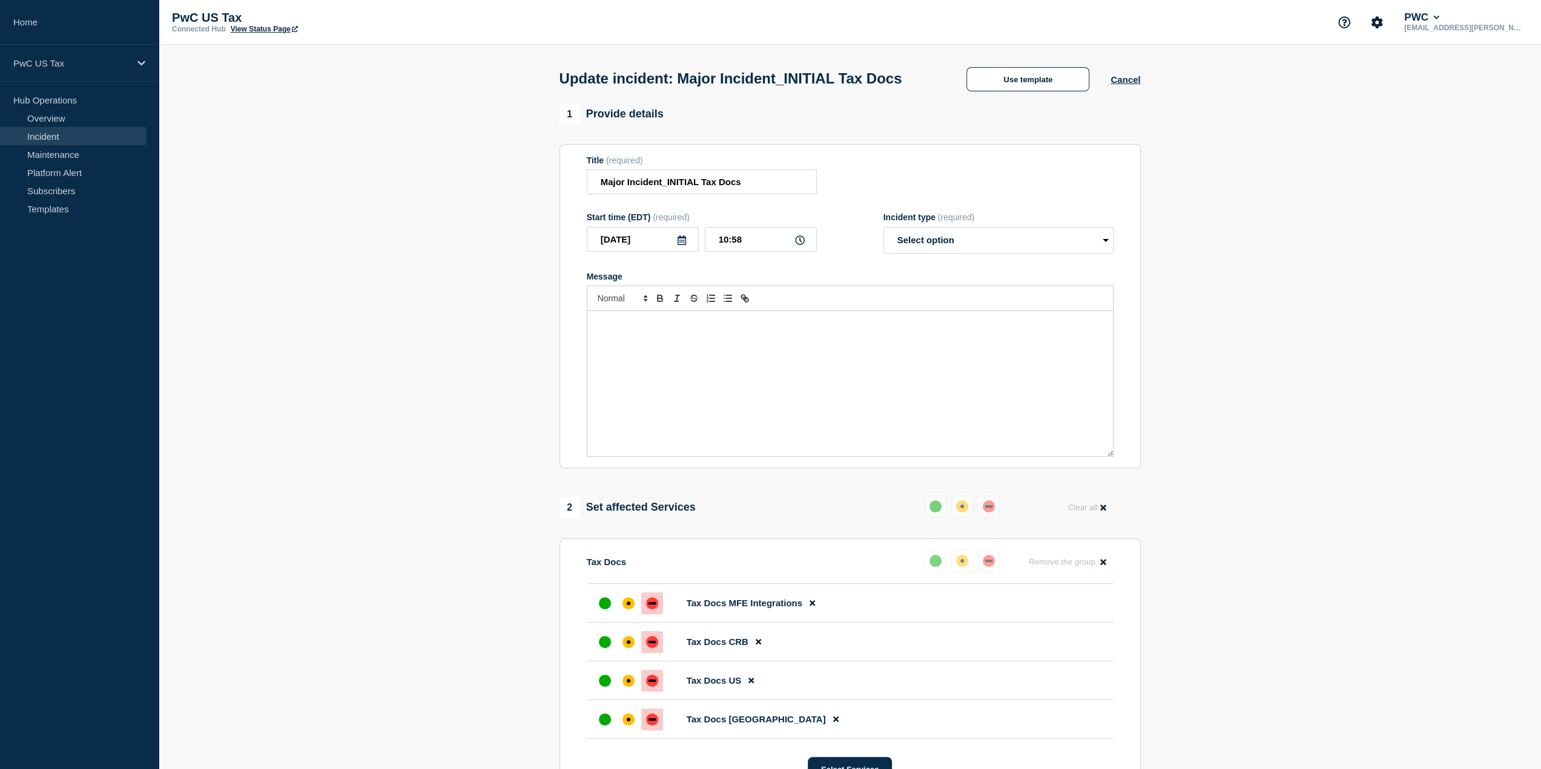
select select "identified"
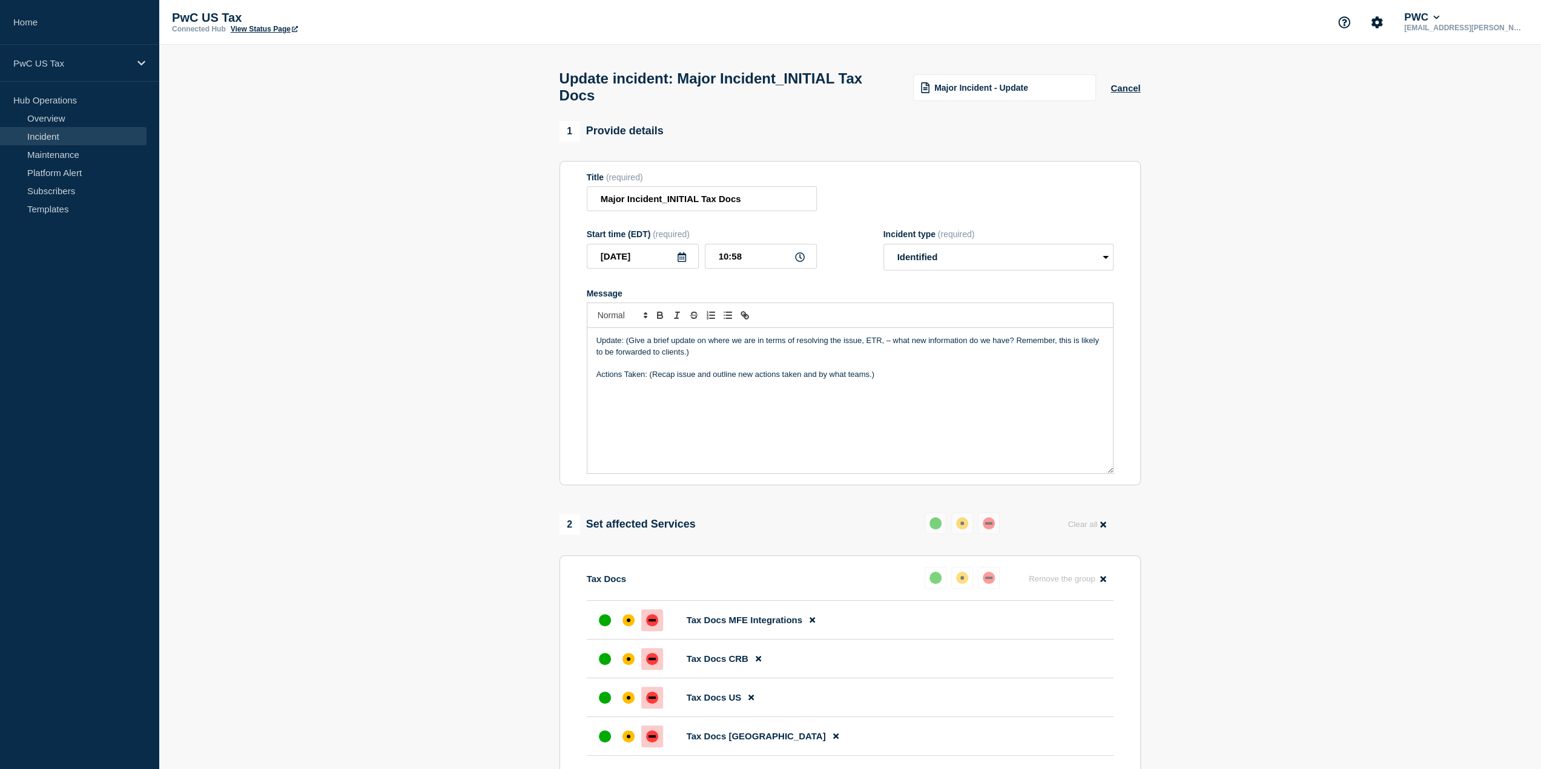
click at [1256, 337] on section "1 Provide details Title (required) Major Incident_INITIAL Tax Docs Start time (…" at bounding box center [850, 606] width 1382 height 971
drag, startPoint x: 692, startPoint y: 357, endPoint x: 625, endPoint y: 343, distance: 68.6
click at [625, 343] on p "Update: (Give a brief update on where we are in terms of resolving the issue, E…" at bounding box center [849, 346] width 507 height 22
drag, startPoint x: 887, startPoint y: 372, endPoint x: 648, endPoint y: 371, distance: 239.7
click at [648, 369] on p "Actions Taken: (Recap issue and outline new actions taken and by what teams.)" at bounding box center [849, 363] width 507 height 11
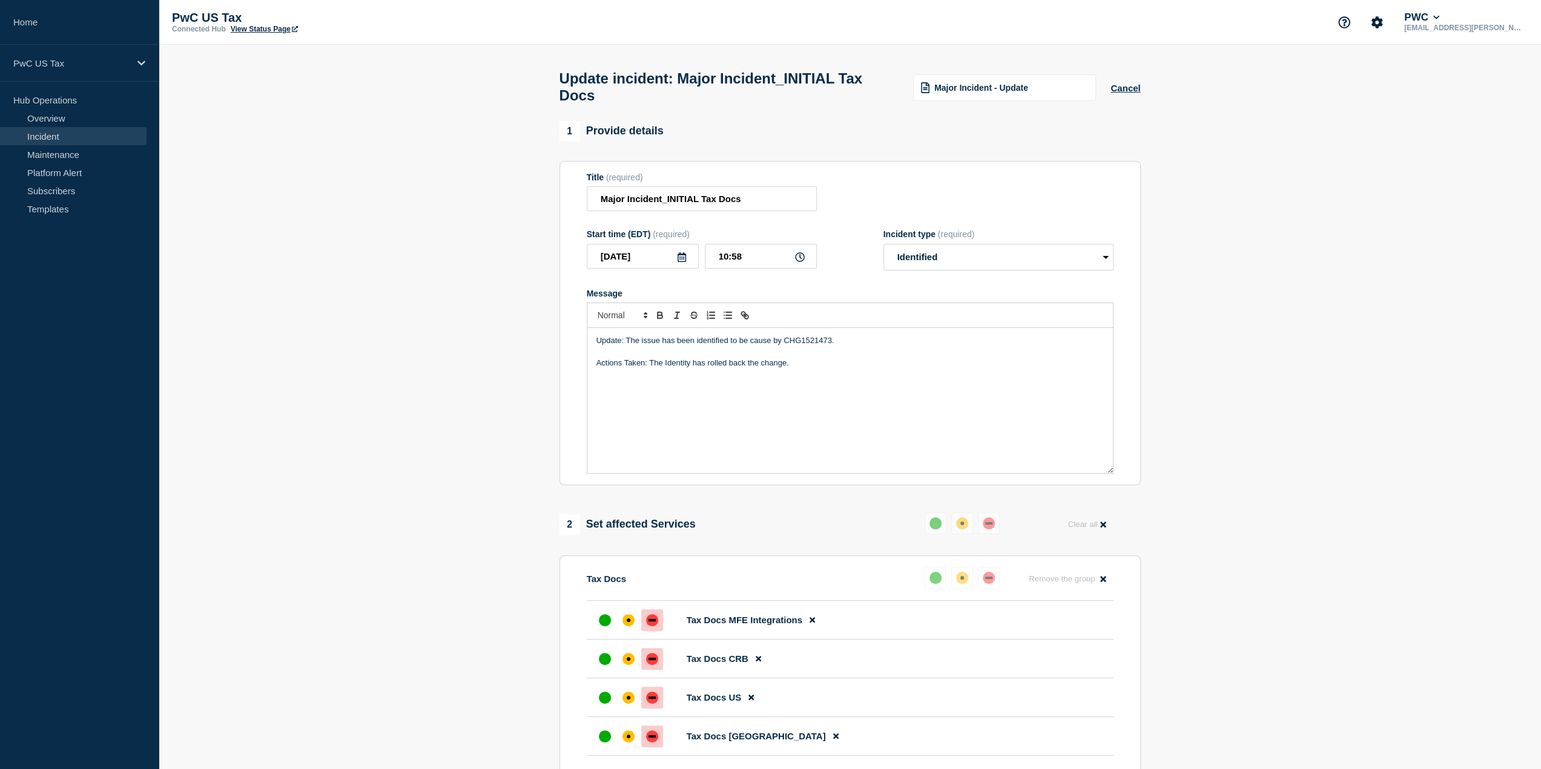
drag, startPoint x: 795, startPoint y: 370, endPoint x: 746, endPoint y: 366, distance: 49.2
click at [746, 366] on p "Actions Taken: The Identity has rolled back the change." at bounding box center [849, 363] width 507 height 11
click at [978, 369] on p "Actions Taken: The Identity has rolled back CHG1521473. All affected systems ar…" at bounding box center [849, 363] width 507 height 11
drag, startPoint x: 973, startPoint y: 367, endPoint x: 649, endPoint y: 369, distance: 323.9
click at [649, 369] on p "Actions Taken: The Identity has rolled back CHG1521473. All affected systems ar…" at bounding box center [849, 363] width 507 height 11
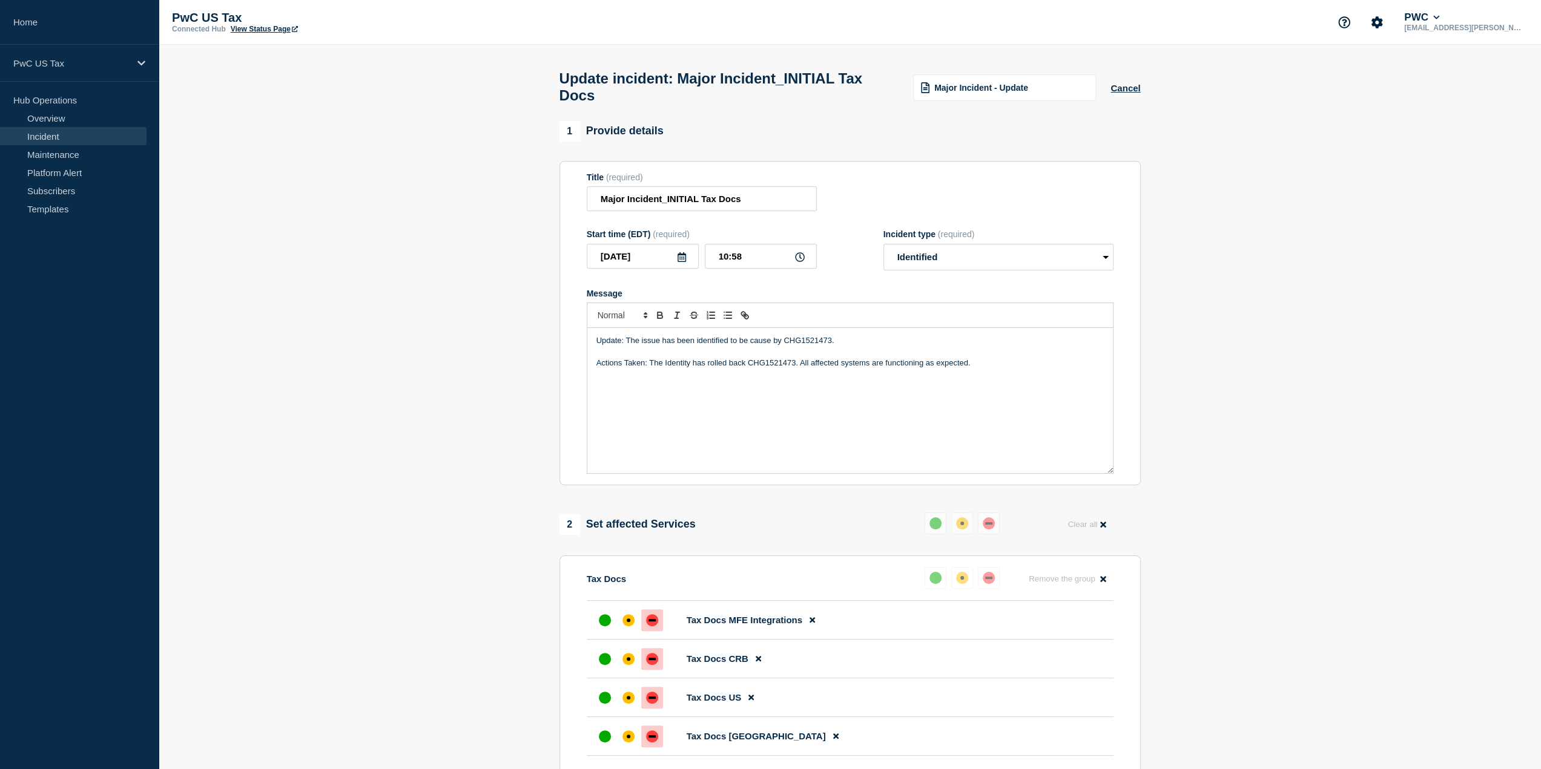
copy p "The Identity has rolled back CHG1521473. All affected systems are functioning a…"
drag, startPoint x: 619, startPoint y: 417, endPoint x: 693, endPoint y: 406, distance: 74.7
click at [619, 417] on div "Update: The issue has been identified to be cause by CHG1521473. Actions Taken:…" at bounding box center [849, 400] width 525 height 145
drag, startPoint x: 976, startPoint y: 365, endPoint x: 650, endPoint y: 366, distance: 325.7
click at [650, 366] on p "Actions Taken: The Identity has rolled back CHG1521473. All affected systems ar…" at bounding box center [849, 363] width 507 height 11
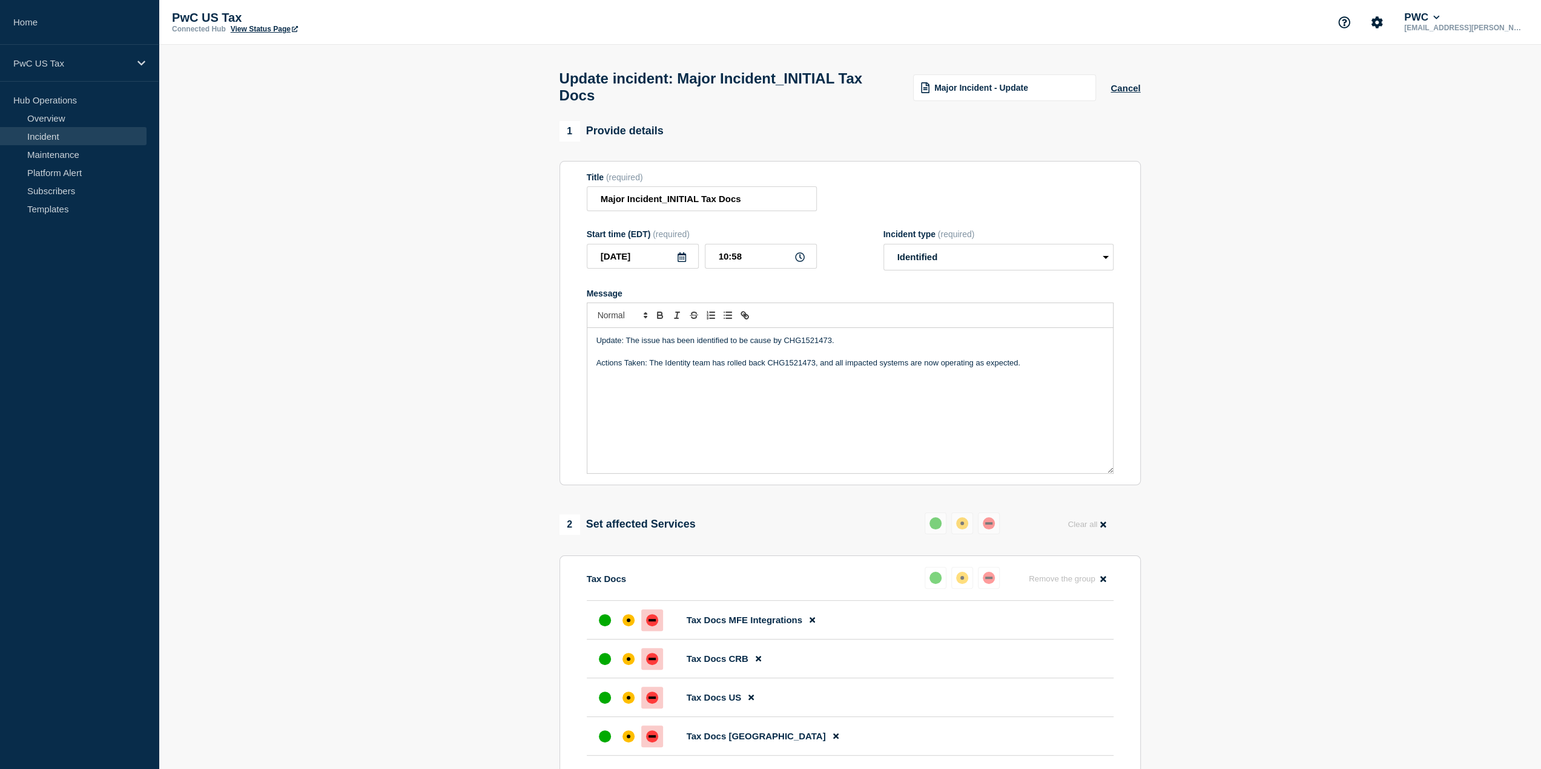
click at [795, 403] on div "Update: The issue has been identified to be cause by CHG1521473. Actions Taken:…" at bounding box center [849, 400] width 525 height 145
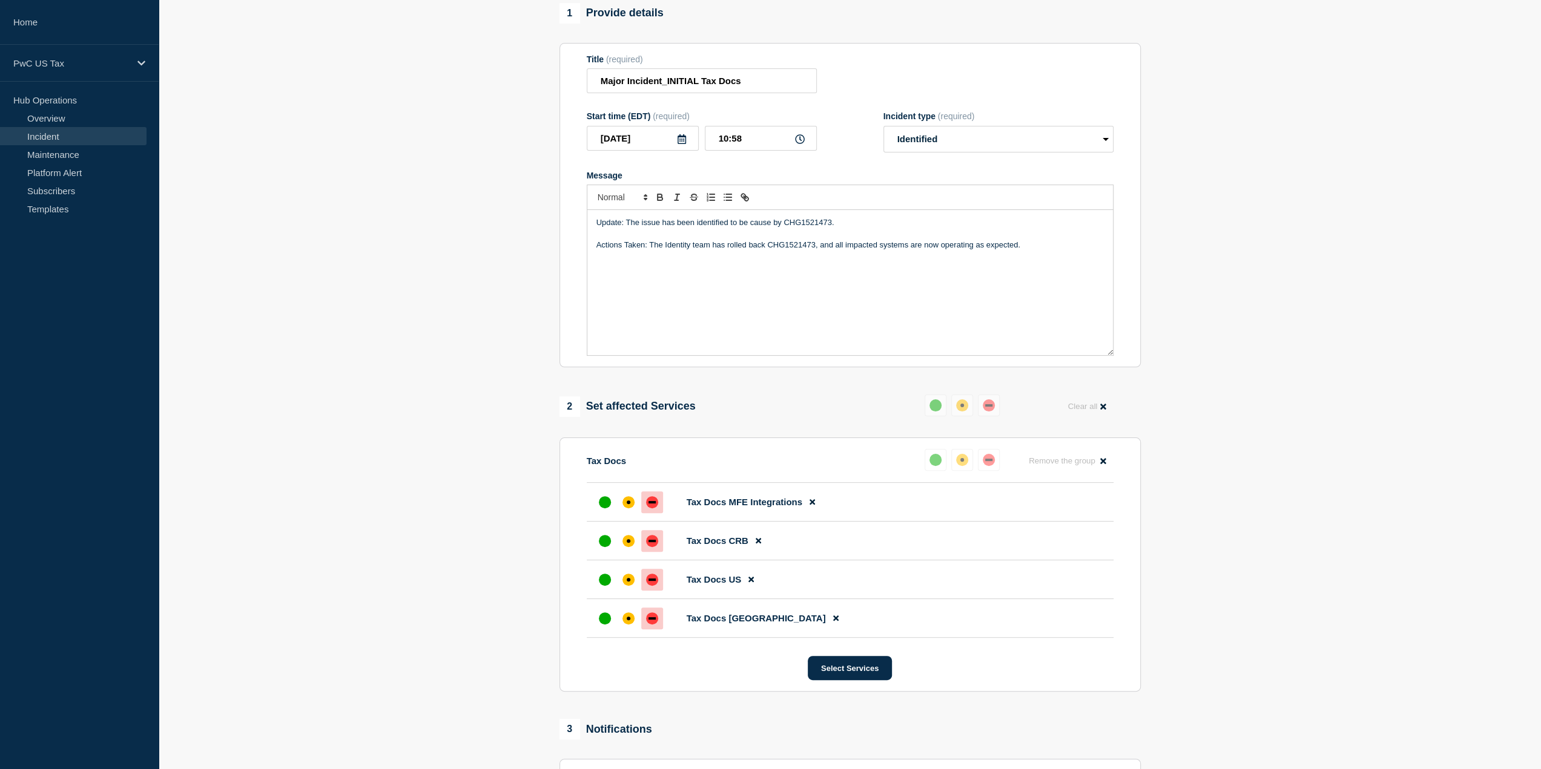
scroll to position [121, 0]
click at [1170, 269] on section "1 Provide details Title (required) Major Incident_INITIAL Tax Docs Start time (…" at bounding box center [850, 485] width 1382 height 971
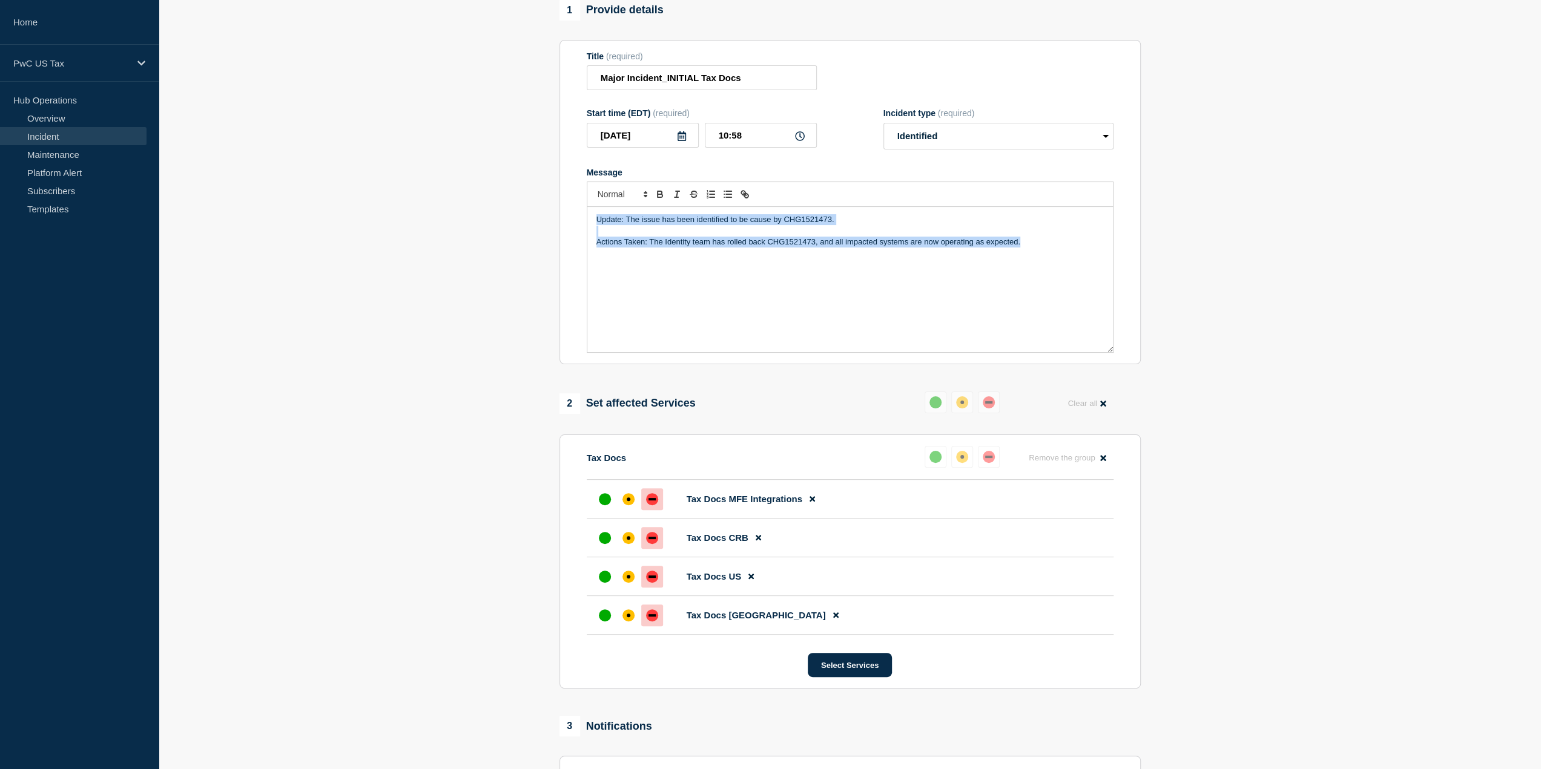
drag, startPoint x: 1047, startPoint y: 244, endPoint x: 488, endPoint y: 219, distance: 559.9
click at [484, 216] on section "1 Provide details Title (required) Major Incident_INITIAL Tax Docs Start time (…" at bounding box center [850, 485] width 1382 height 971
copy div "Update: The issue has been identified to be cause by CHG1521473. Actions Taken:…"
drag, startPoint x: 393, startPoint y: 327, endPoint x: 494, endPoint y: 279, distance: 112.1
click at [395, 326] on section "1 Provide details Title (required) Major Incident_INITIAL Tax Docs Start time (…" at bounding box center [850, 485] width 1382 height 971
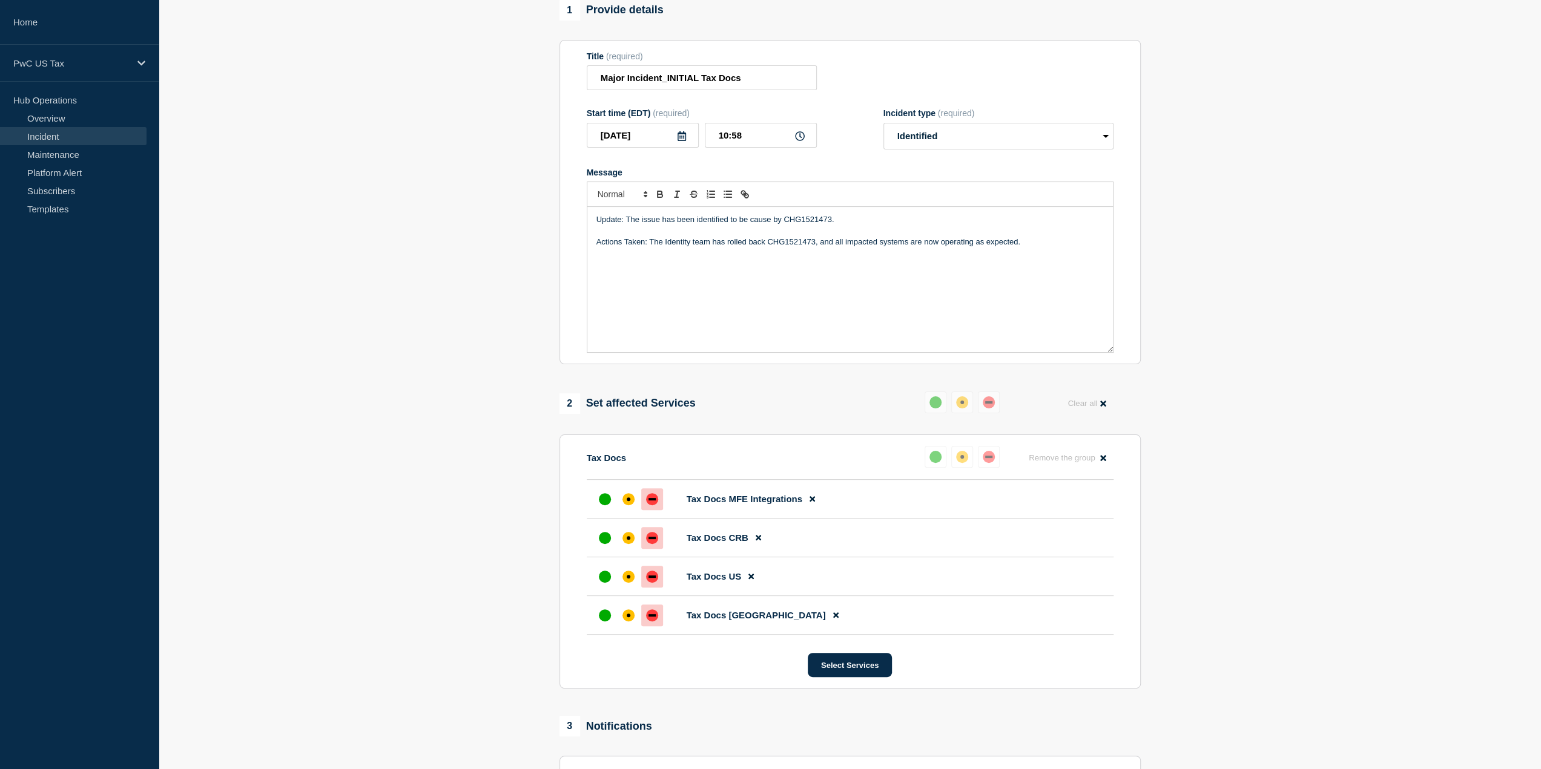
click at [58, 133] on link "Incident" at bounding box center [73, 136] width 146 height 18
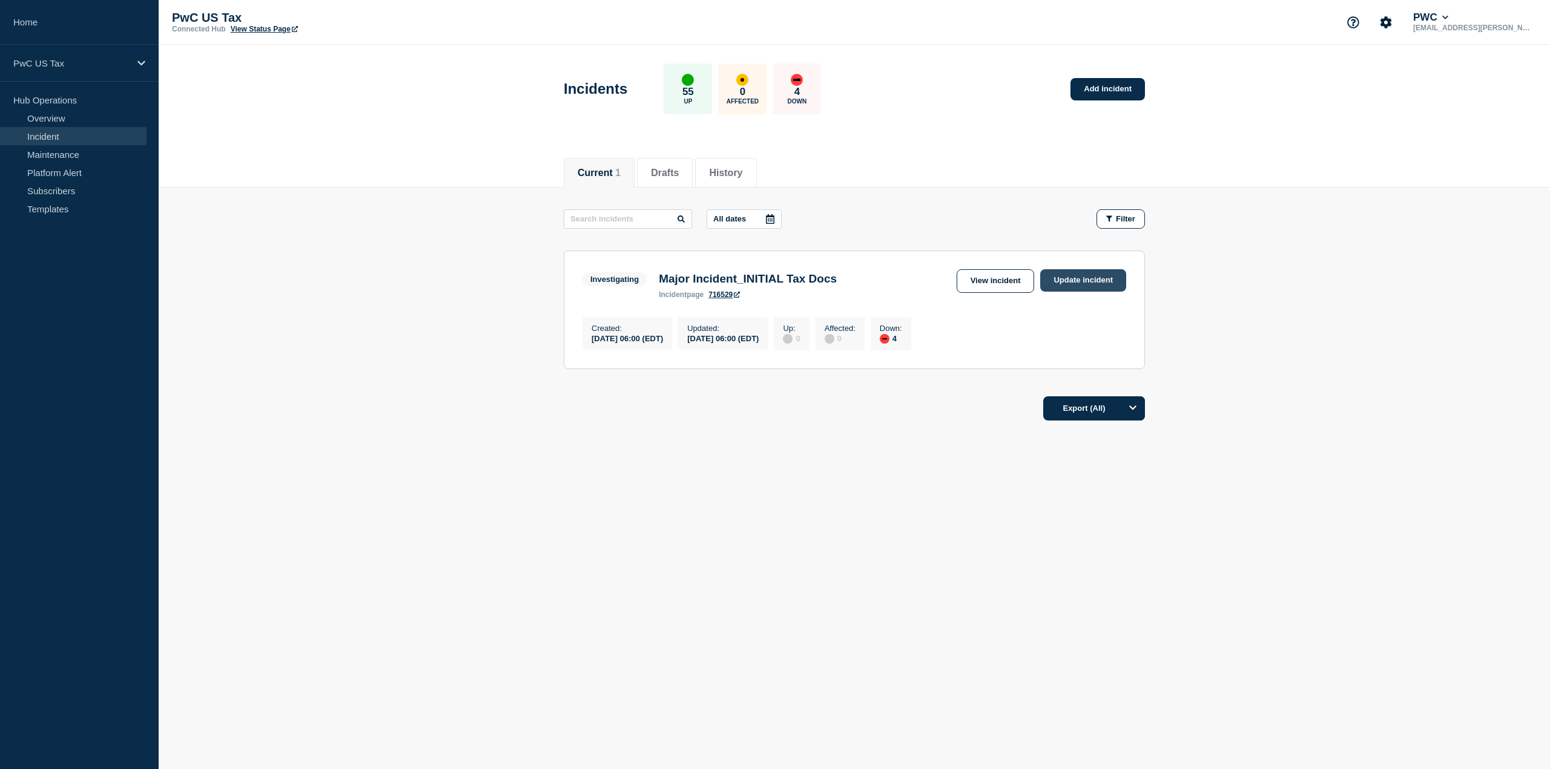
click at [1081, 280] on link "Update incident" at bounding box center [1083, 280] width 86 height 22
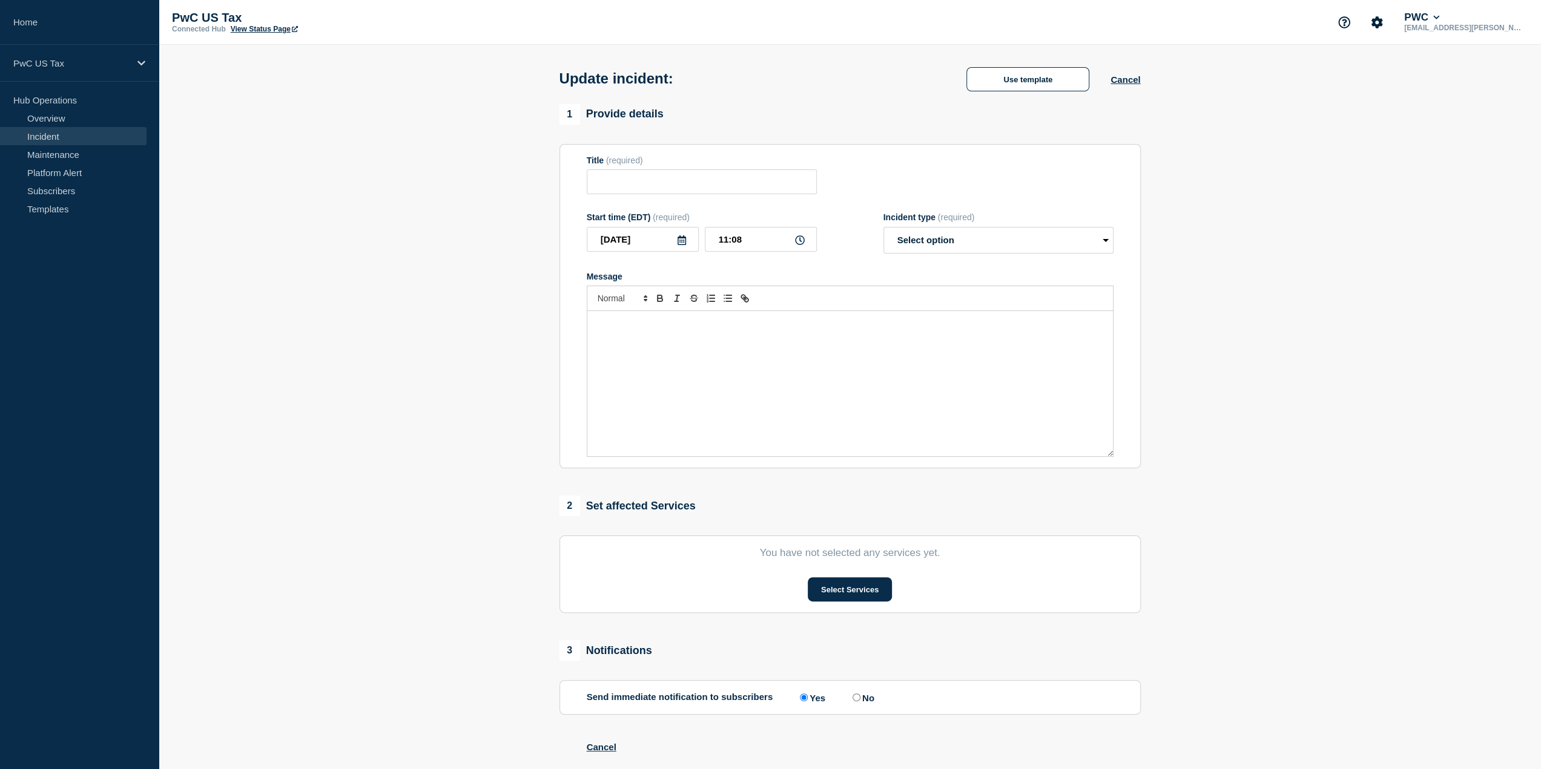
type input "Major Incident_INITIAL Tax Docs"
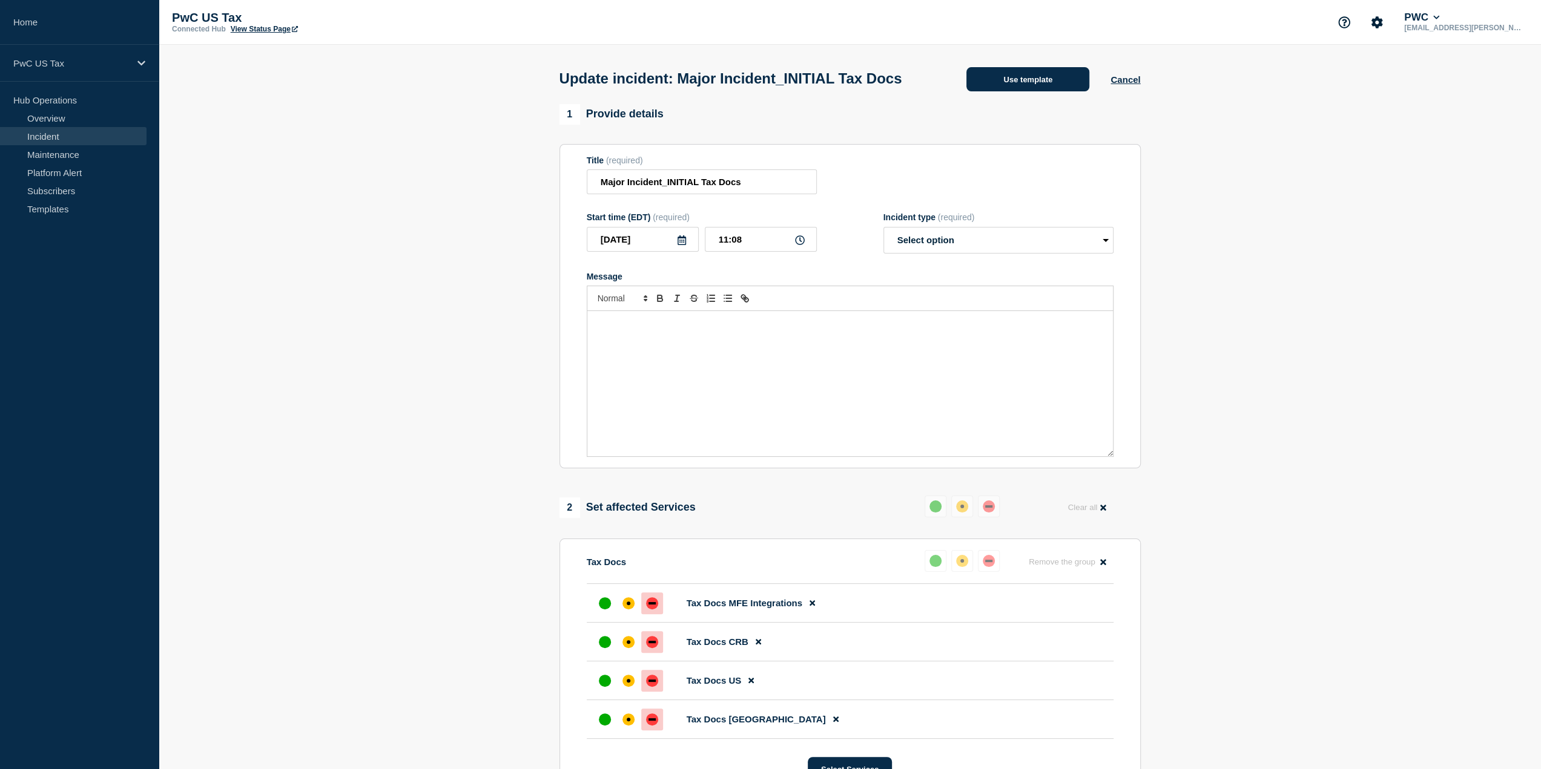
click at [1051, 90] on button "Use template" at bounding box center [1027, 79] width 123 height 24
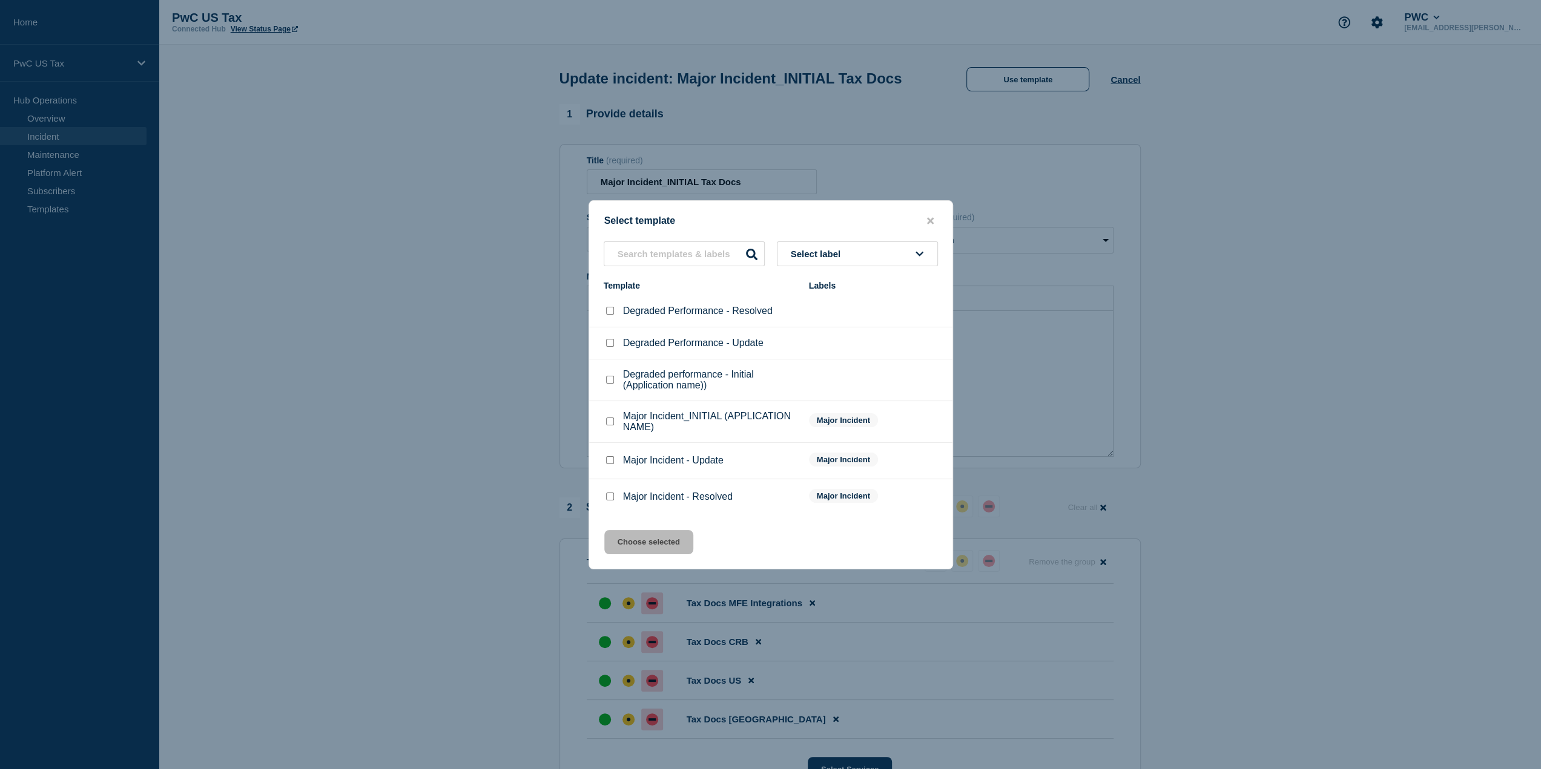
click at [607, 499] on input "Major Incident - Resolved checkbox" at bounding box center [610, 497] width 8 height 8
checkbox input "true"
click at [636, 542] on button "Choose selected" at bounding box center [648, 542] width 89 height 24
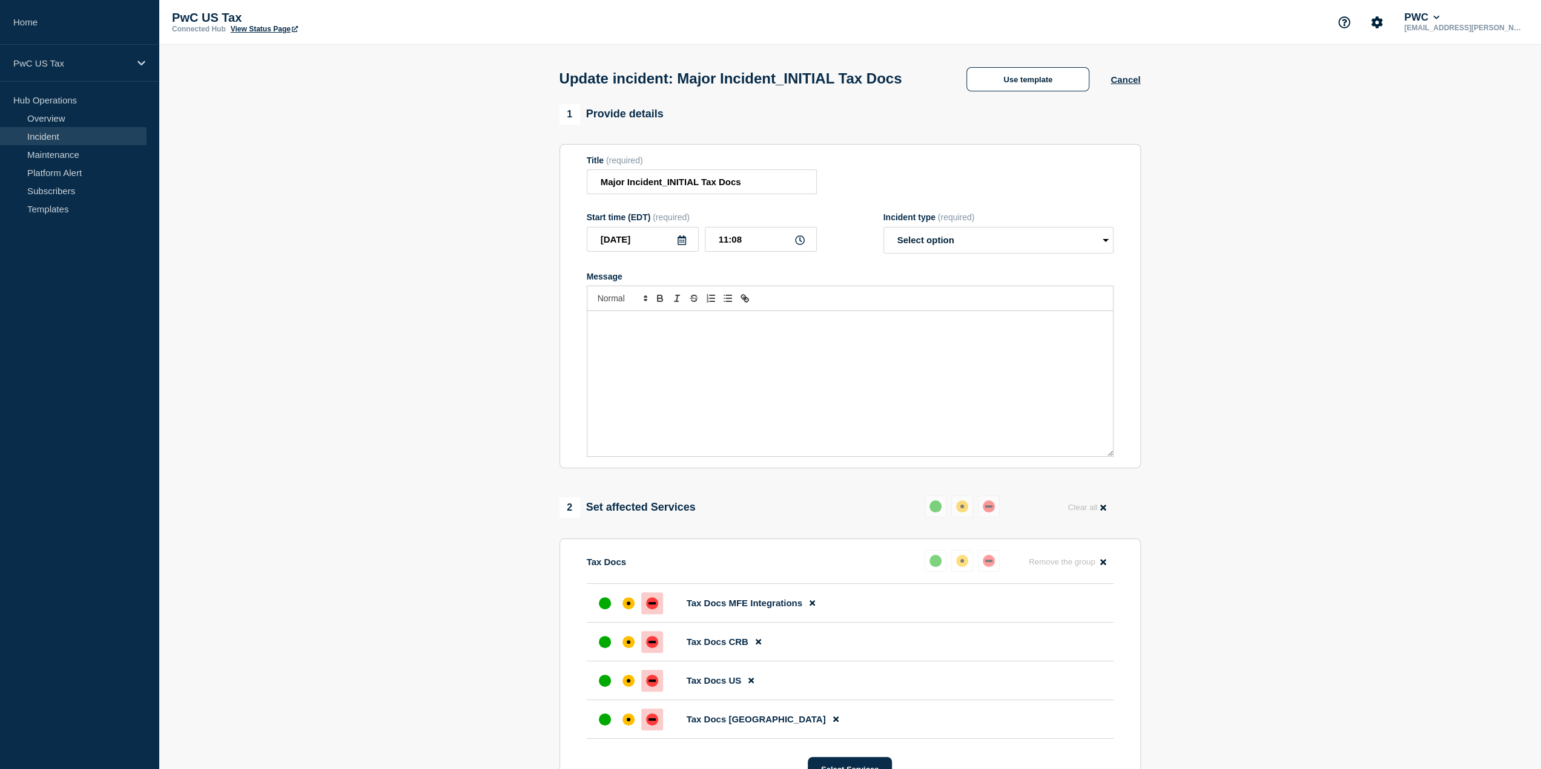
select select "resolved"
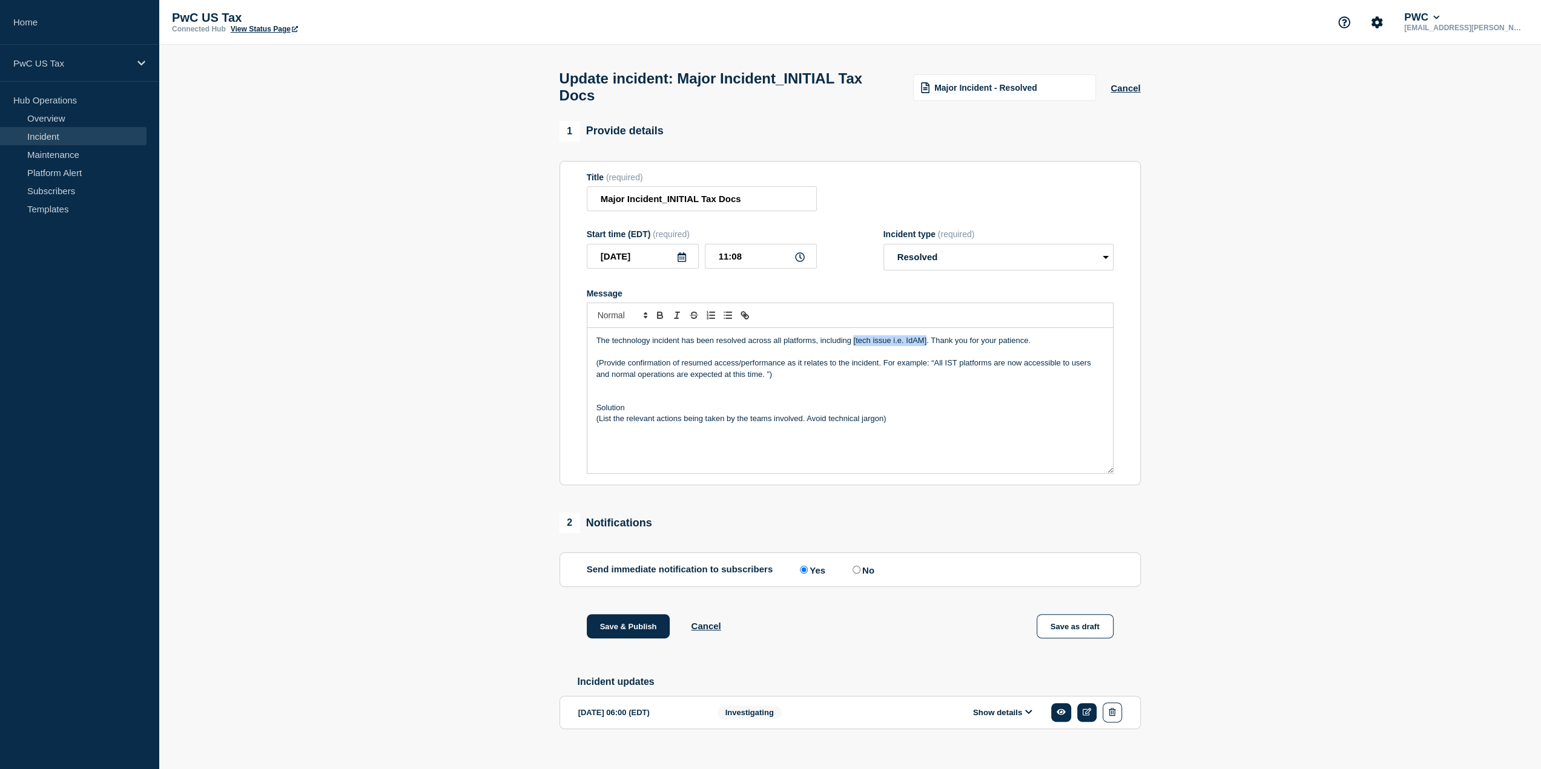
drag, startPoint x: 926, startPoint y: 347, endPoint x: 855, endPoint y: 347, distance: 71.4
click at [854, 346] on p "The technology incident has been resolved across all platforms, including [tech…" at bounding box center [849, 340] width 507 height 11
click at [714, 358] on p "Message" at bounding box center [849, 352] width 507 height 11
click at [927, 346] on p "The technology incident has been resolved across all platforms, including [tech…" at bounding box center [849, 340] width 507 height 11
click at [924, 346] on p "The technology incident has been resolved across all platforms, including [tech…" at bounding box center [849, 340] width 507 height 11
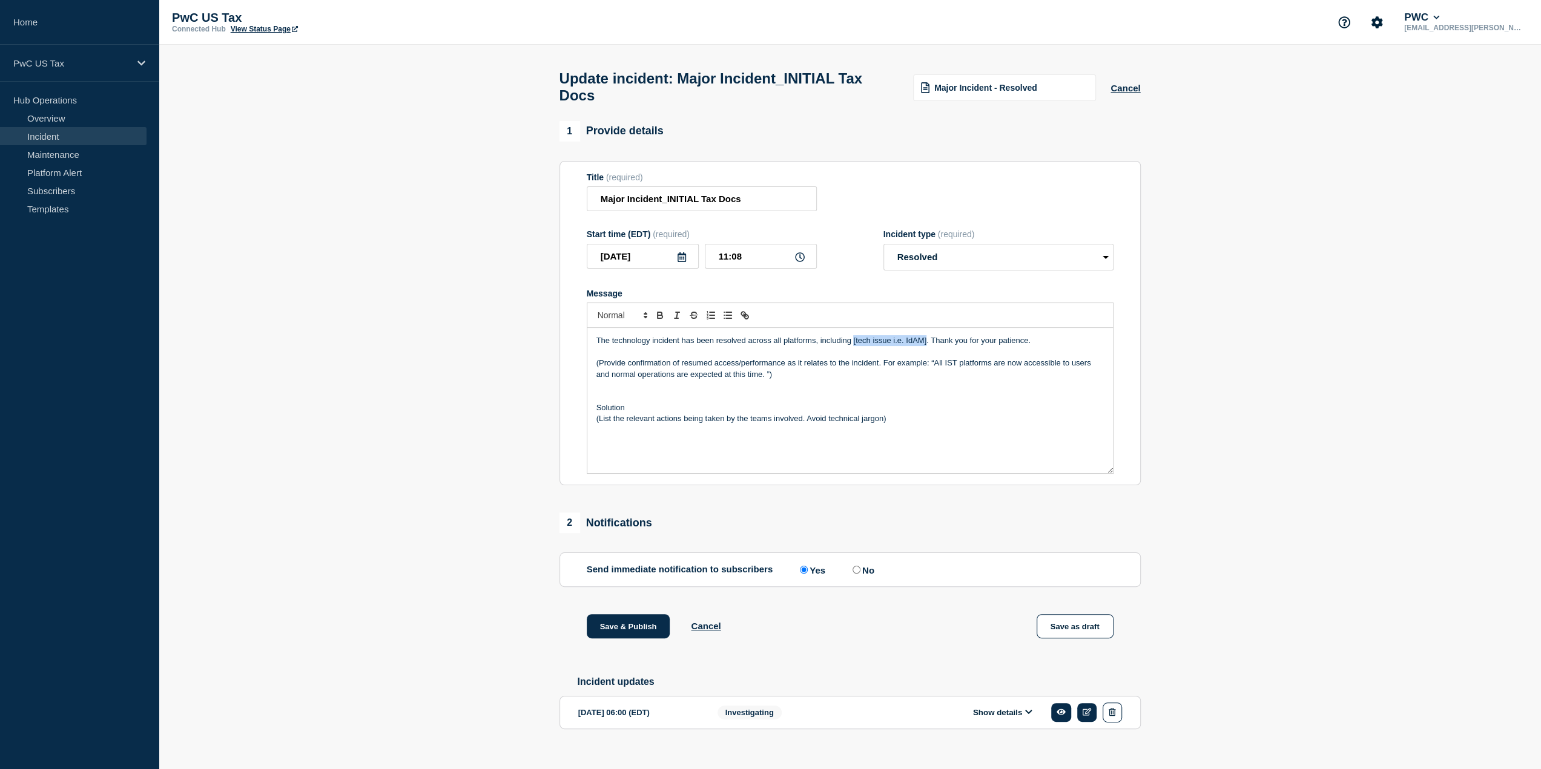
drag, startPoint x: 925, startPoint y: 347, endPoint x: 852, endPoint y: 348, distance: 72.7
click at [852, 346] on p "The technology incident has been resolved across all platforms, including [tech…" at bounding box center [849, 340] width 507 height 11
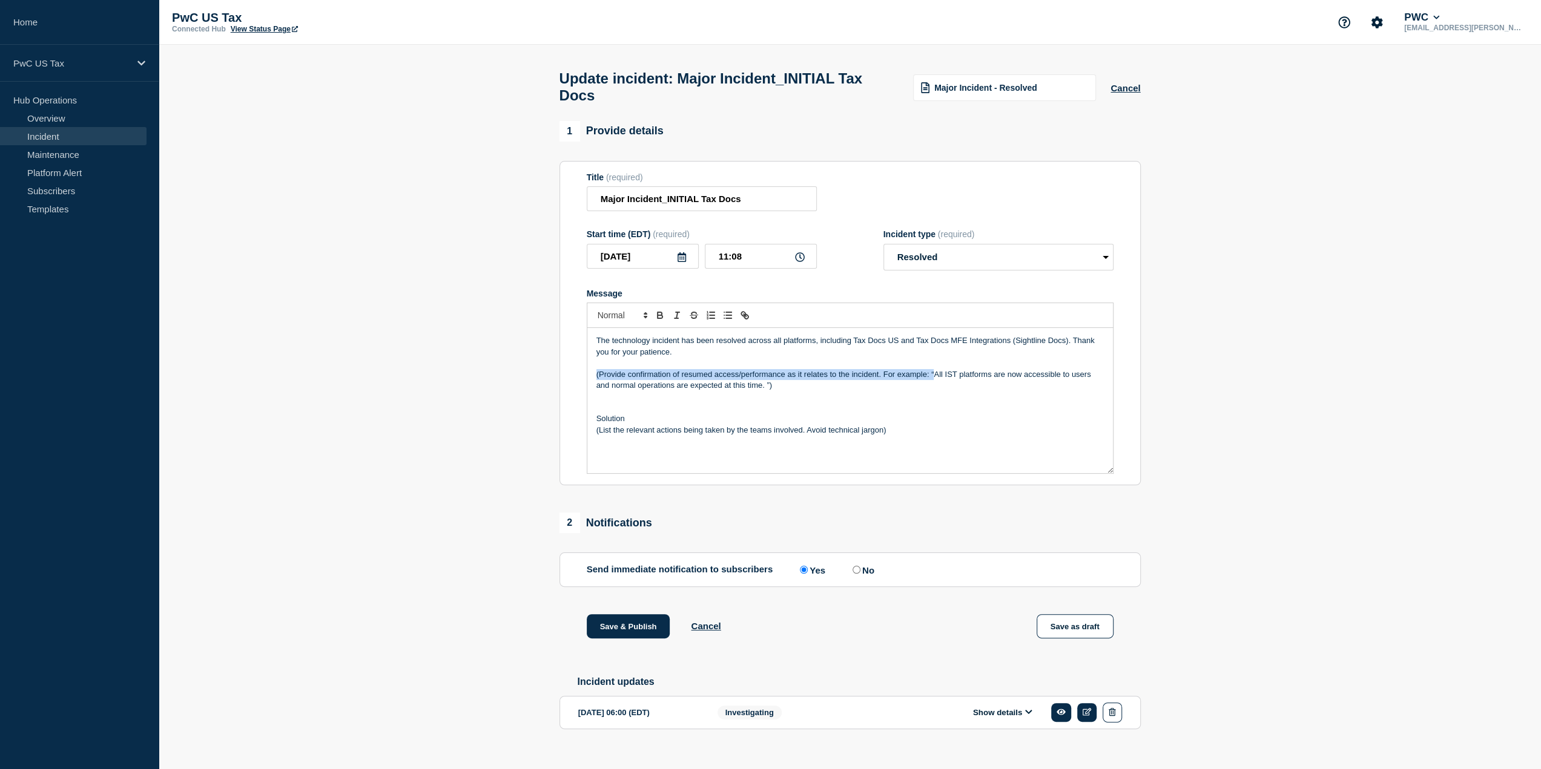
drag, startPoint x: 933, startPoint y: 380, endPoint x: 589, endPoint y: 382, distance: 343.8
click at [589, 382] on div "The technology incident has been resolved across all platforms, including Tax D…" at bounding box center [849, 400] width 525 height 145
drag, startPoint x: 654, startPoint y: 378, endPoint x: 607, endPoint y: 377, distance: 47.8
click at [607, 377] on p "All IST platforms are now accessible to users and normal operations are expecte…" at bounding box center [849, 374] width 507 height 11
paste div "Message"
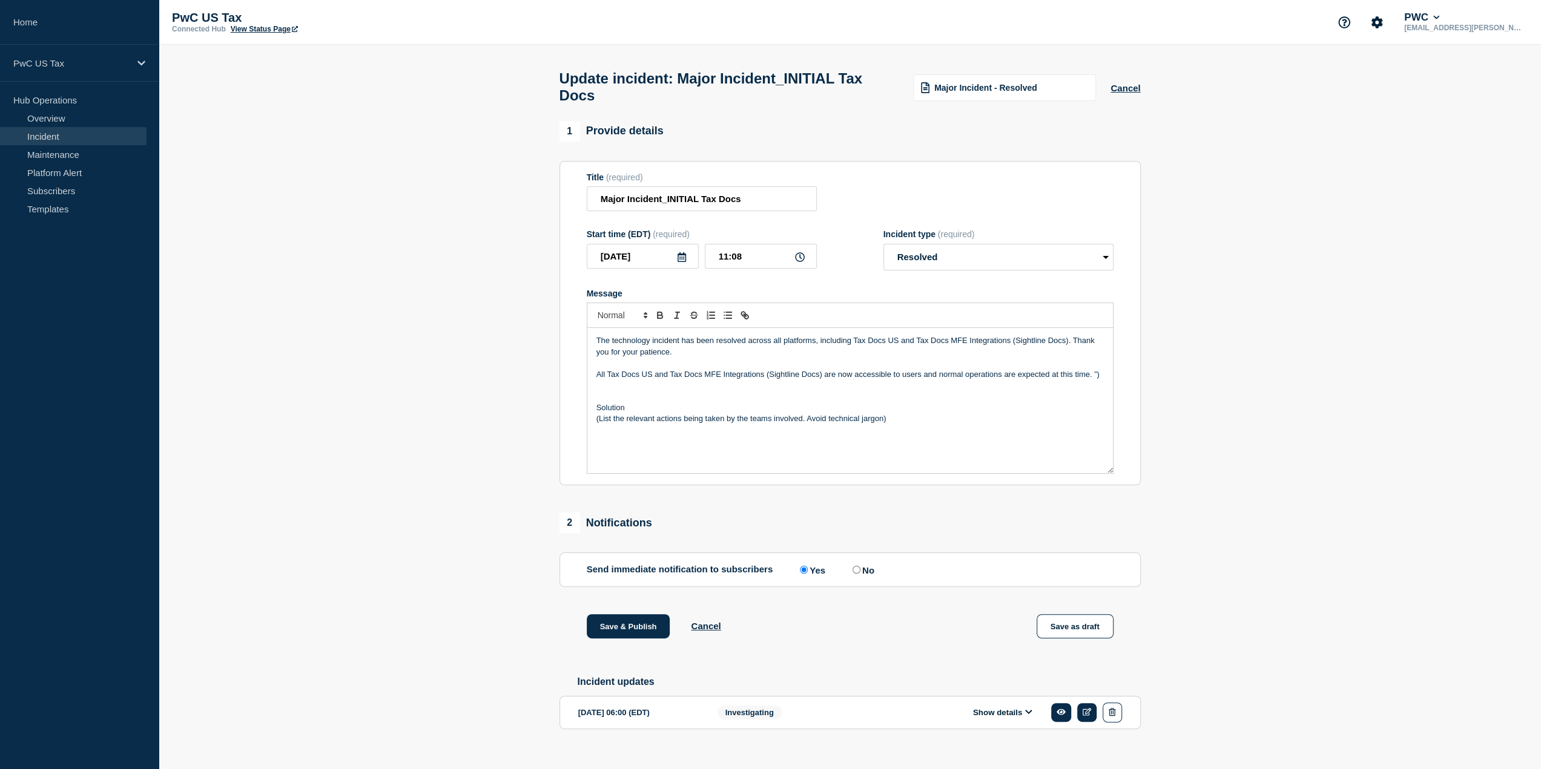
click at [1099, 380] on p "All Tax Docs US and Tax Docs MFE Integrations (Sightline Docs) are now accessib…" at bounding box center [849, 374] width 507 height 11
click at [759, 53] on div "Update incident: Major Incident_INITIAL Tax Docs Major Incident - Resolved Canc…" at bounding box center [849, 83] width 608 height 76
drag, startPoint x: 894, startPoint y: 421, endPoint x: 590, endPoint y: 432, distance: 304.7
click at [590, 432] on div "The technology incident has been resolved across all platforms, including Tax D…" at bounding box center [849, 400] width 525 height 145
click at [861, 447] on div "The technology incident has been resolved across all platforms, including Tax D…" at bounding box center [849, 400] width 525 height 145
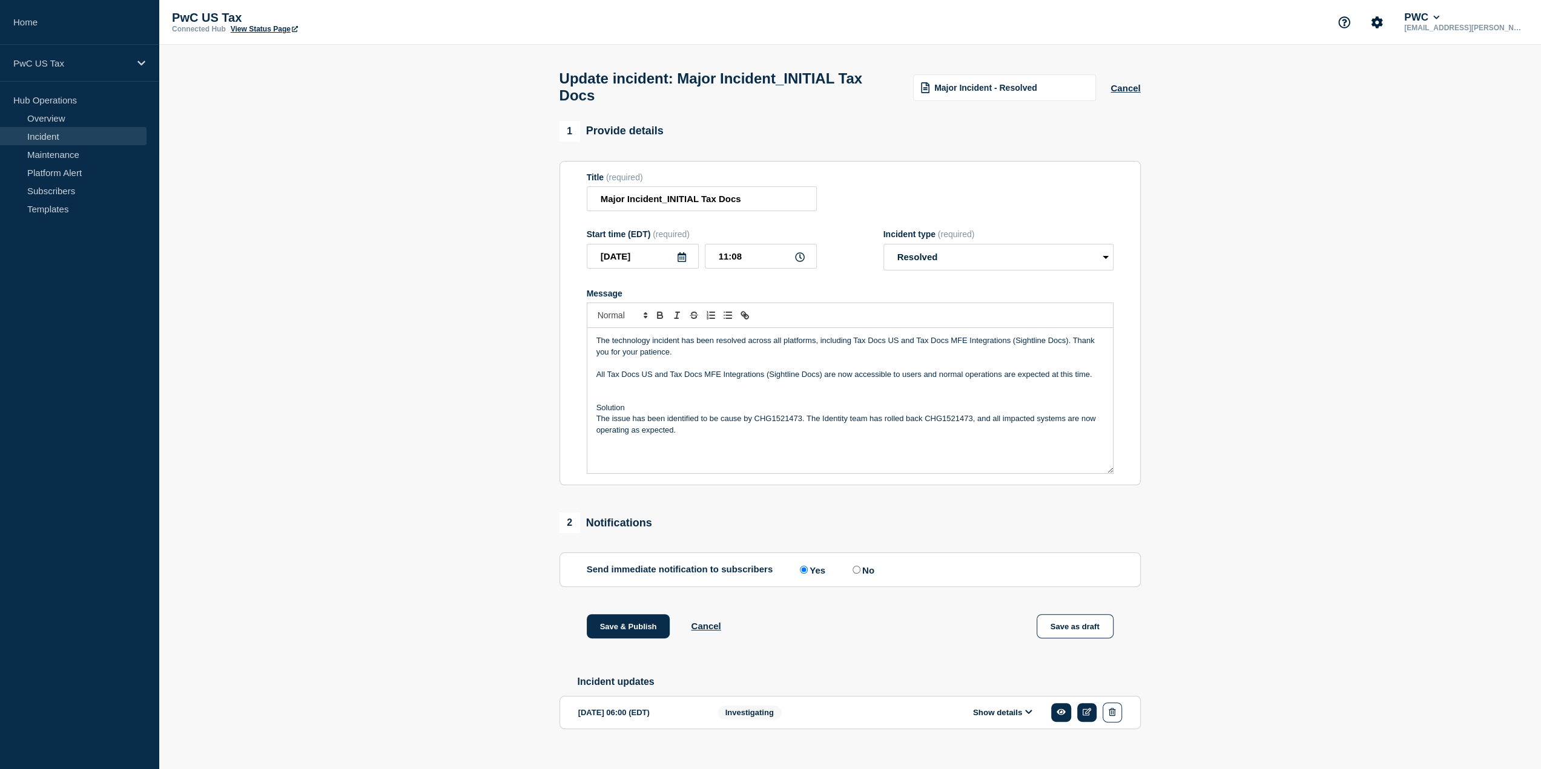
click at [859, 574] on input "No" at bounding box center [856, 570] width 8 height 8
radio input "true"
radio input "false"
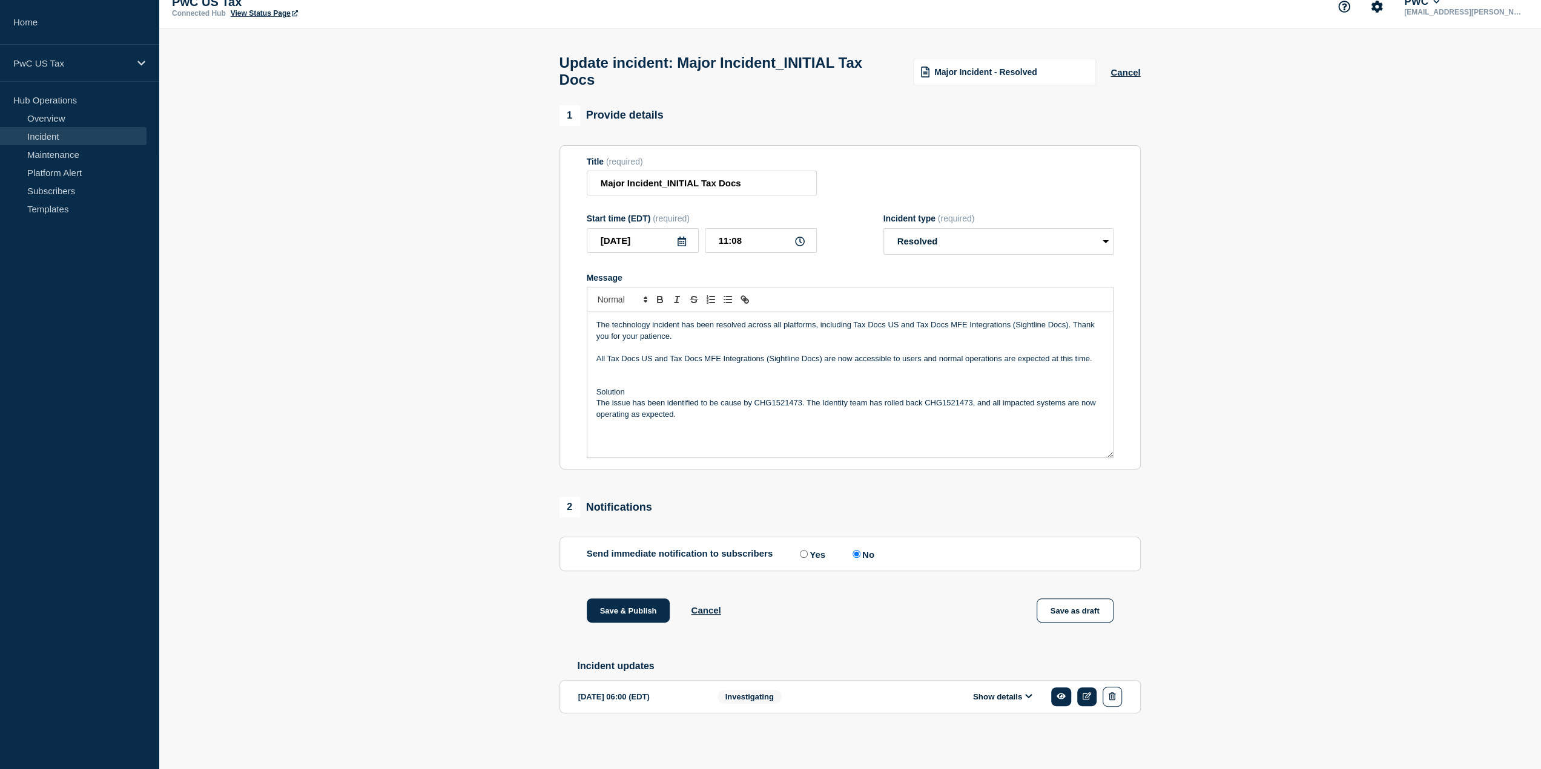
scroll to position [24, 0]
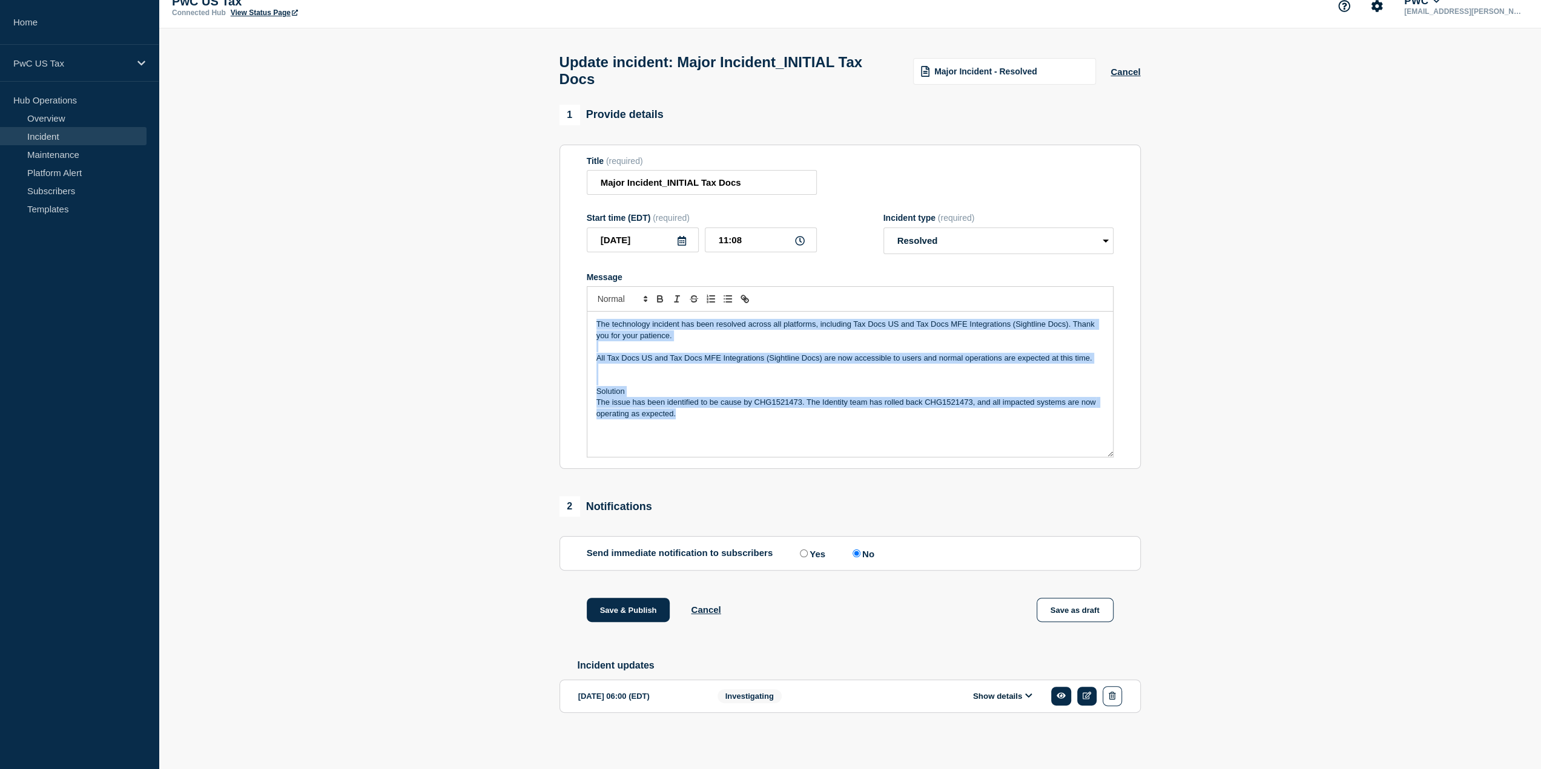
drag, startPoint x: 683, startPoint y: 417, endPoint x: 563, endPoint y: 292, distance: 173.0
click at [563, 292] on section "Title (required) Major Incident_INITIAL Tax Docs Start time (EDT) (required) 20…" at bounding box center [849, 307] width 581 height 325
copy div "The technology incident has been resolved across all platforms, including Tax D…"
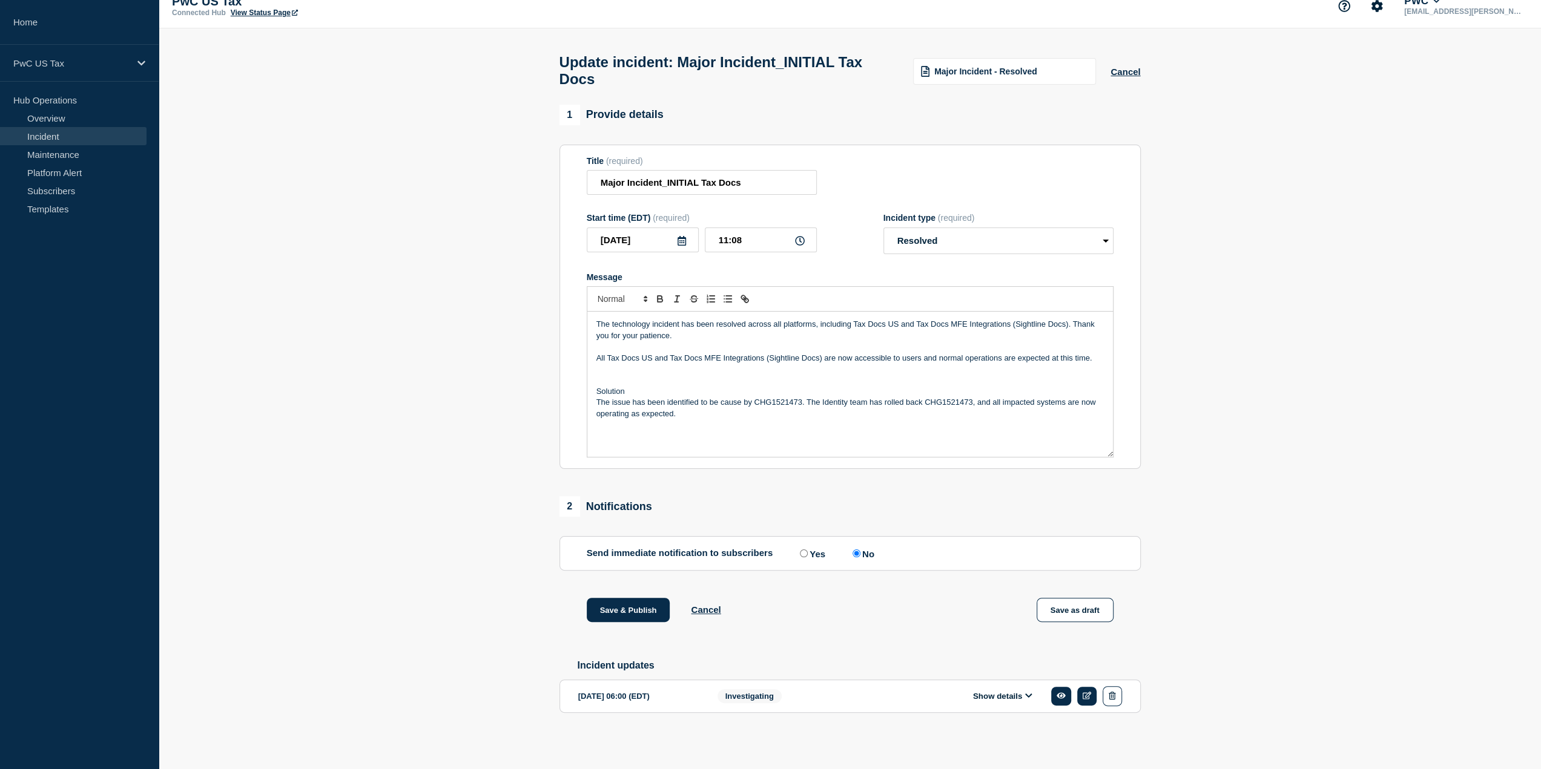
click at [791, 91] on div "Update incident: Major Incident_INITIAL Tax Docs Major Incident - Resolved Canc…" at bounding box center [849, 66] width 608 height 76
click at [742, 237] on input "11:08" at bounding box center [761, 240] width 112 height 25
click at [1199, 287] on section "1 Provide details Title (required) Major Incident_INITIAL Tax Docs Start time (…" at bounding box center [850, 428] width 1382 height 647
click at [737, 237] on input "11:03" at bounding box center [761, 240] width 112 height 25
click at [745, 240] on input "11:03" at bounding box center [761, 240] width 112 height 25
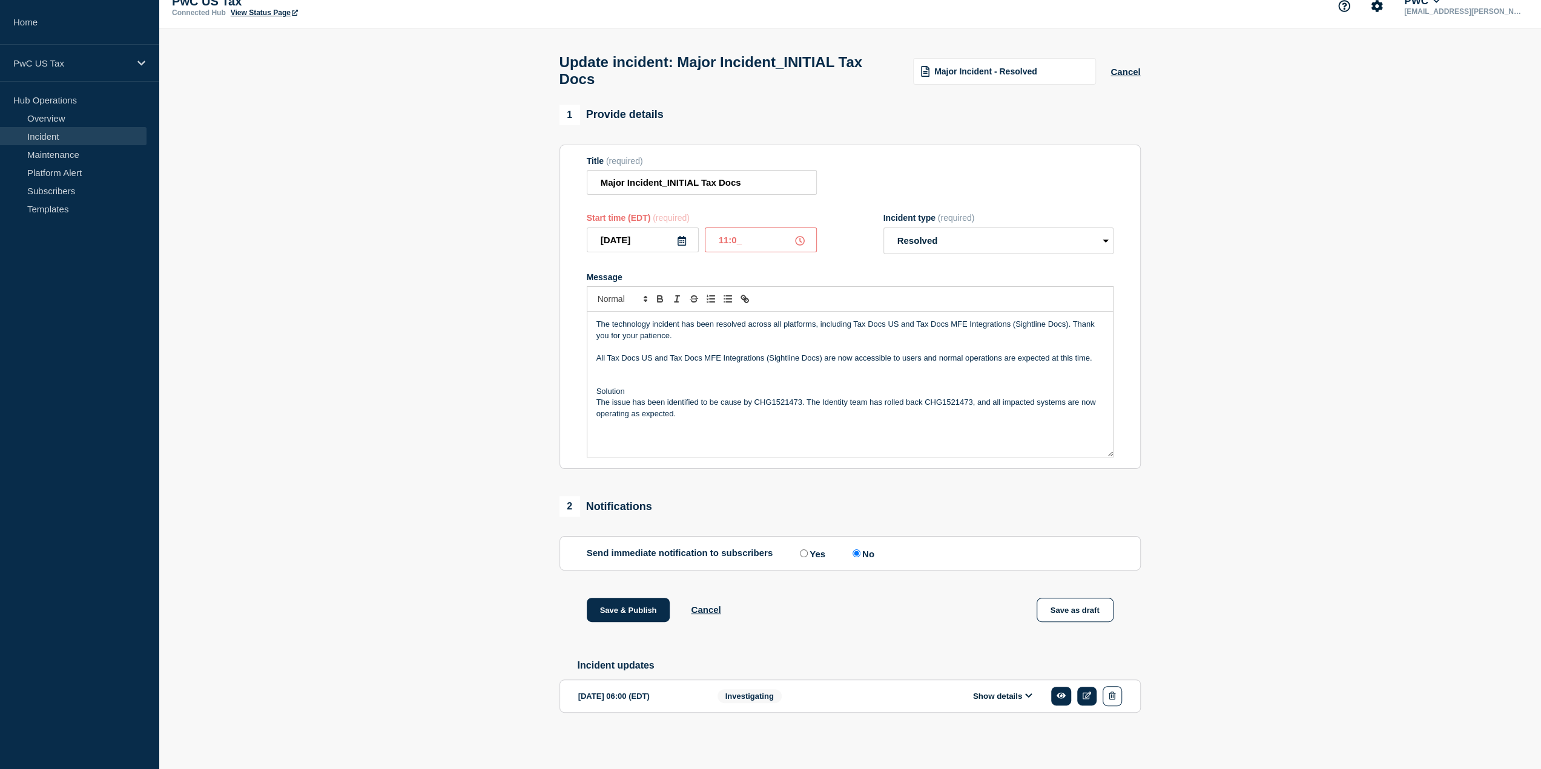
type input "11:00"
click at [1191, 242] on section "1 Provide details Title (required) Major Incident_INITIAL Tax Docs Start time (…" at bounding box center [850, 428] width 1382 height 647
click at [421, 644] on section "1 Provide details Title (required) Major Incident_INITIAL Tax Docs Start time (…" at bounding box center [850, 428] width 1382 height 647
click at [1177, 271] on section "1 Provide details Title (required) Major Incident_INITIAL Tax Docs Start time (…" at bounding box center [850, 428] width 1382 height 647
click at [639, 610] on button "Save & Publish" at bounding box center [629, 610] width 84 height 24
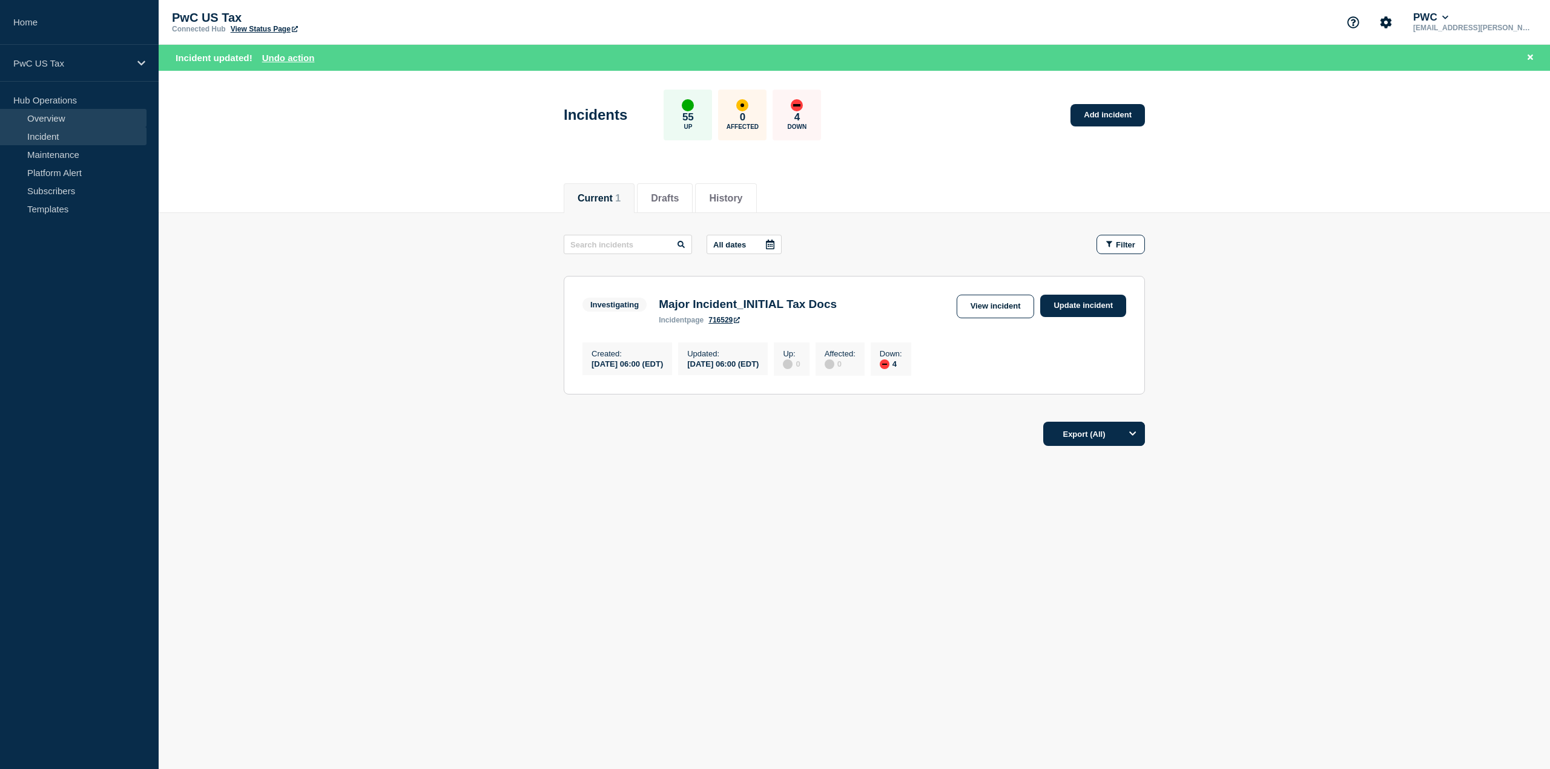
click at [50, 121] on link "Overview" at bounding box center [73, 118] width 146 height 18
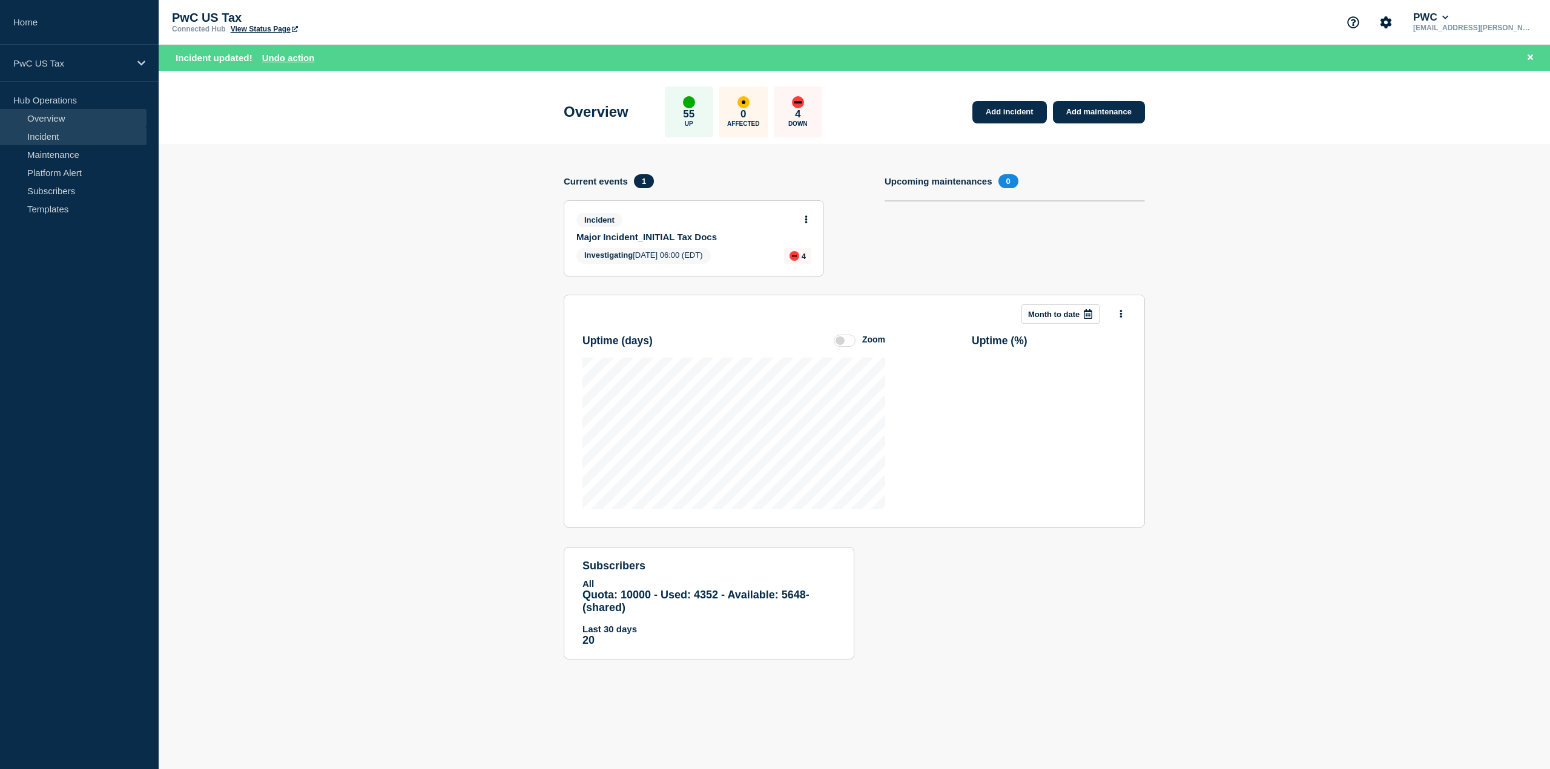
click at [52, 131] on link "Incident" at bounding box center [73, 136] width 146 height 18
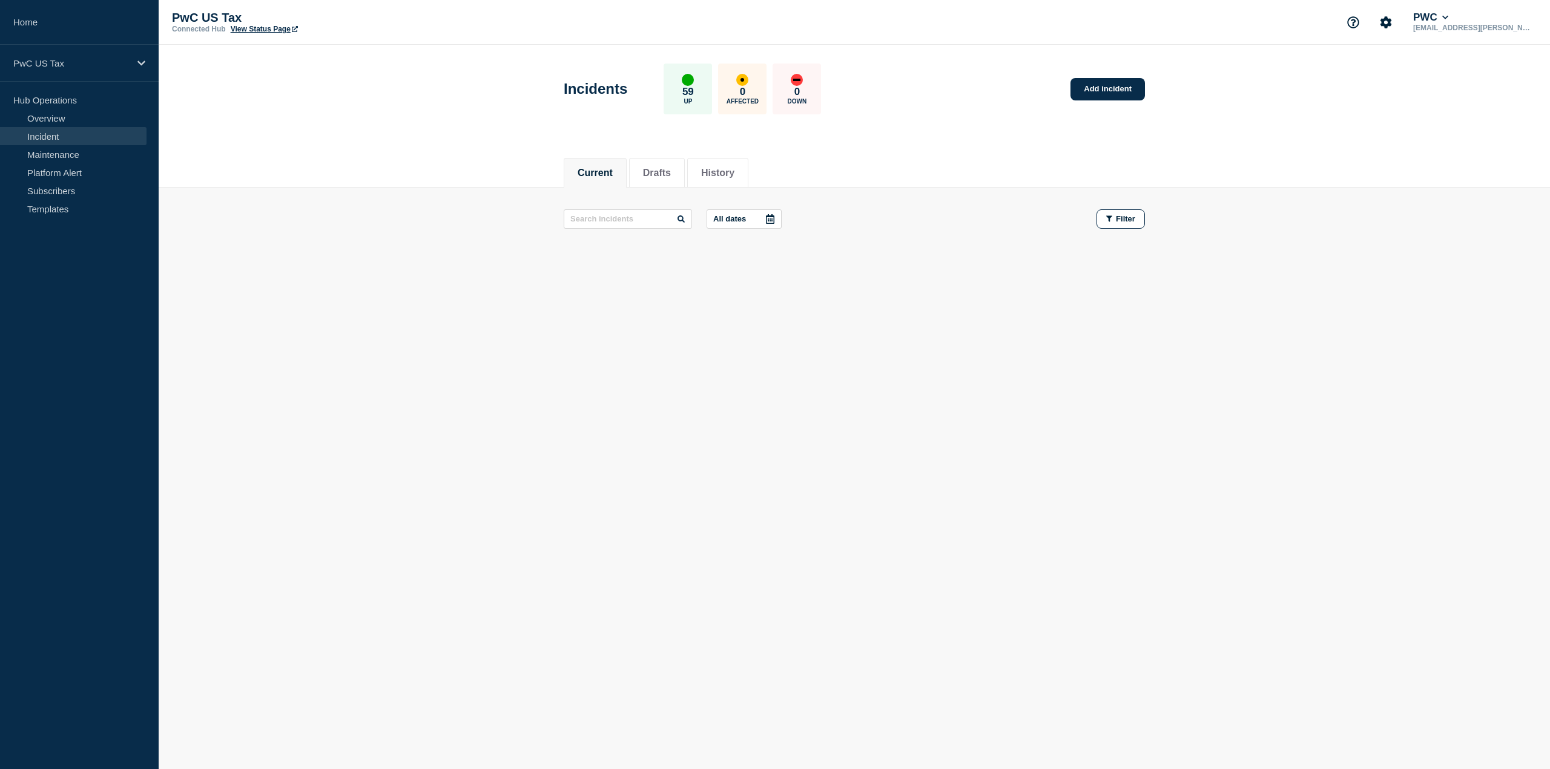
click at [51, 137] on link "Incident" at bounding box center [73, 136] width 146 height 18
click at [1096, 87] on link "Add incident" at bounding box center [1107, 89] width 74 height 22
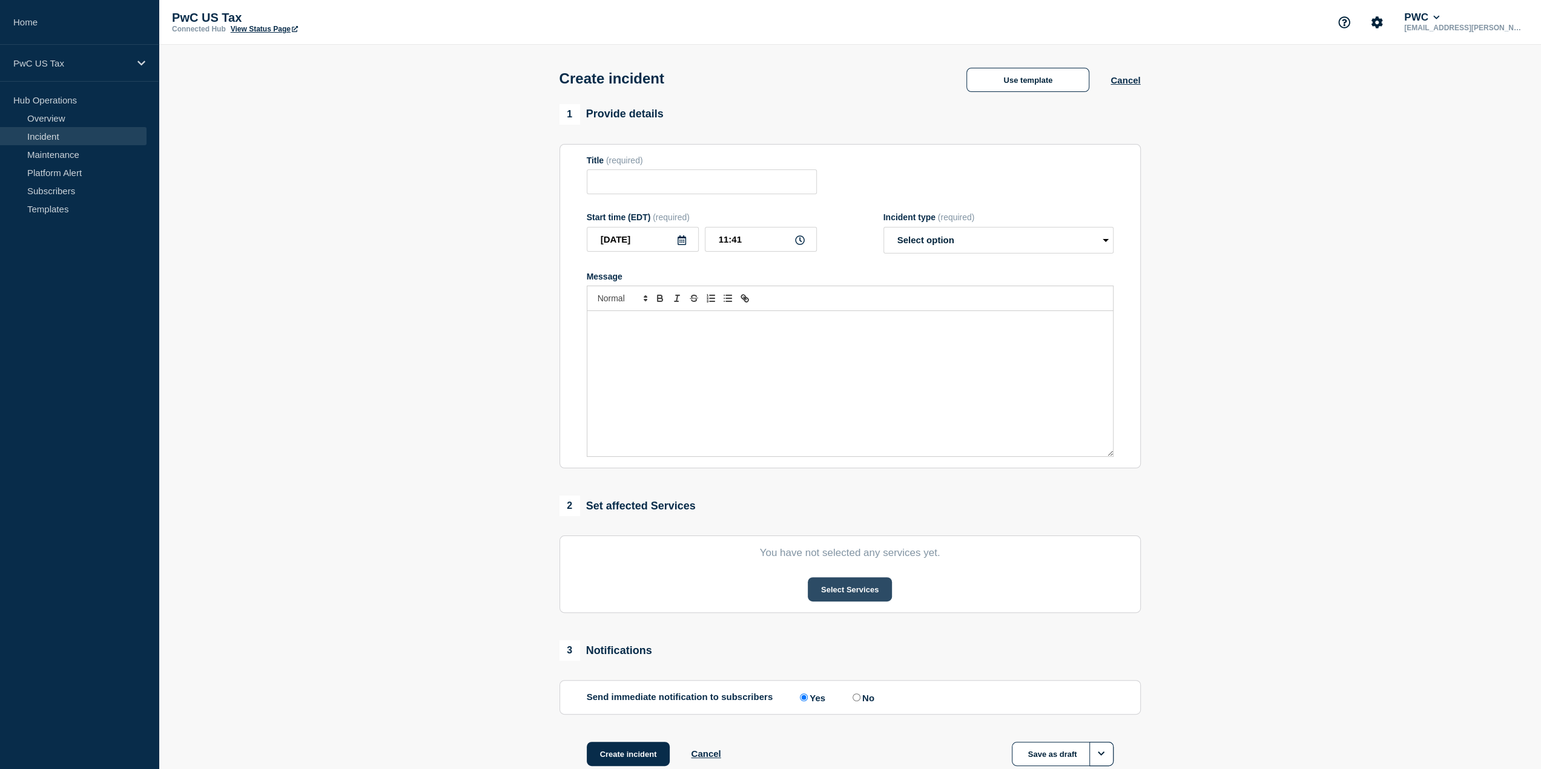
click at [851, 596] on button "Select Services" at bounding box center [850, 589] width 84 height 24
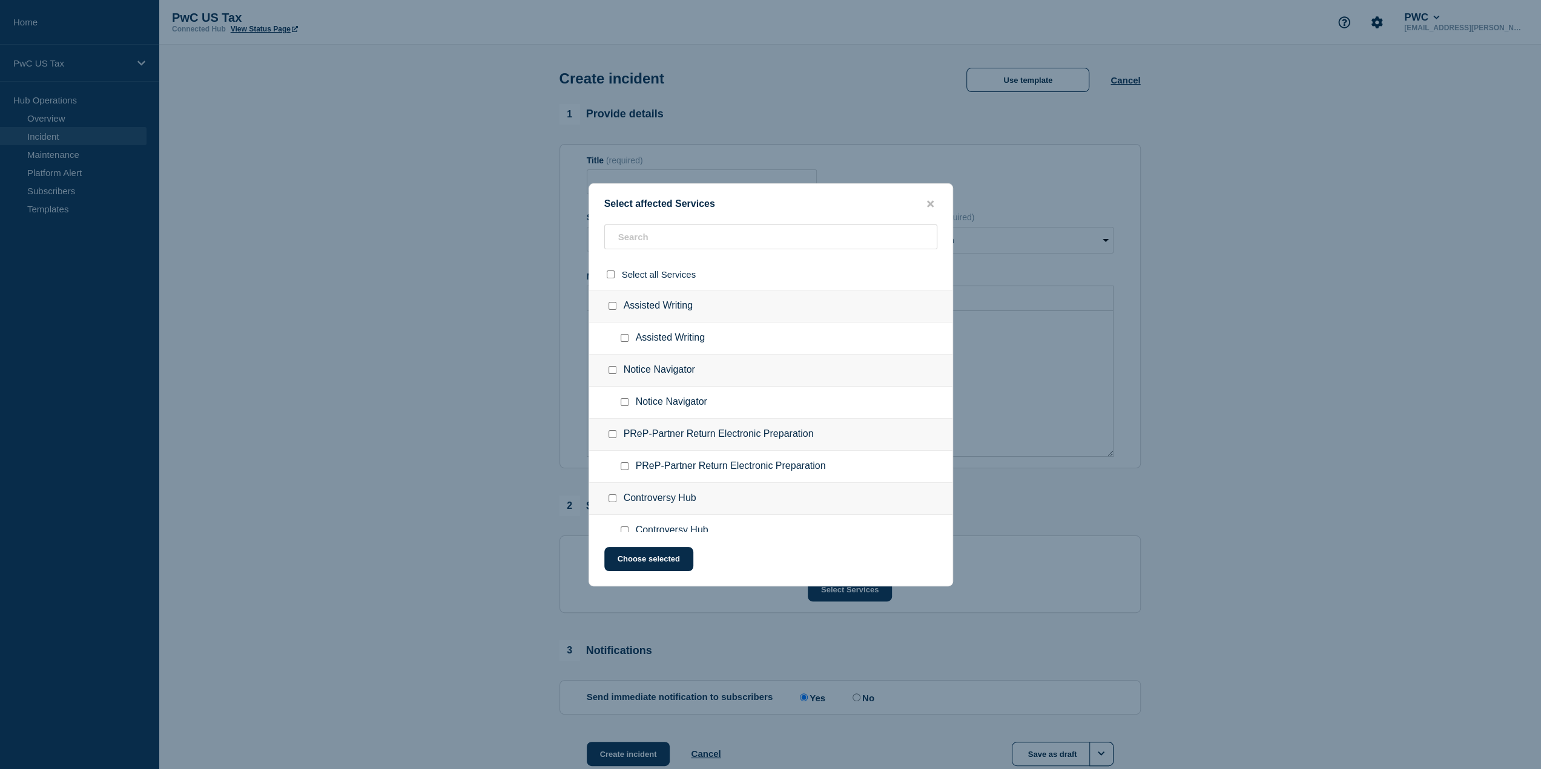
scroll to position [121, 0]
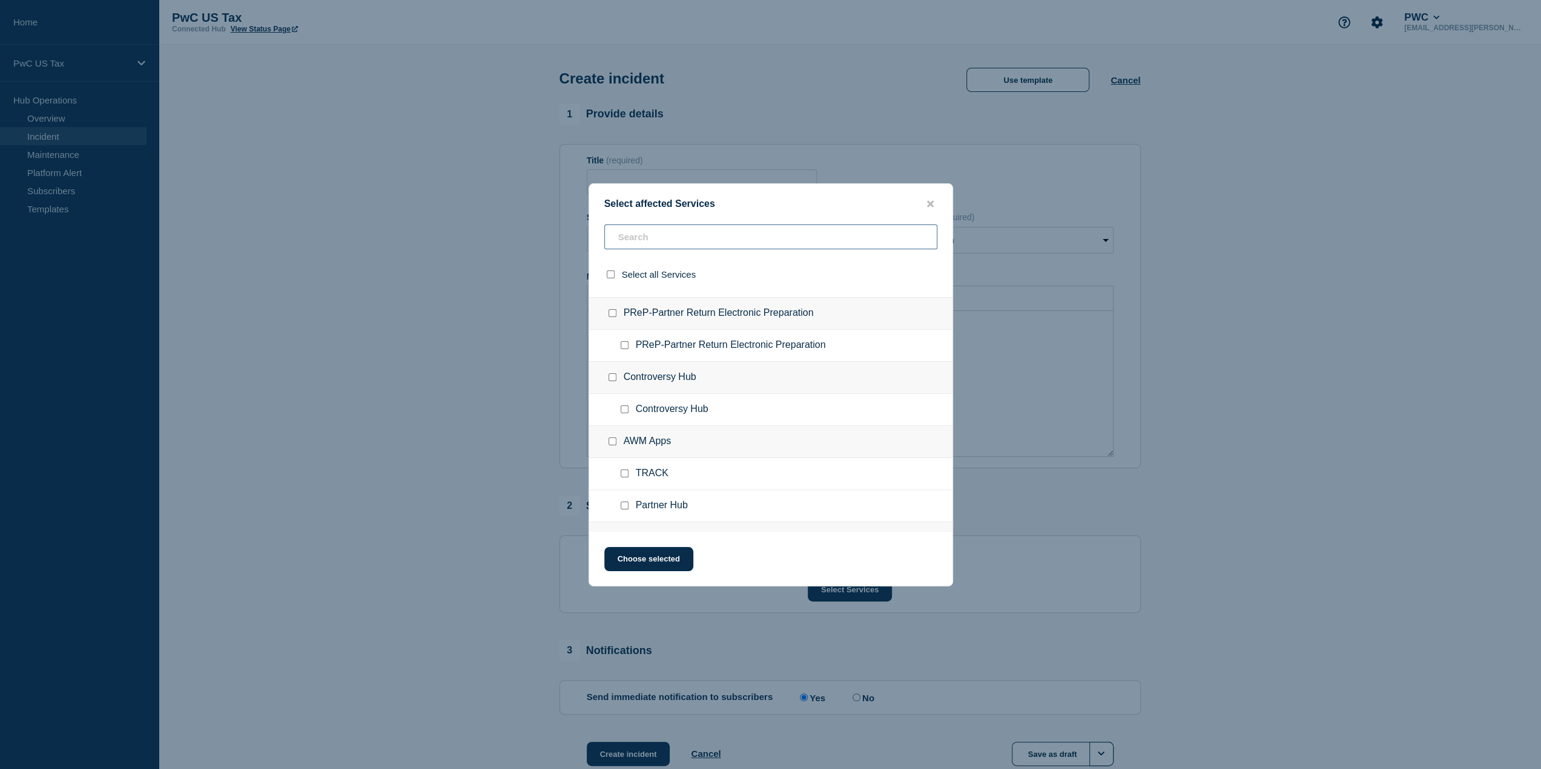
click at [690, 239] on input "text" at bounding box center [770, 237] width 333 height 25
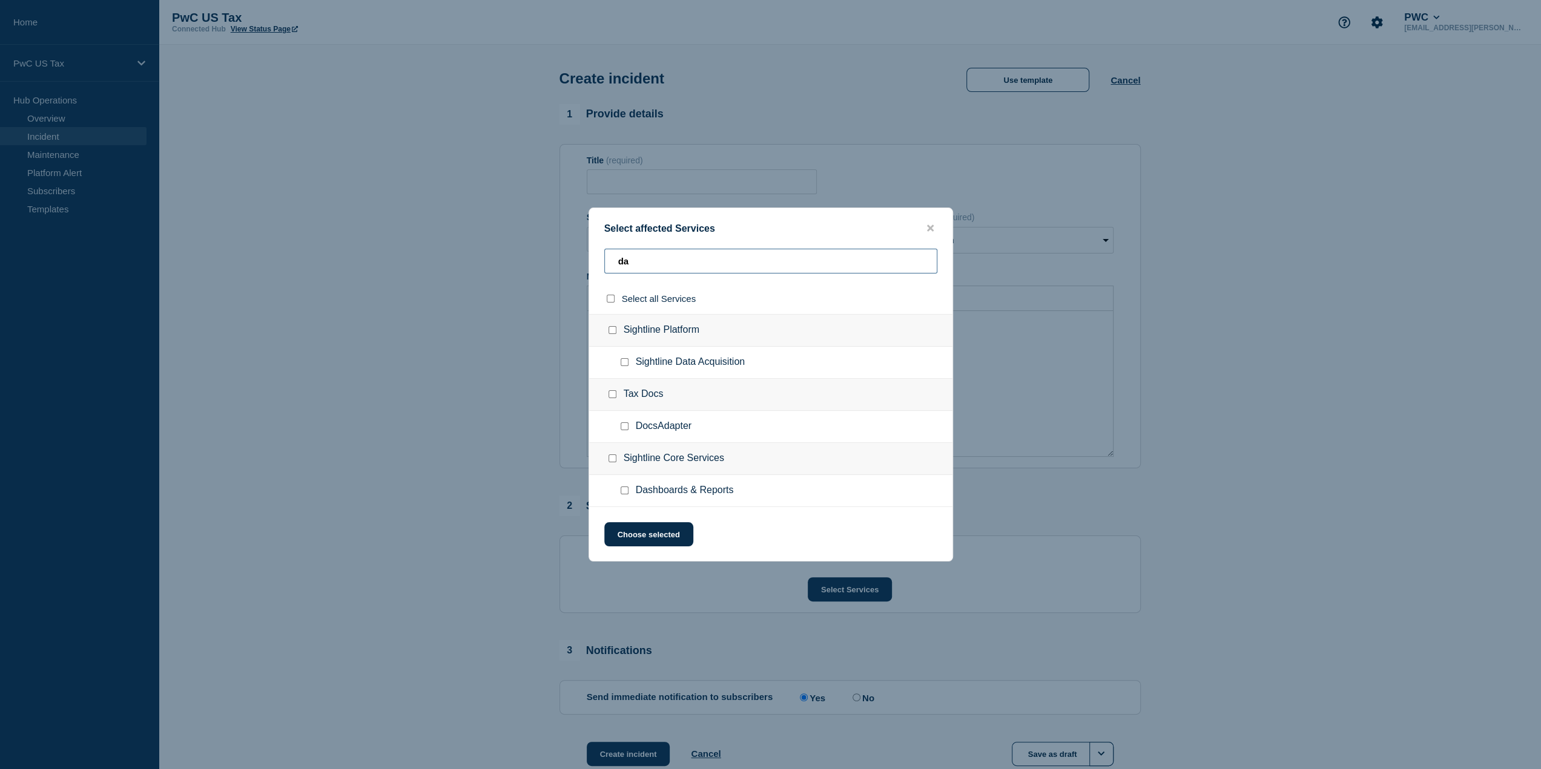
scroll to position [0, 0]
type input "d"
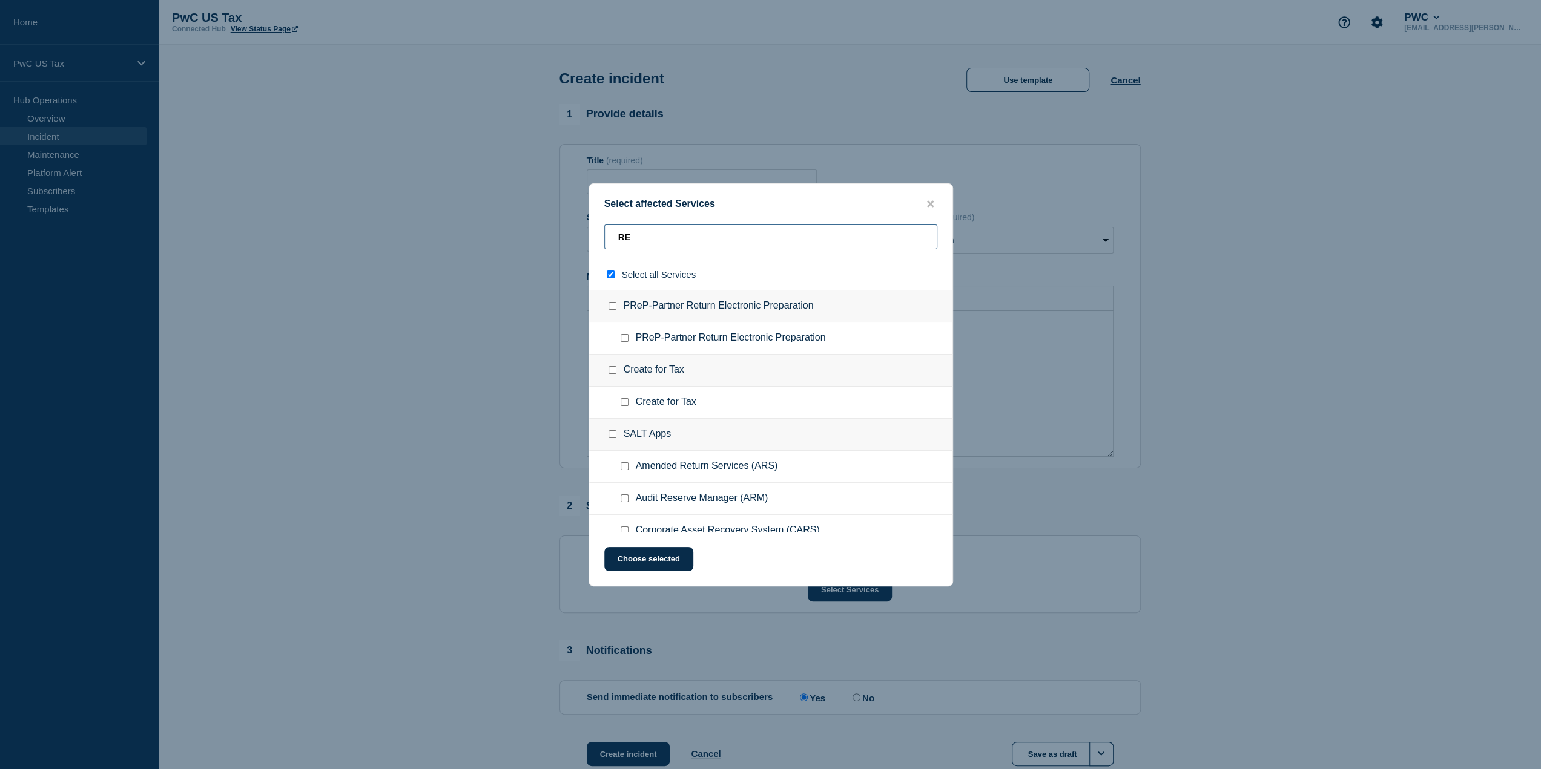
type input "REI"
checkbox input "true"
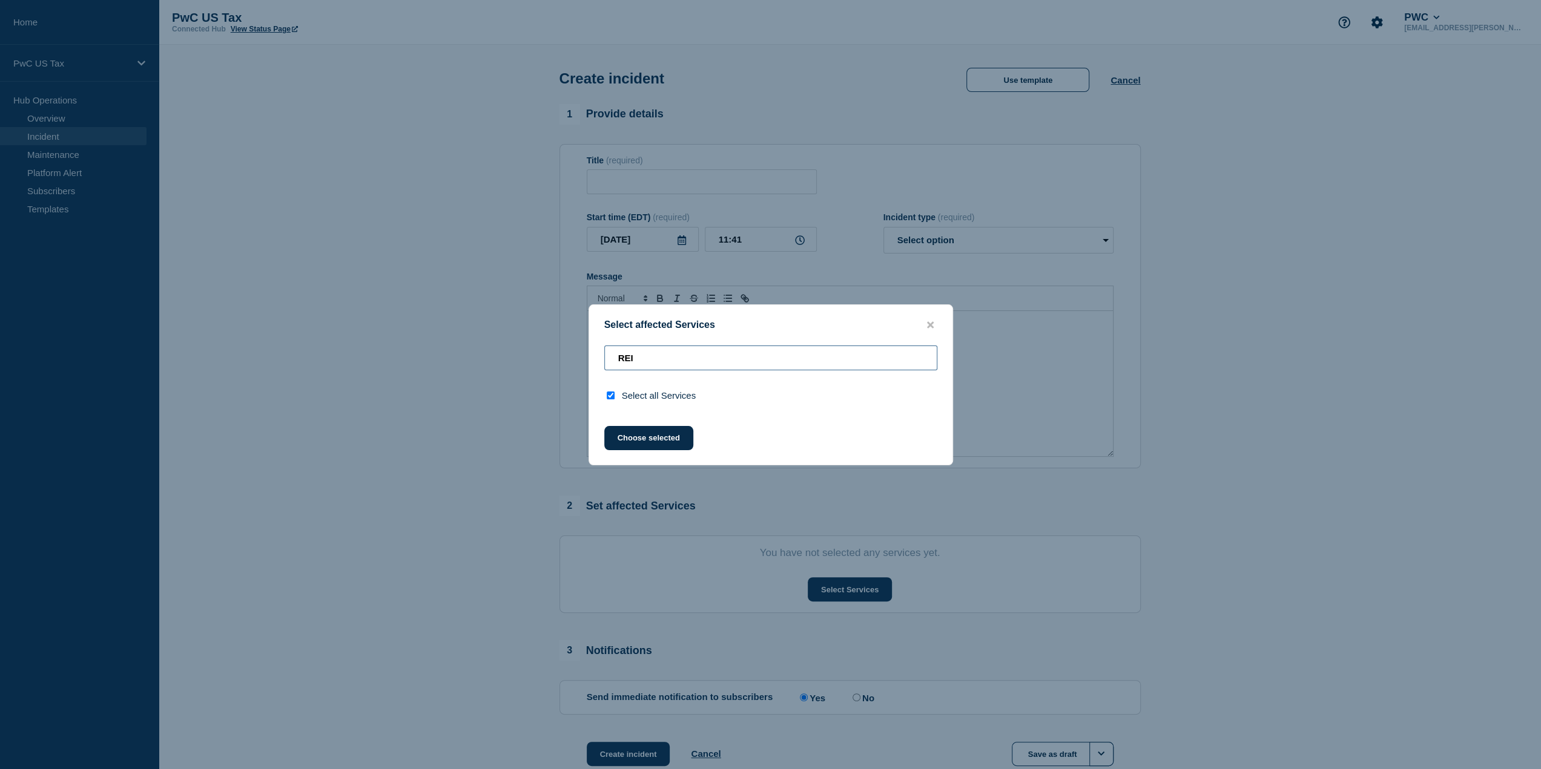
type input "RE"
checkbox input "false"
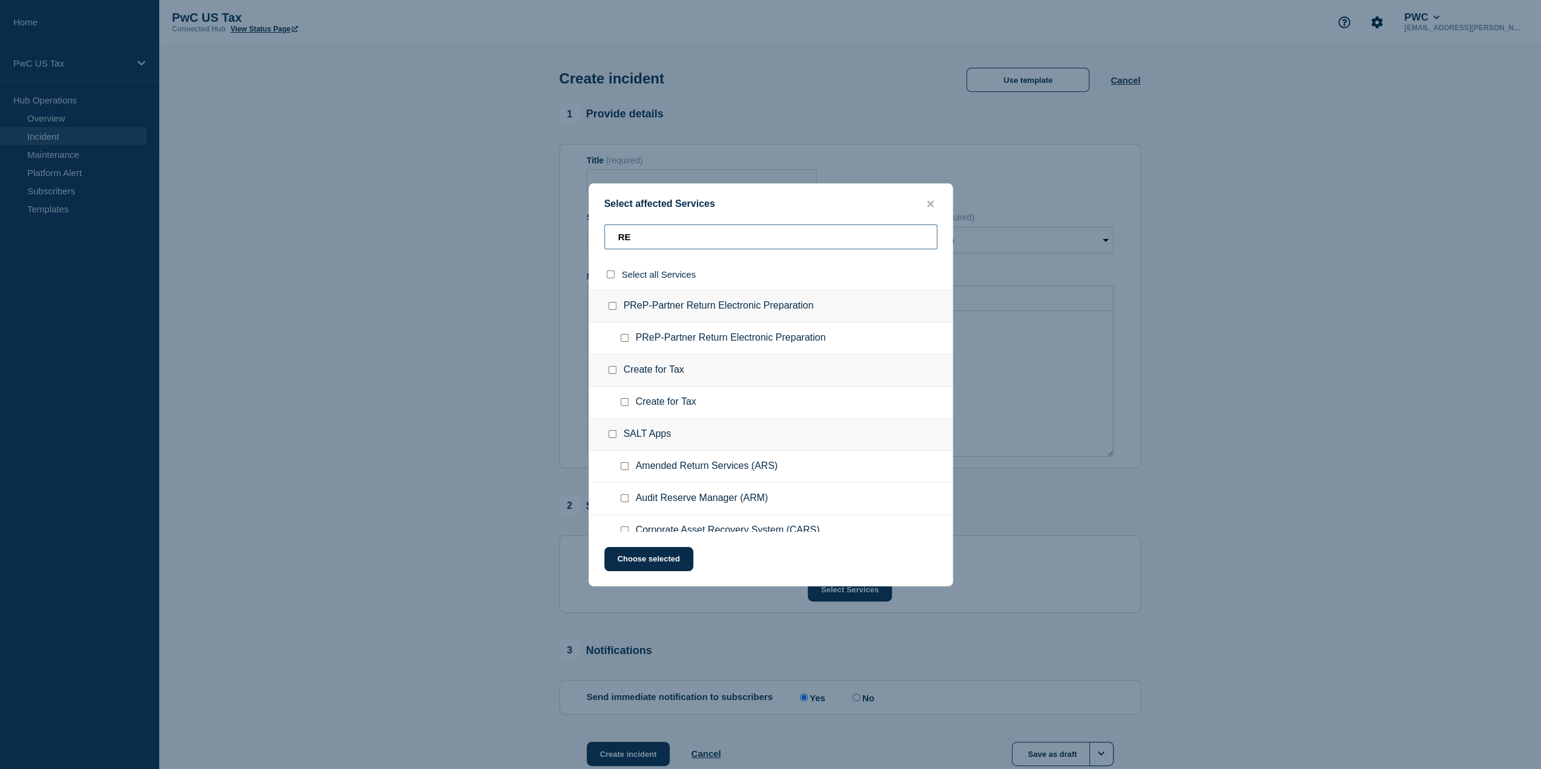
type input "R"
